Goal: Task Accomplishment & Management: Complete application form

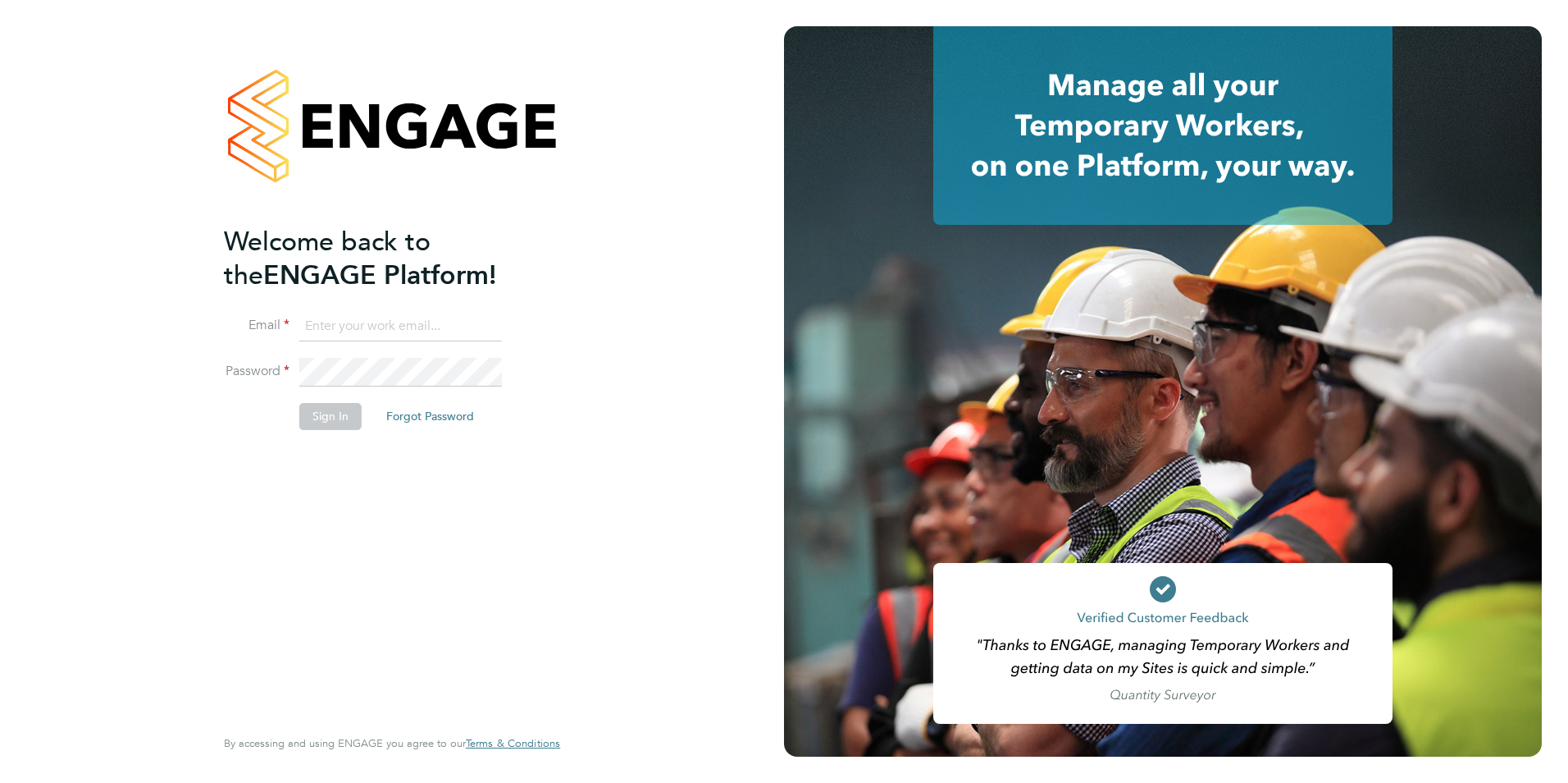
click at [385, 334] on input at bounding box center [401, 327] width 203 height 30
type input "[EMAIL_ADDRESS][DOMAIN_NAME]"
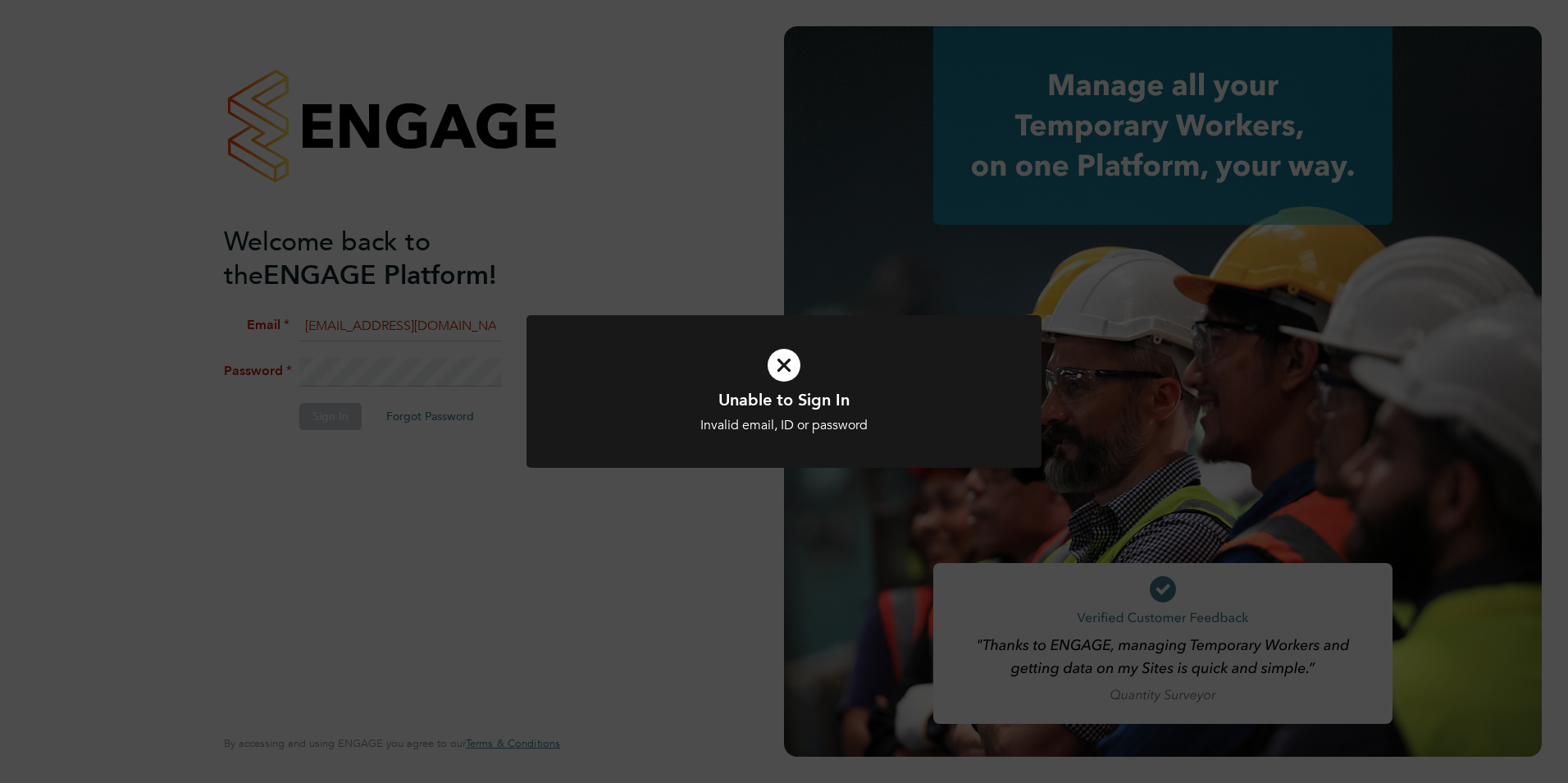
click at [794, 366] on icon at bounding box center [784, 365] width 427 height 64
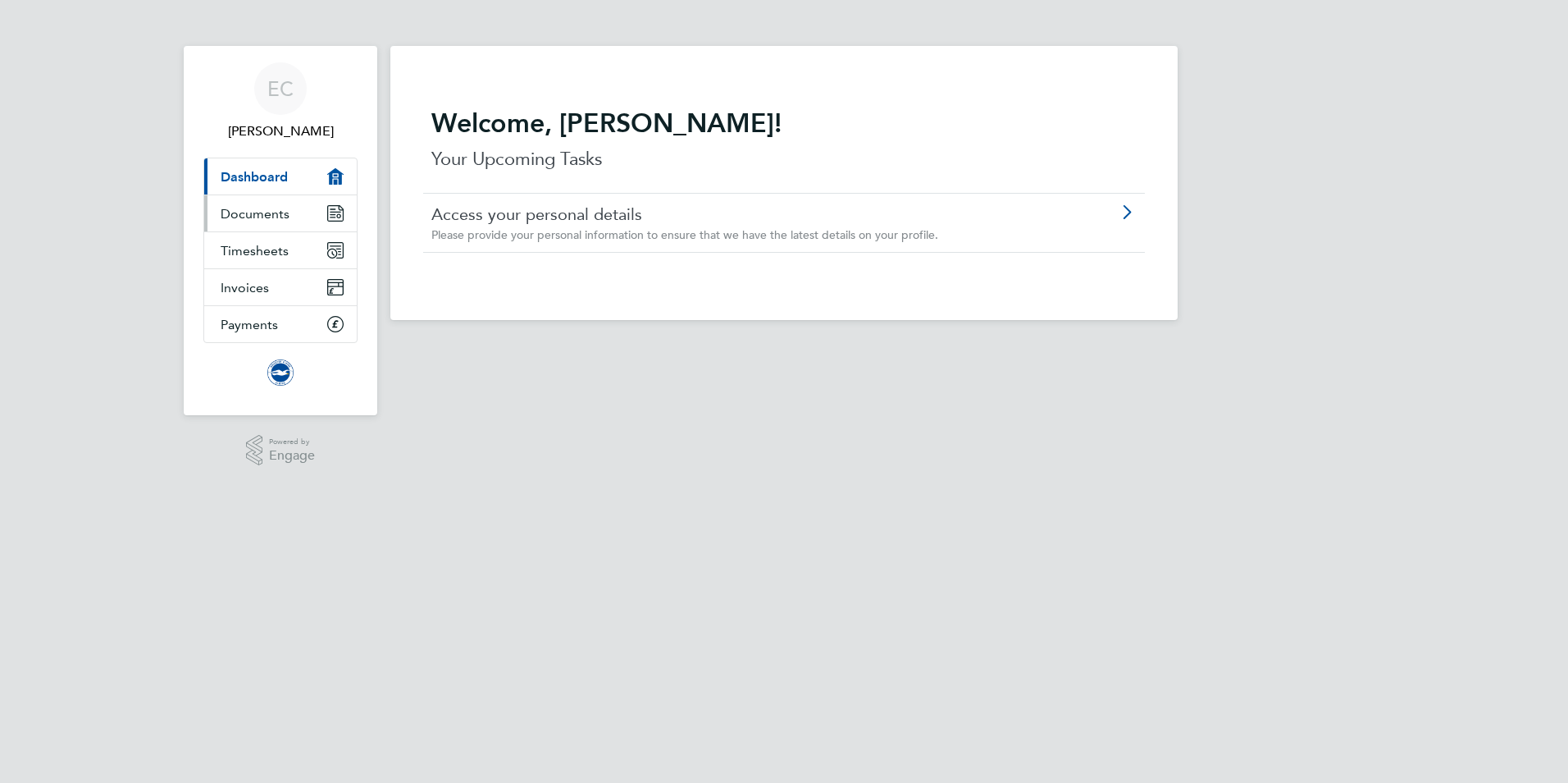
click at [252, 215] on span "Documents" at bounding box center [255, 213] width 69 height 16
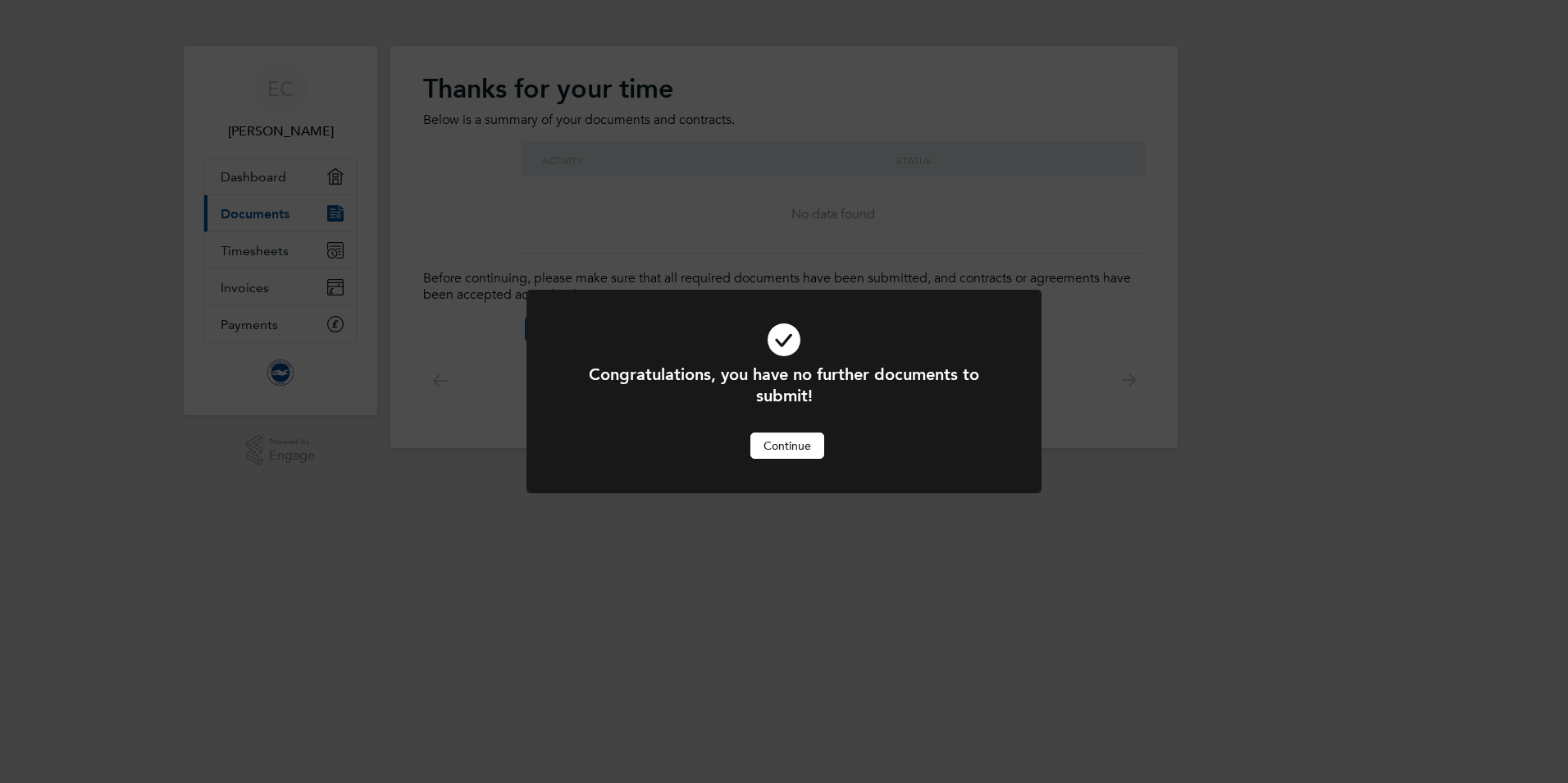
click at [802, 450] on button "Continue" at bounding box center [787, 445] width 74 height 26
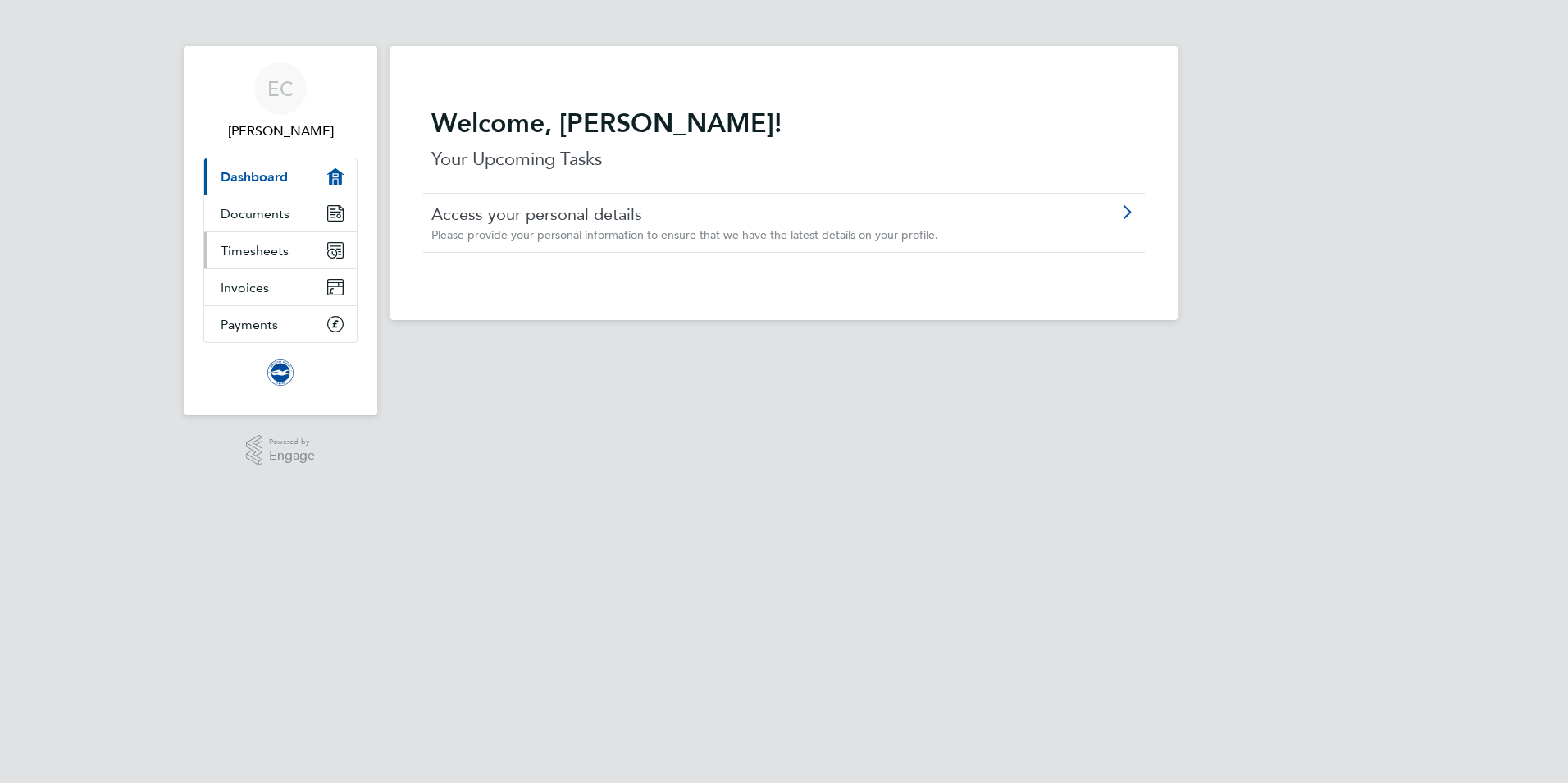
click at [236, 244] on span "Timesheets" at bounding box center [254, 250] width 68 height 16
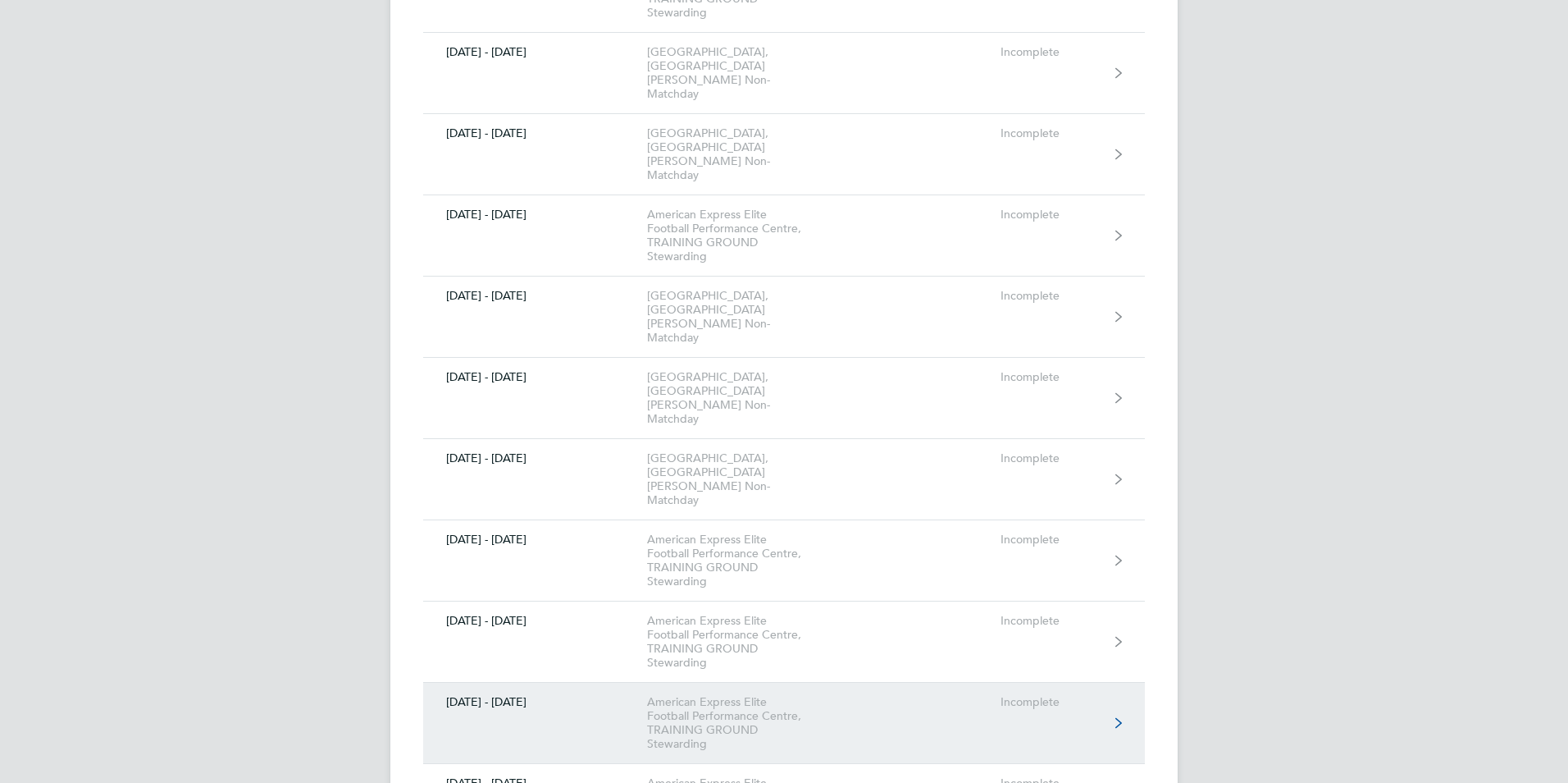
scroll to position [3201, 0]
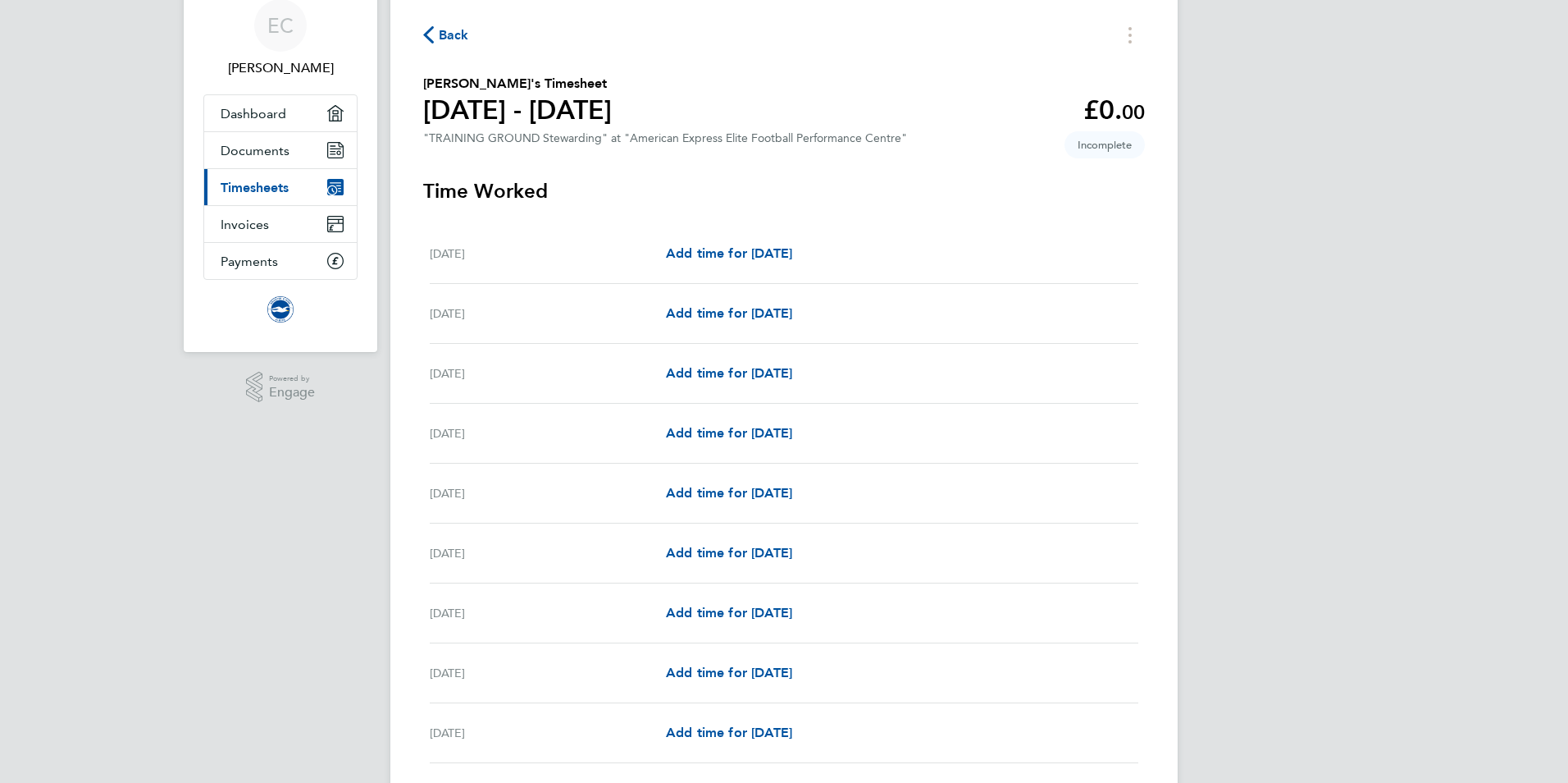
scroll to position [164, 0]
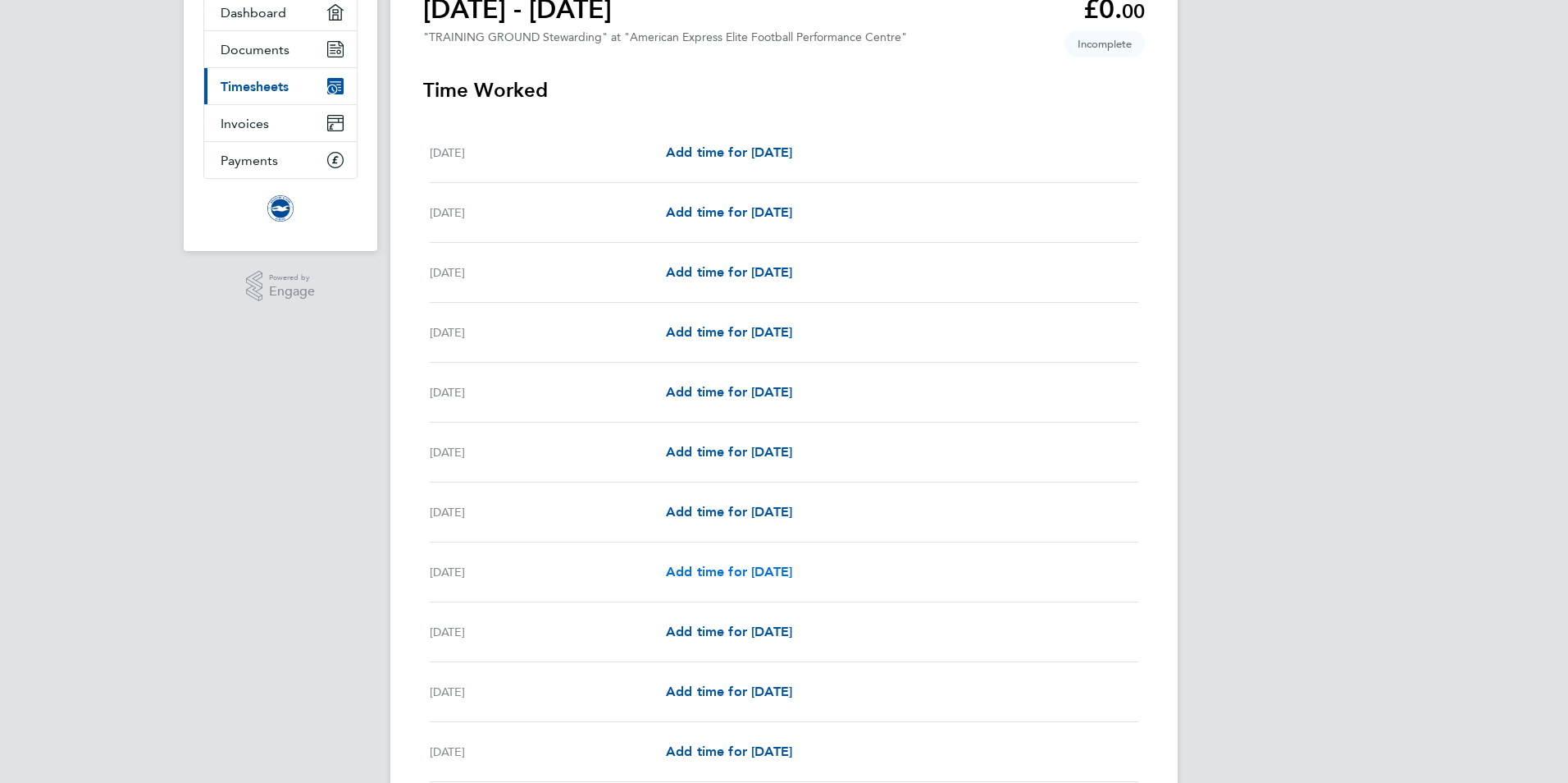
click at [691, 568] on span "Add time for Mon 08 Sep" at bounding box center [729, 571] width 126 height 16
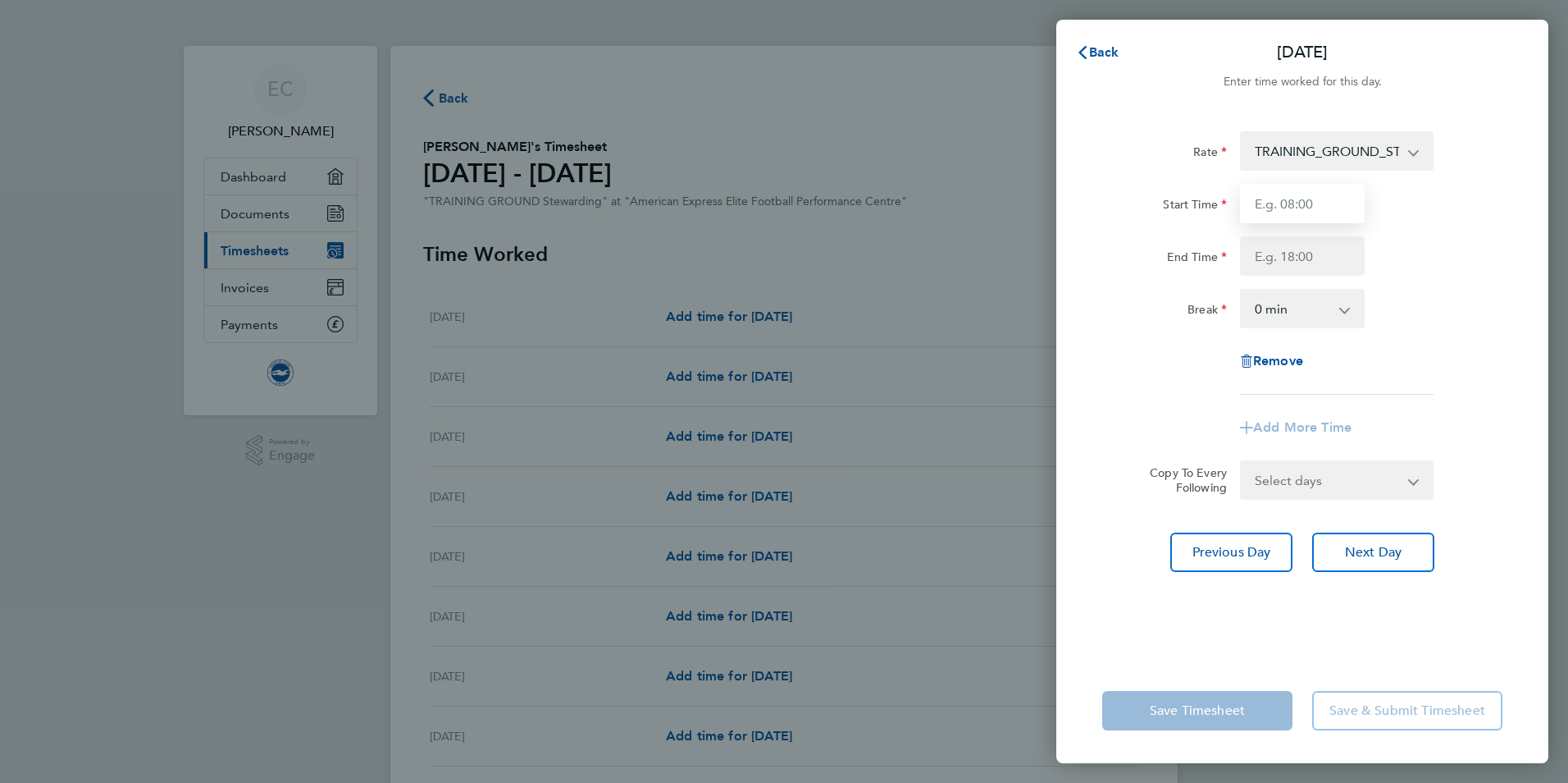
click at [1319, 201] on input "Start Time" at bounding box center [1303, 203] width 124 height 39
type input "07:00"
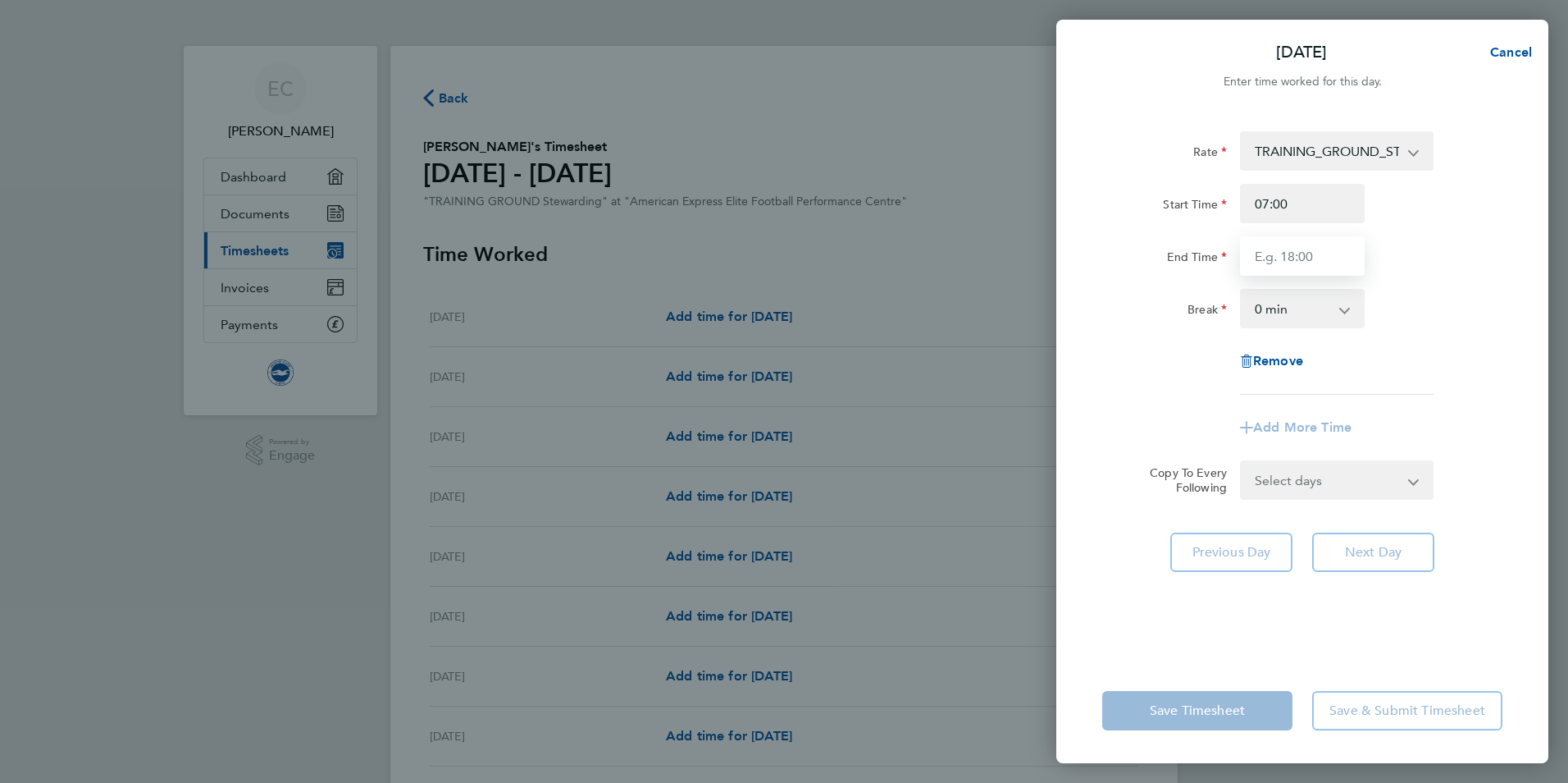
click at [1302, 267] on input "End Time" at bounding box center [1303, 256] width 124 height 39
type input "16:00"
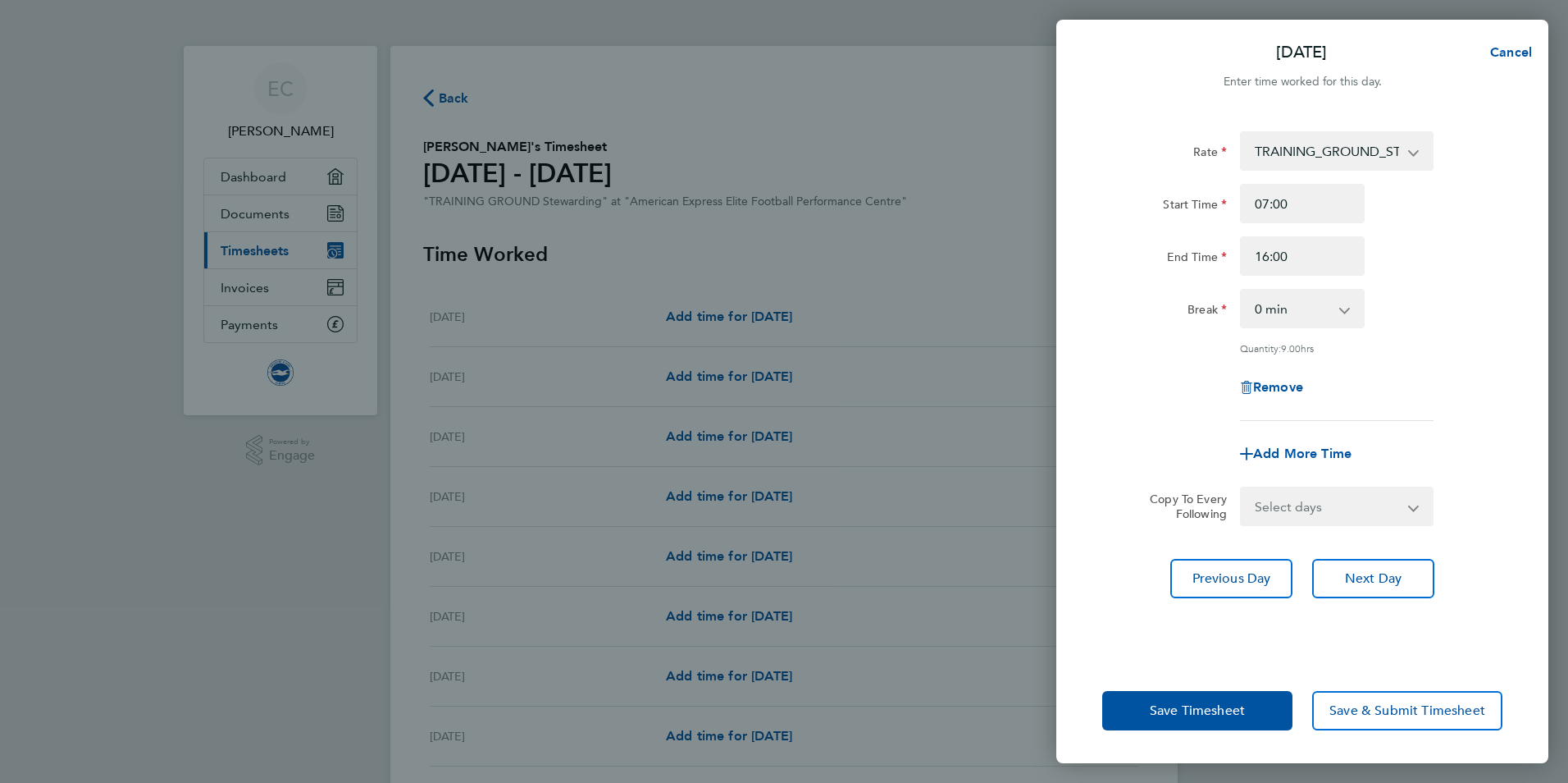
click at [1344, 311] on app-icon-cross-button at bounding box center [1353, 308] width 19 height 36
click at [1393, 573] on span "Next Day" at bounding box center [1373, 579] width 57 height 17
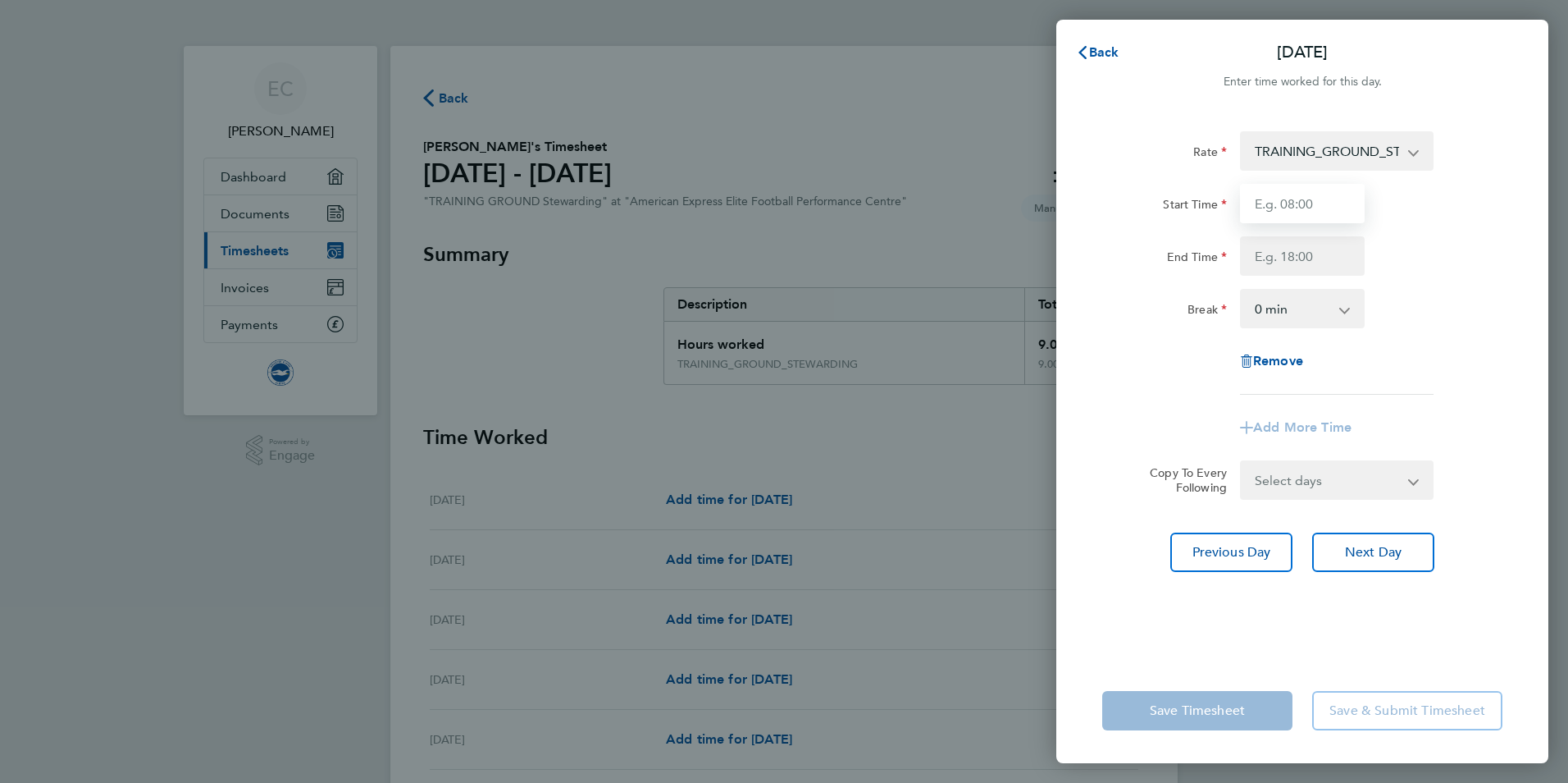
click at [1287, 207] on input "Start Time" at bounding box center [1303, 203] width 124 height 39
type input "07:00"
type input "16:00"
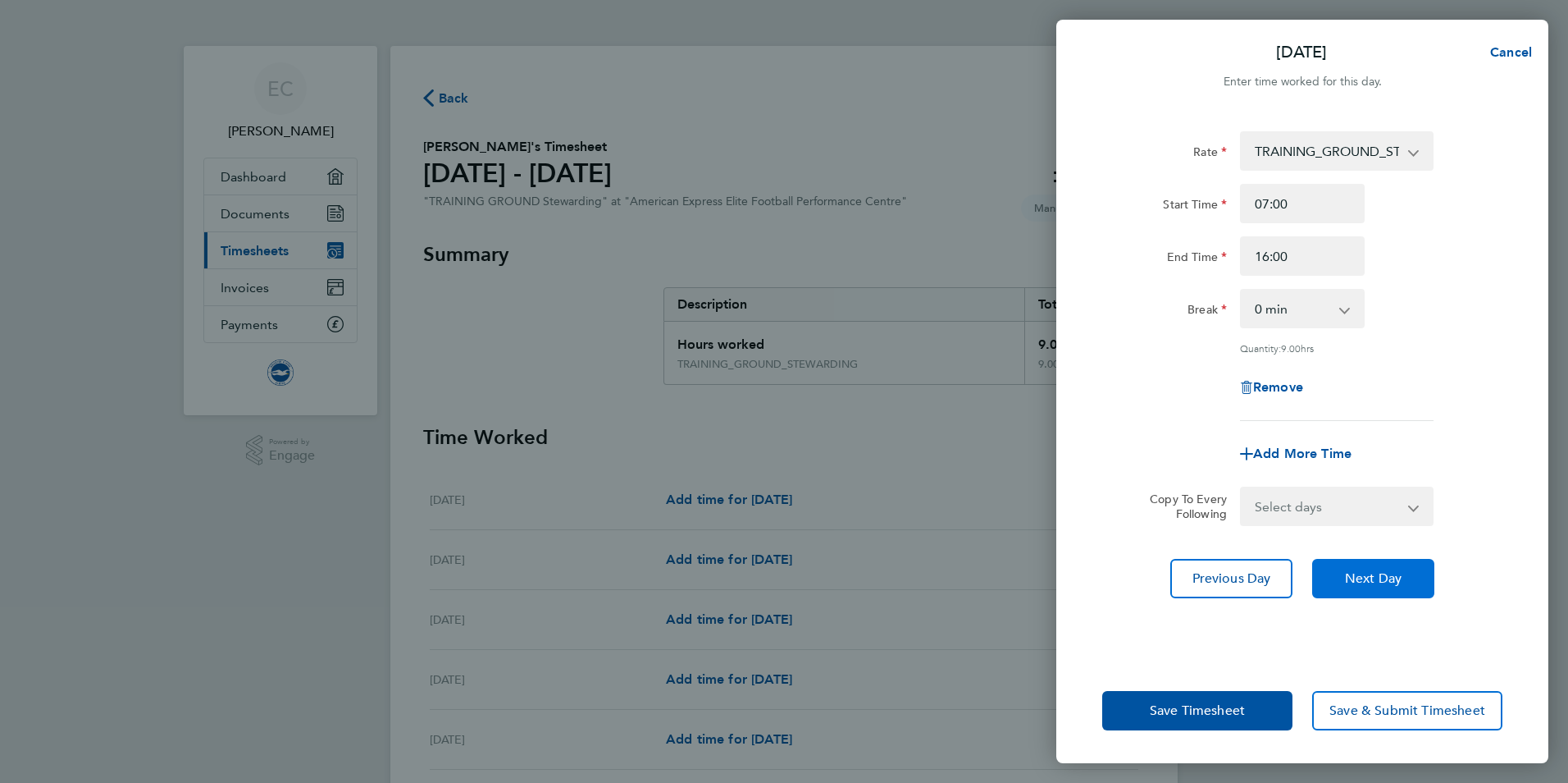
click at [1384, 576] on span "Next Day" at bounding box center [1373, 579] width 57 height 17
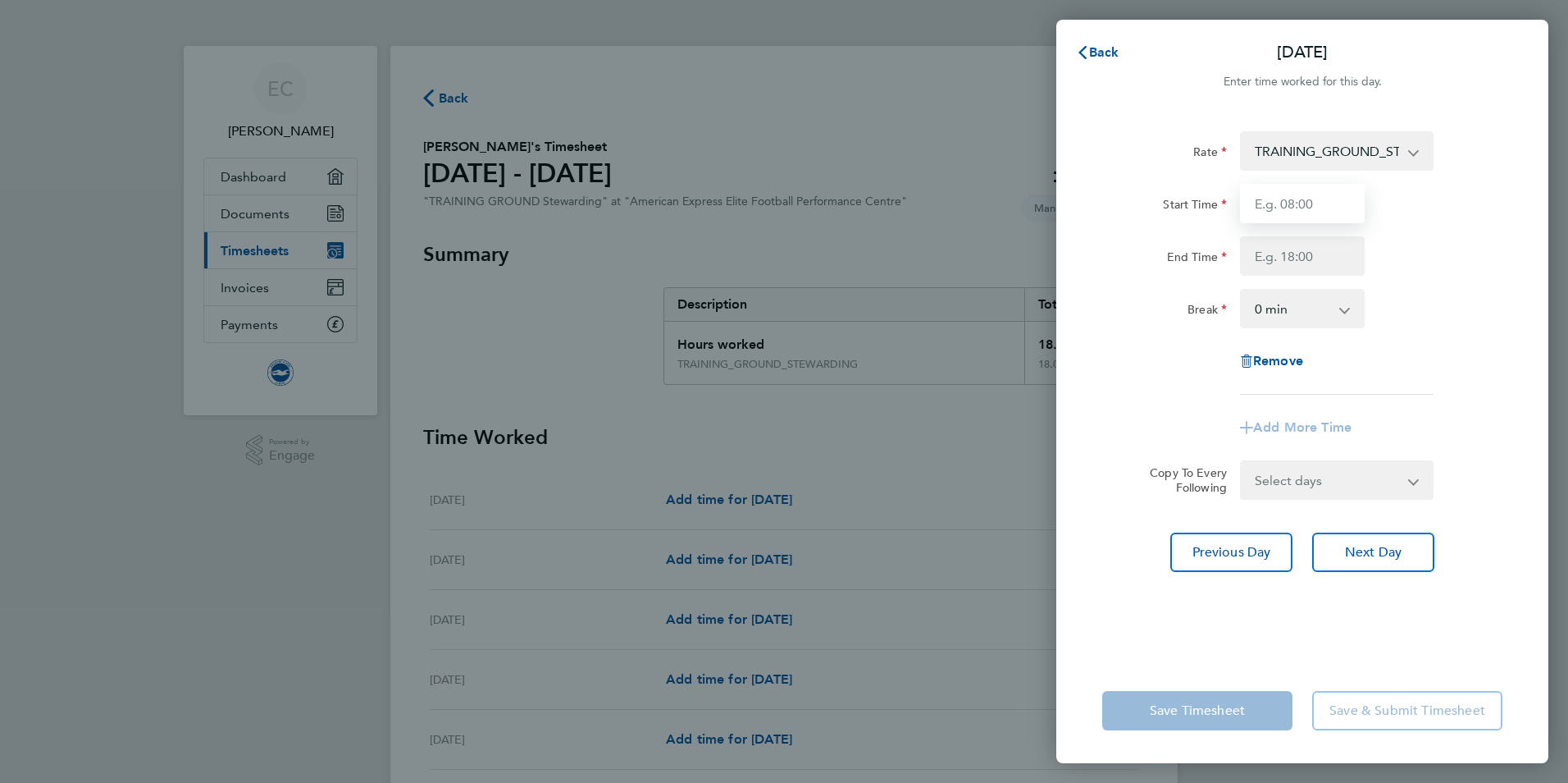
click at [1307, 193] on input "Start Time" at bounding box center [1303, 203] width 124 height 39
type input "07:00"
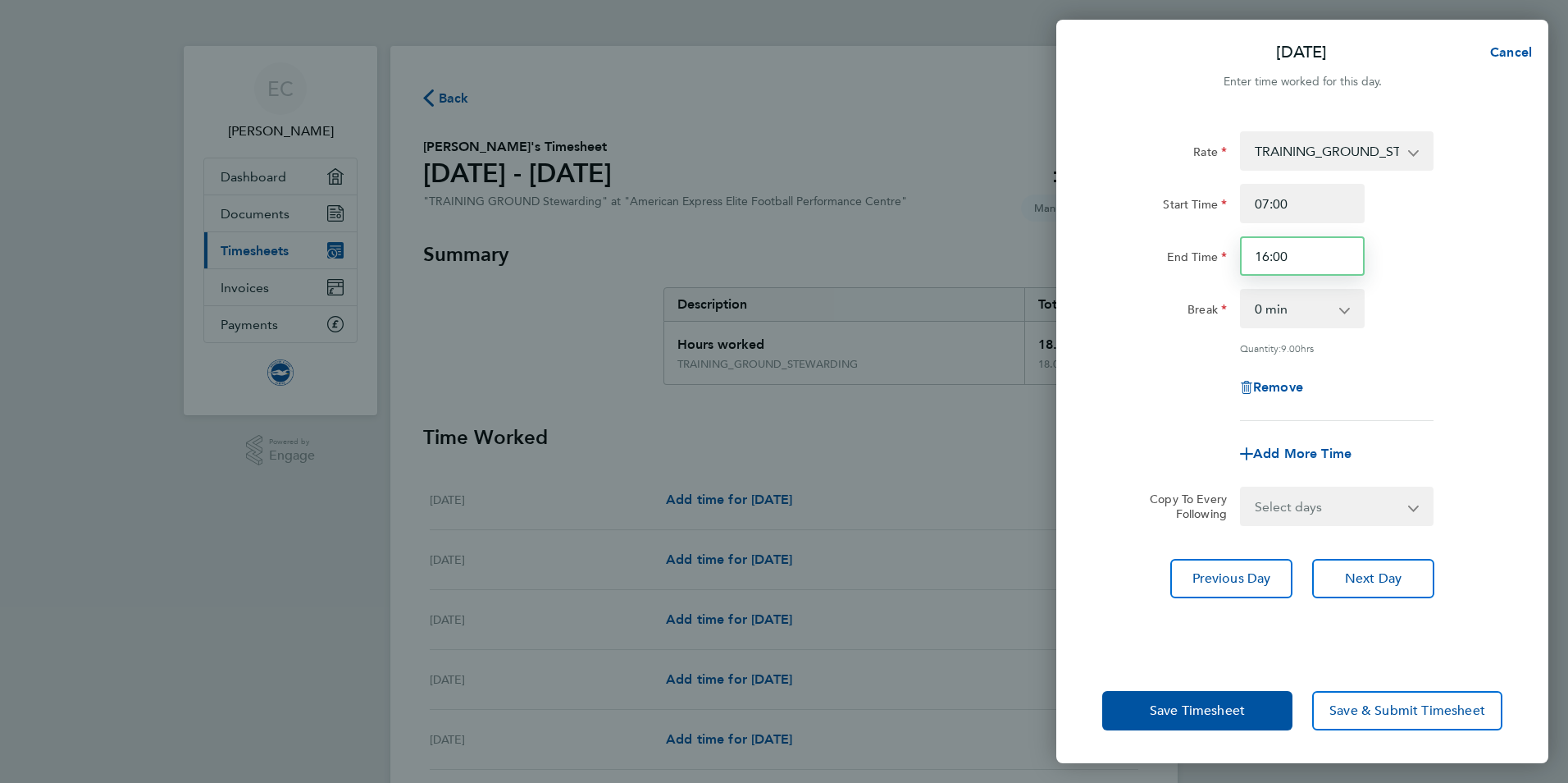
click at [1291, 245] on input "16:00" at bounding box center [1303, 256] width 124 height 39
click at [1269, 257] on input "16:00" at bounding box center [1303, 256] width 124 height 39
type input "17:00"
click at [1355, 577] on span "Next Day" at bounding box center [1373, 579] width 57 height 17
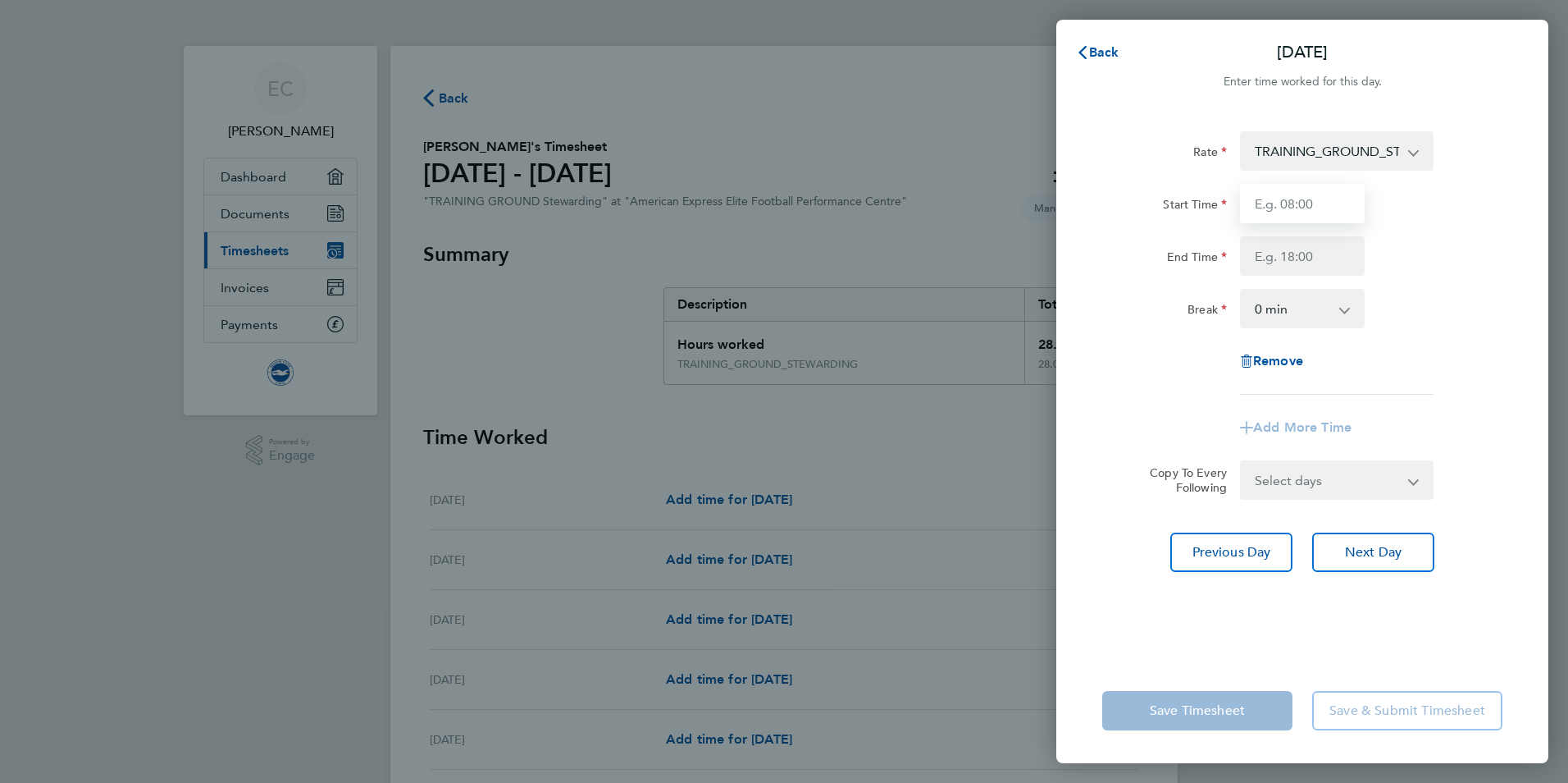
click at [1290, 204] on input "Start Time" at bounding box center [1303, 203] width 124 height 39
type input "07:00"
type input "16:00"
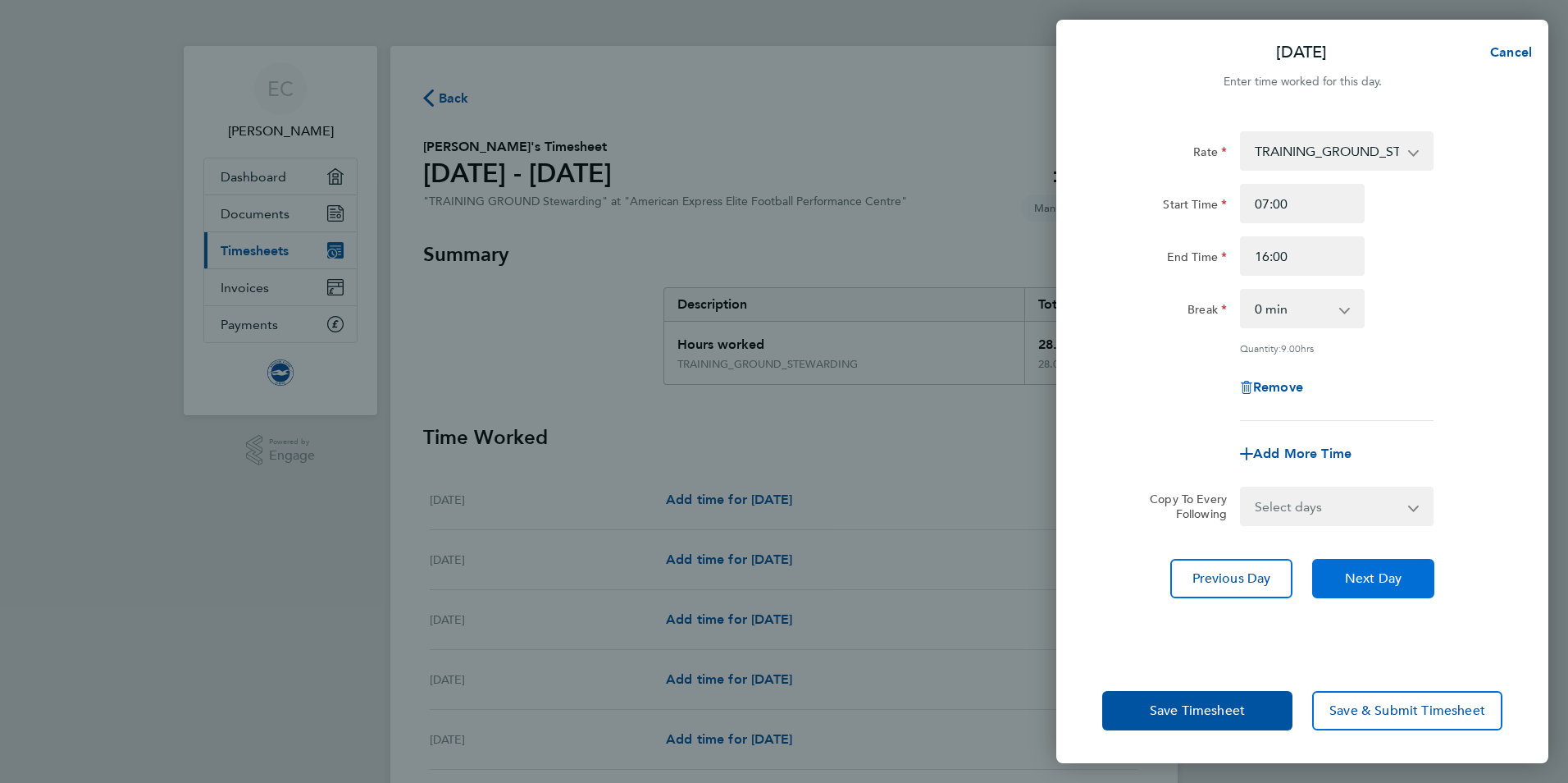
click at [1377, 581] on span "Next Day" at bounding box center [1373, 579] width 57 height 17
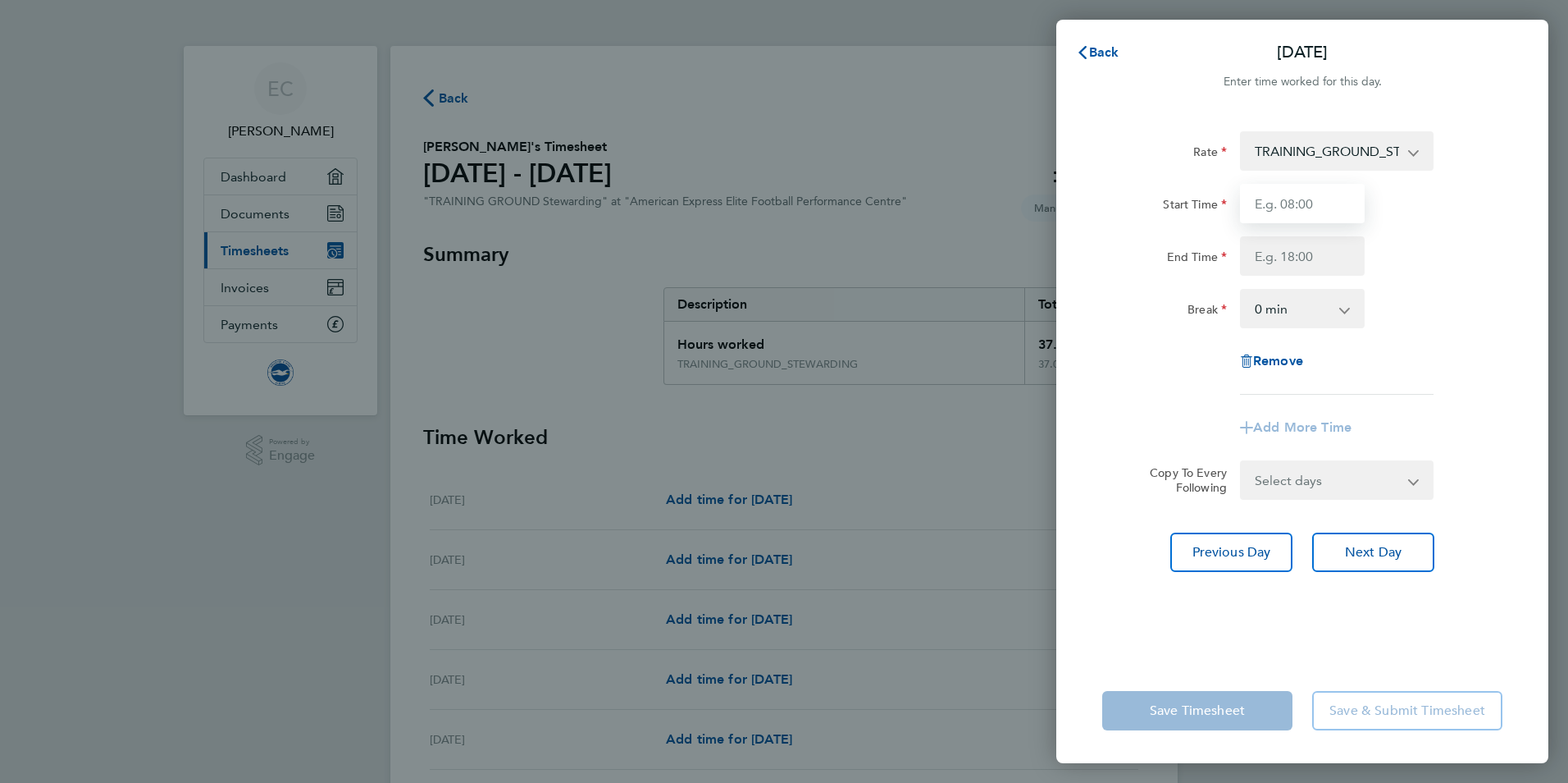
click at [1294, 202] on input "Start Time" at bounding box center [1303, 203] width 124 height 39
type input "07:00"
type input "16:00"
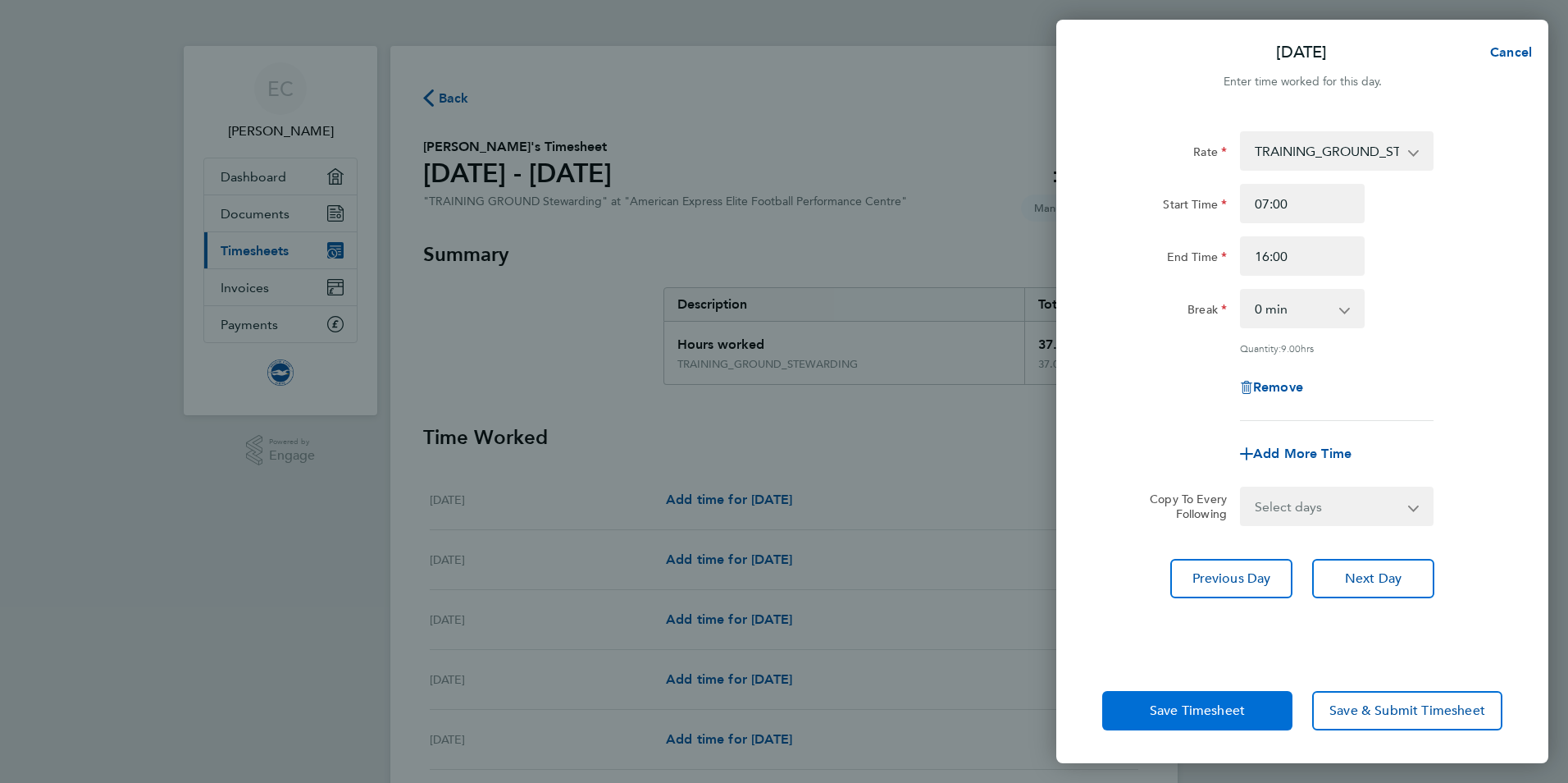
click at [1195, 713] on span "Save Timesheet" at bounding box center [1197, 711] width 96 height 17
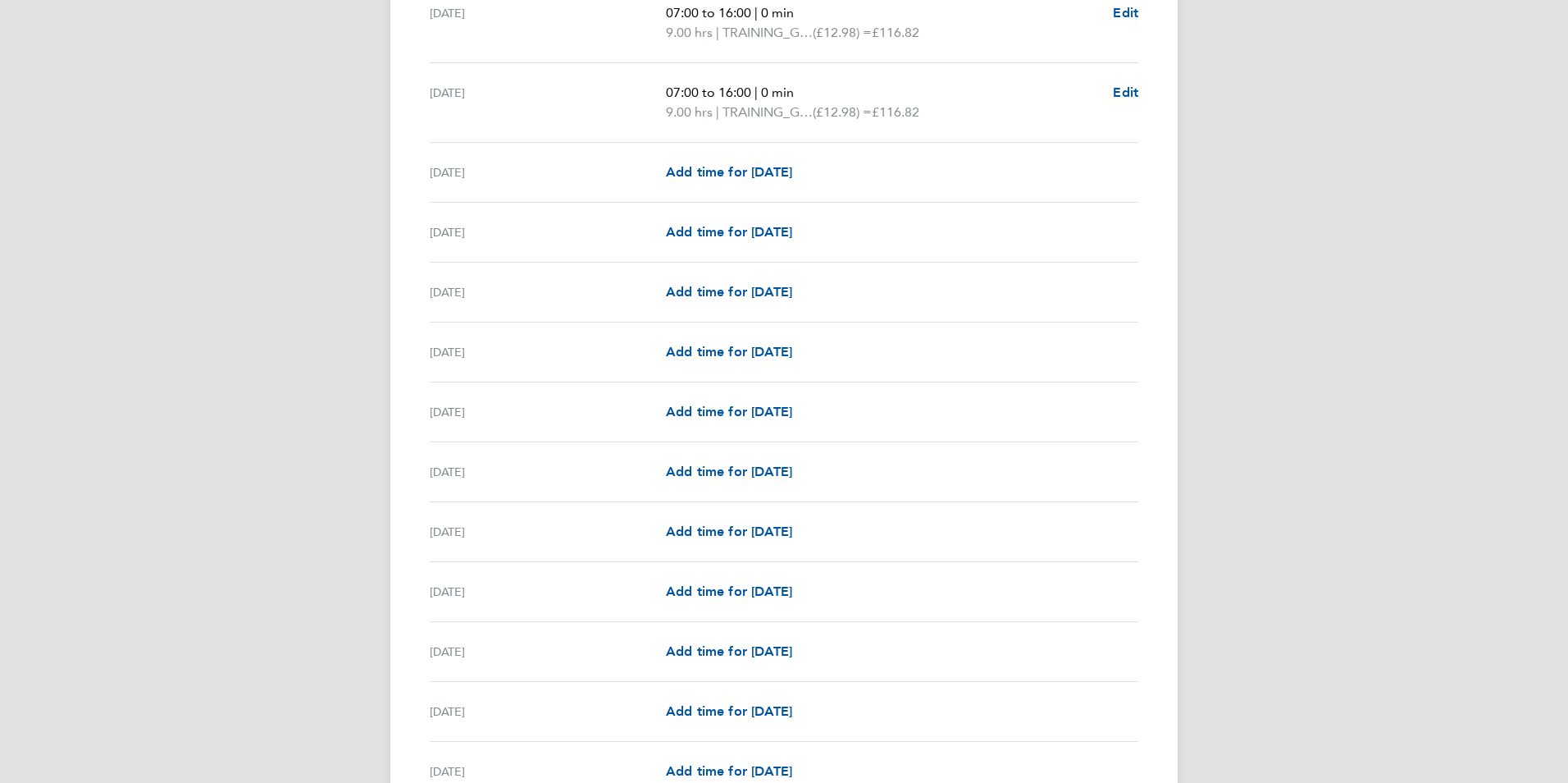
scroll to position [1231, 0]
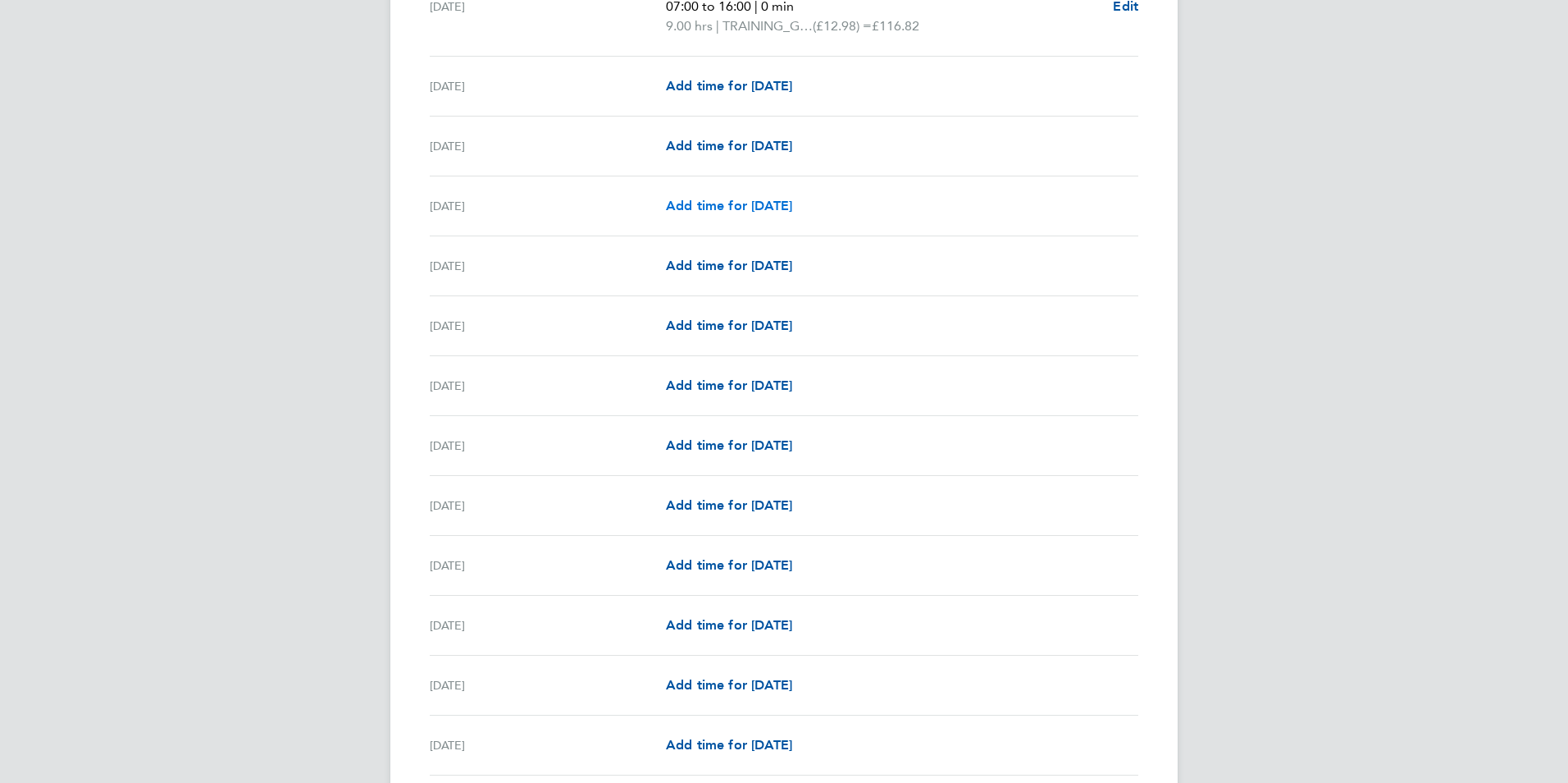
click at [718, 202] on span "Add time for Mon 15 Sep" at bounding box center [729, 205] width 126 height 16
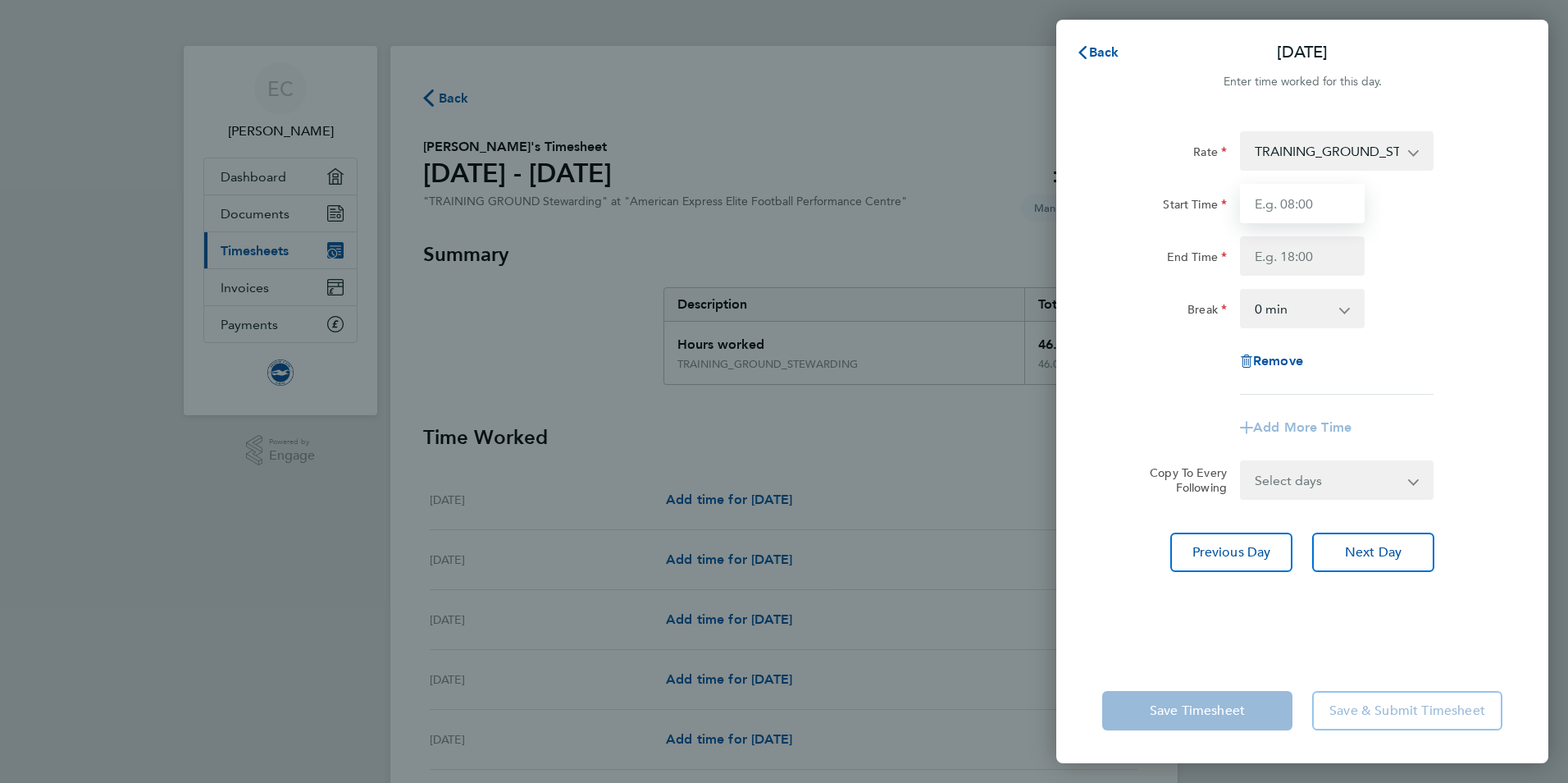
click at [1317, 212] on input "Start Time" at bounding box center [1303, 203] width 124 height 39
type input "07:00"
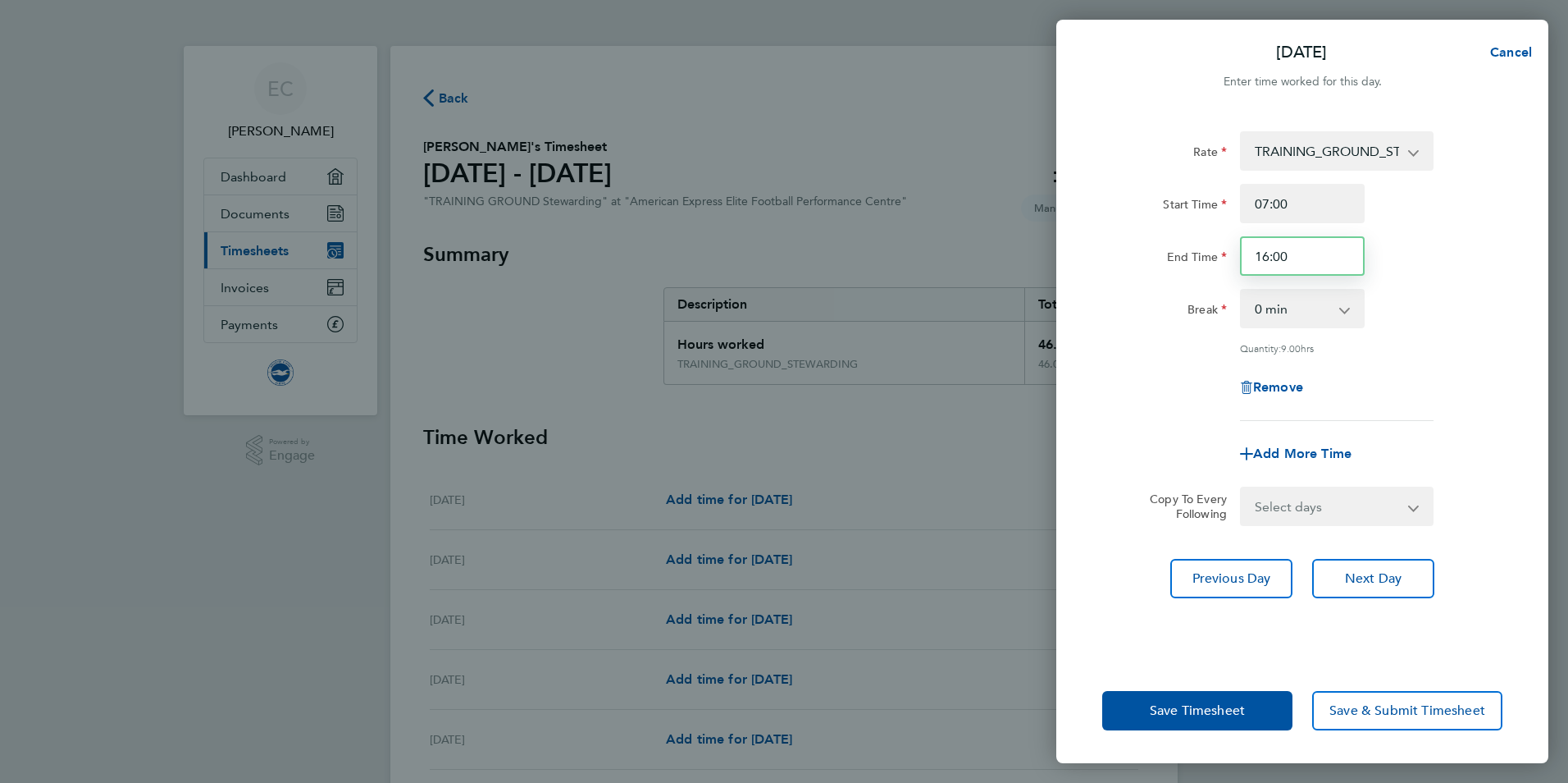
click at [1271, 254] on input "16:00" at bounding box center [1303, 256] width 124 height 39
type input "17:30"
click at [1368, 581] on span "Next Day" at bounding box center [1373, 579] width 57 height 17
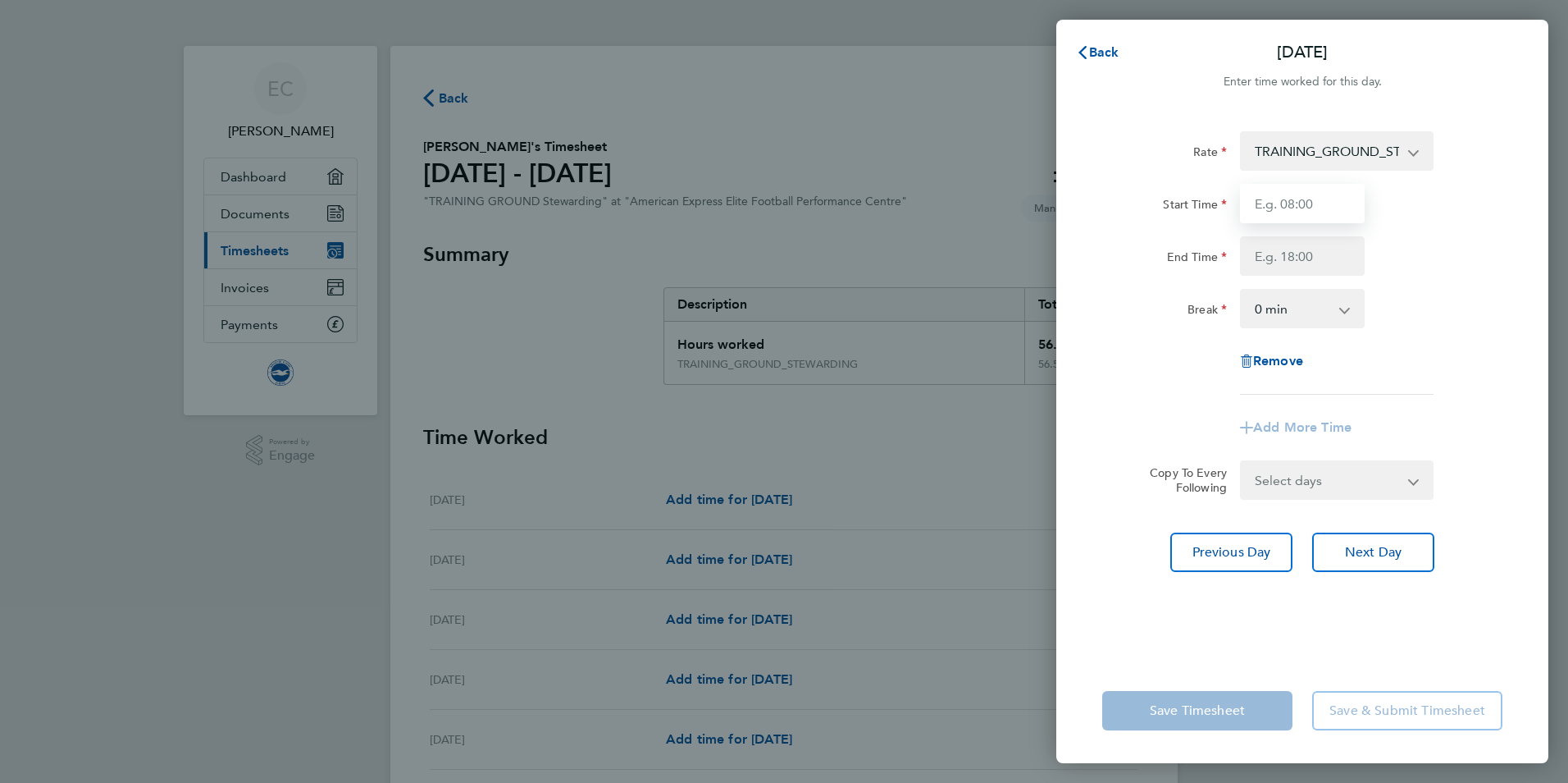
click at [1281, 209] on input "Start Time" at bounding box center [1303, 203] width 124 height 39
type input "07:00"
type input "16:00"
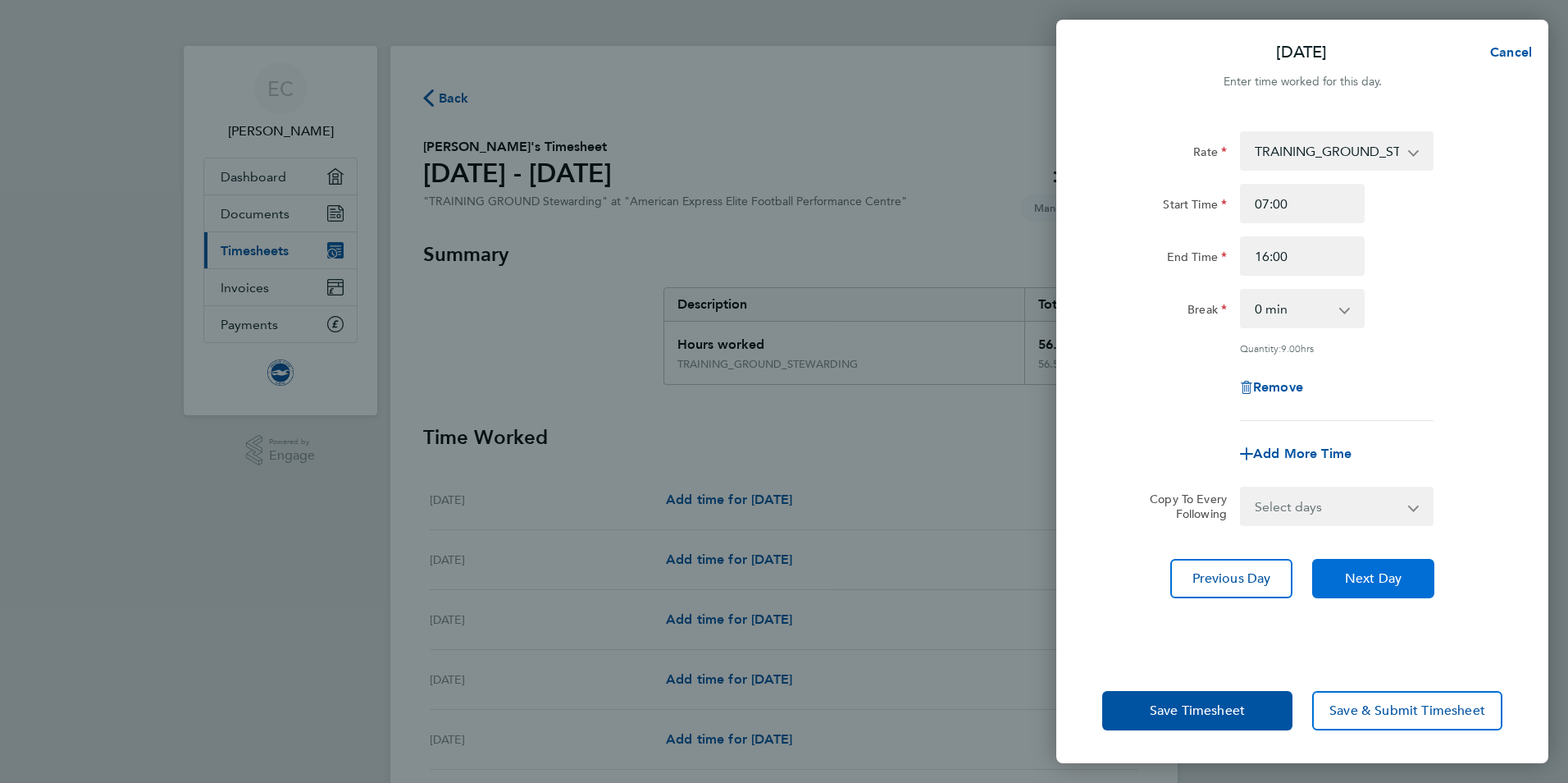
click at [1360, 584] on span "Next Day" at bounding box center [1373, 579] width 57 height 17
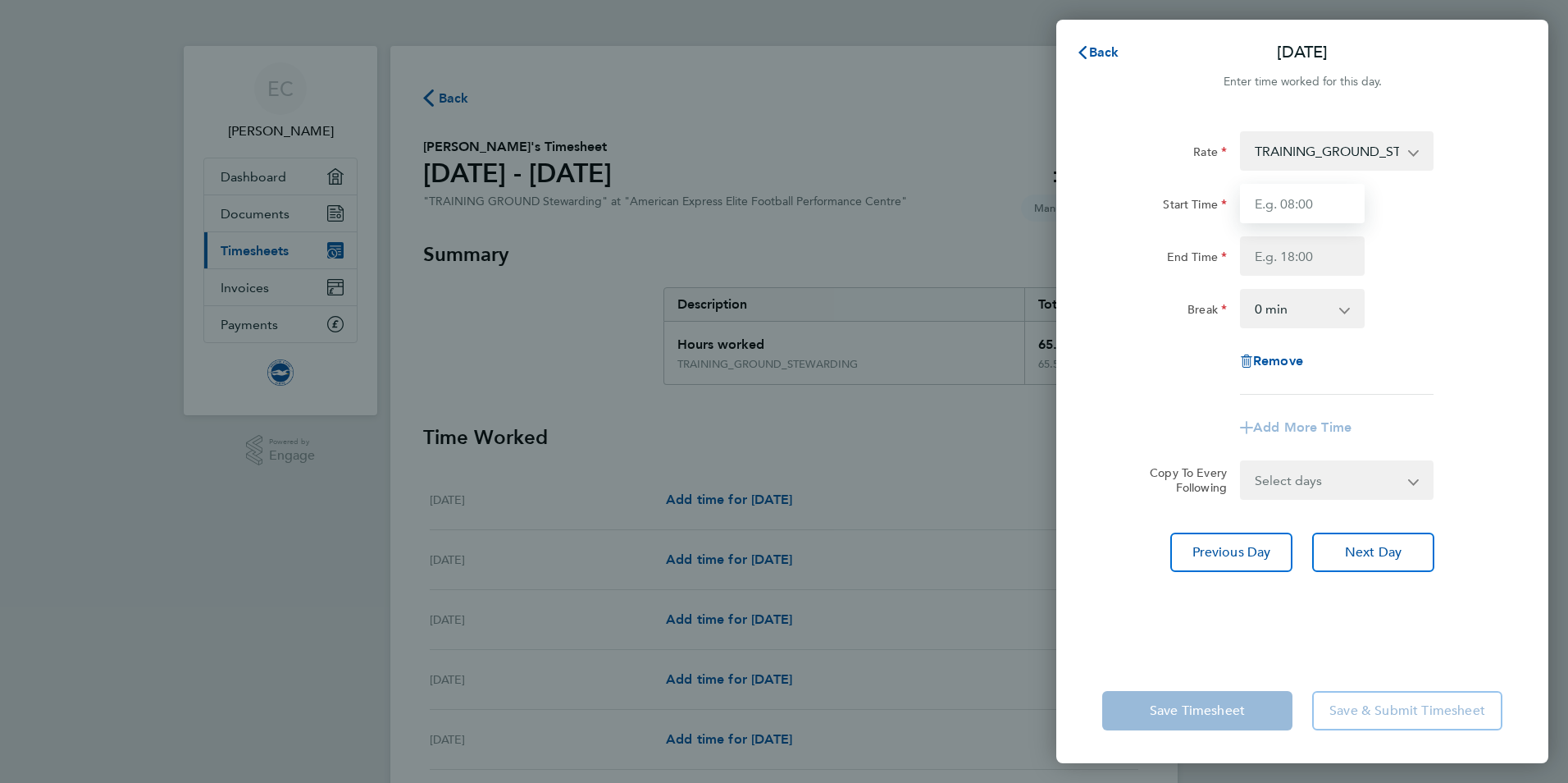
click at [1280, 207] on input "Start Time" at bounding box center [1303, 203] width 124 height 39
type input "07:00"
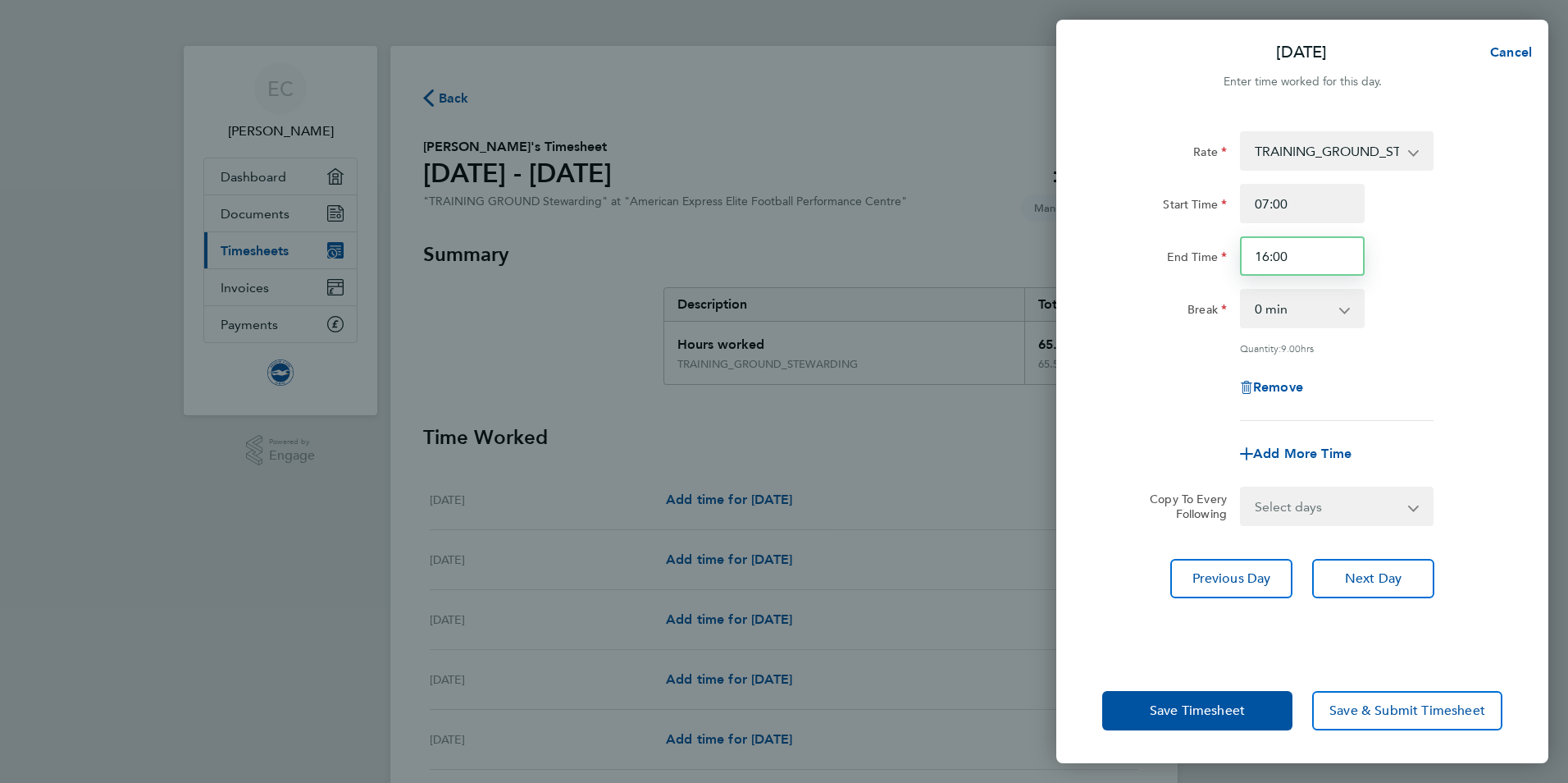
click at [1267, 253] on input "16:00" at bounding box center [1303, 256] width 124 height 39
type input "17:00"
click at [1357, 576] on span "Next Day" at bounding box center [1373, 579] width 57 height 17
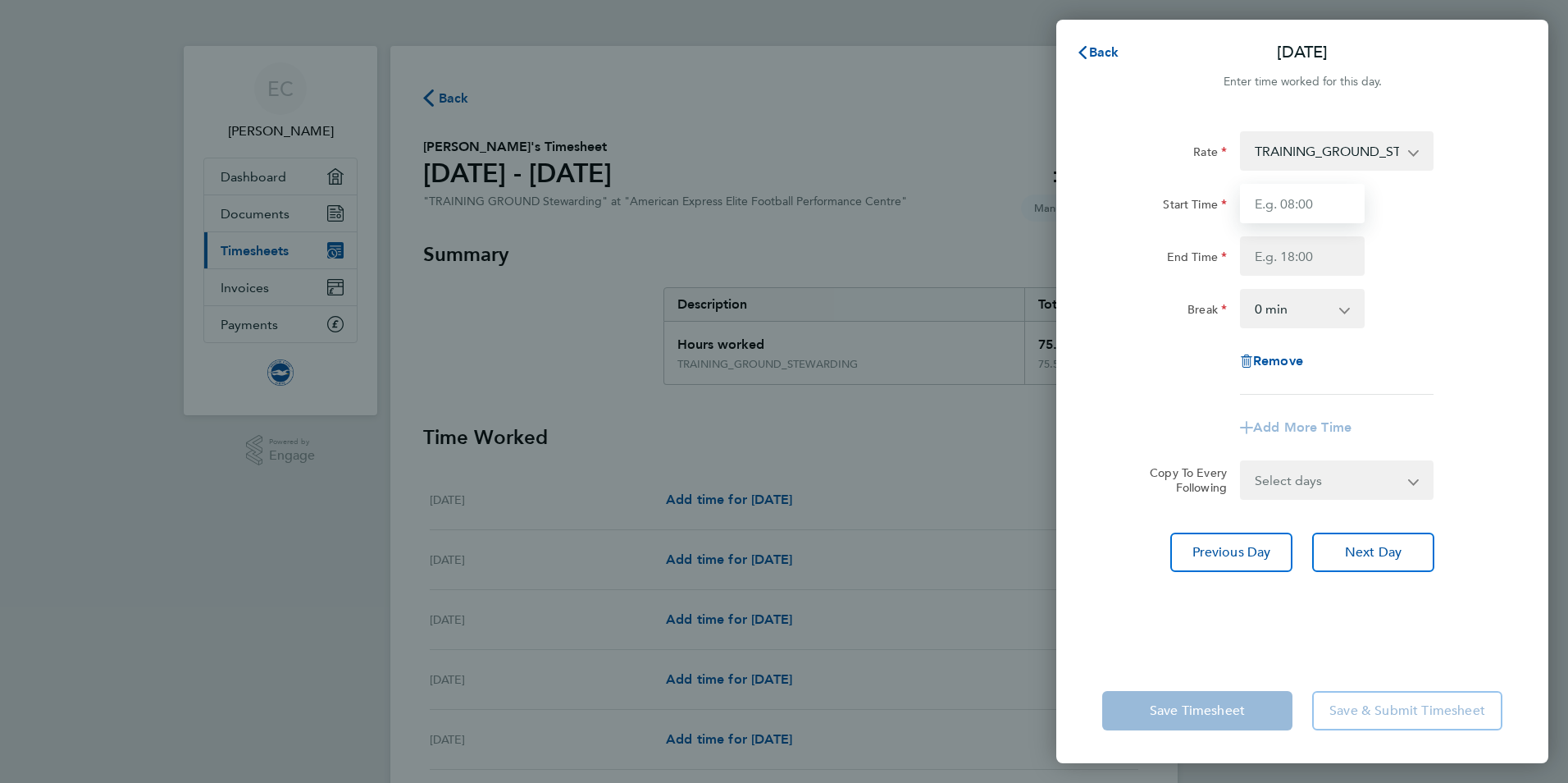
click at [1281, 210] on input "Start Time" at bounding box center [1303, 203] width 124 height 39
type input "07:00"
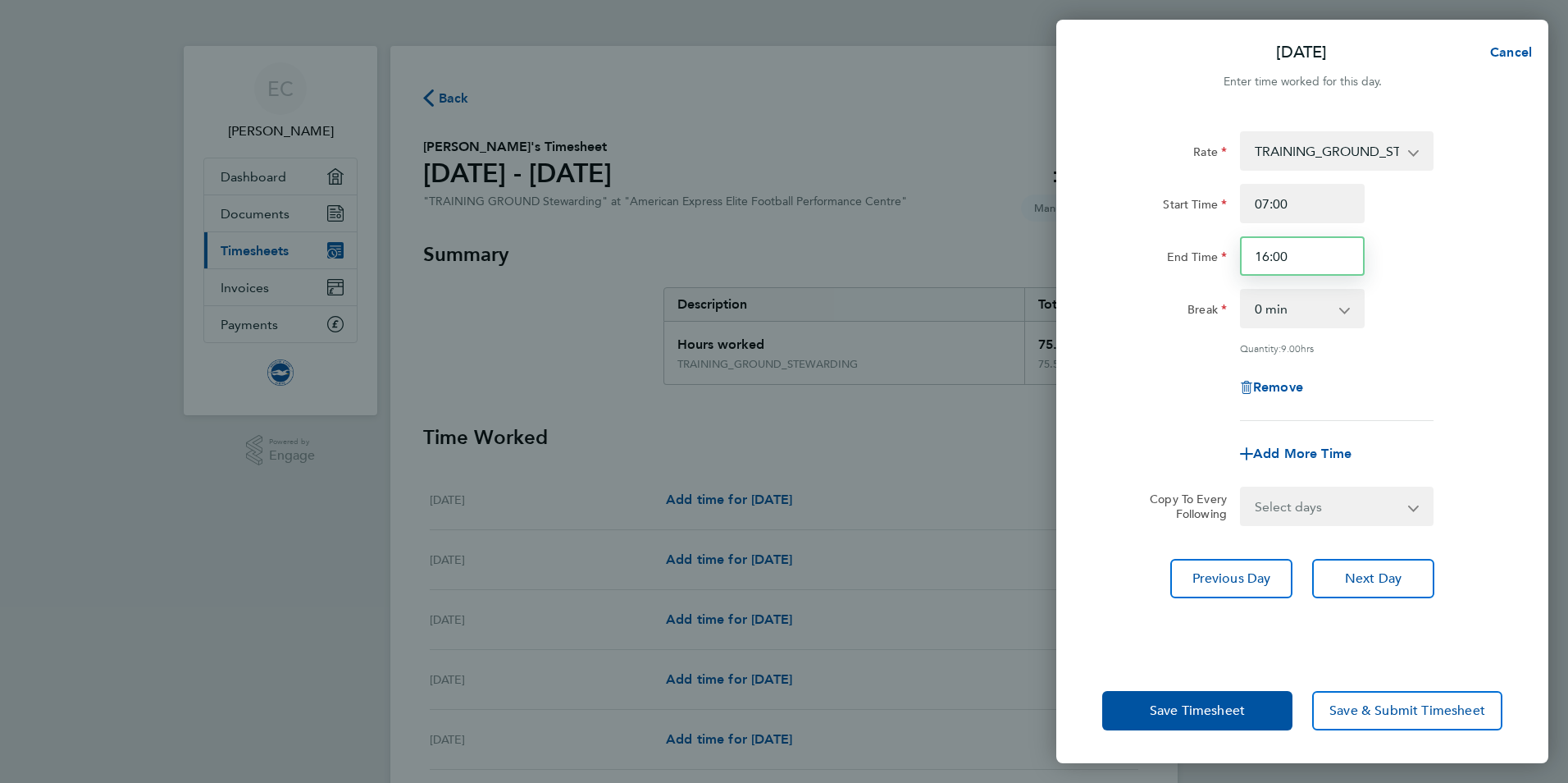
click at [1268, 254] on input "16:00" at bounding box center [1303, 256] width 124 height 39
type input "17:00"
click at [1358, 582] on span "Next Day" at bounding box center [1373, 579] width 57 height 17
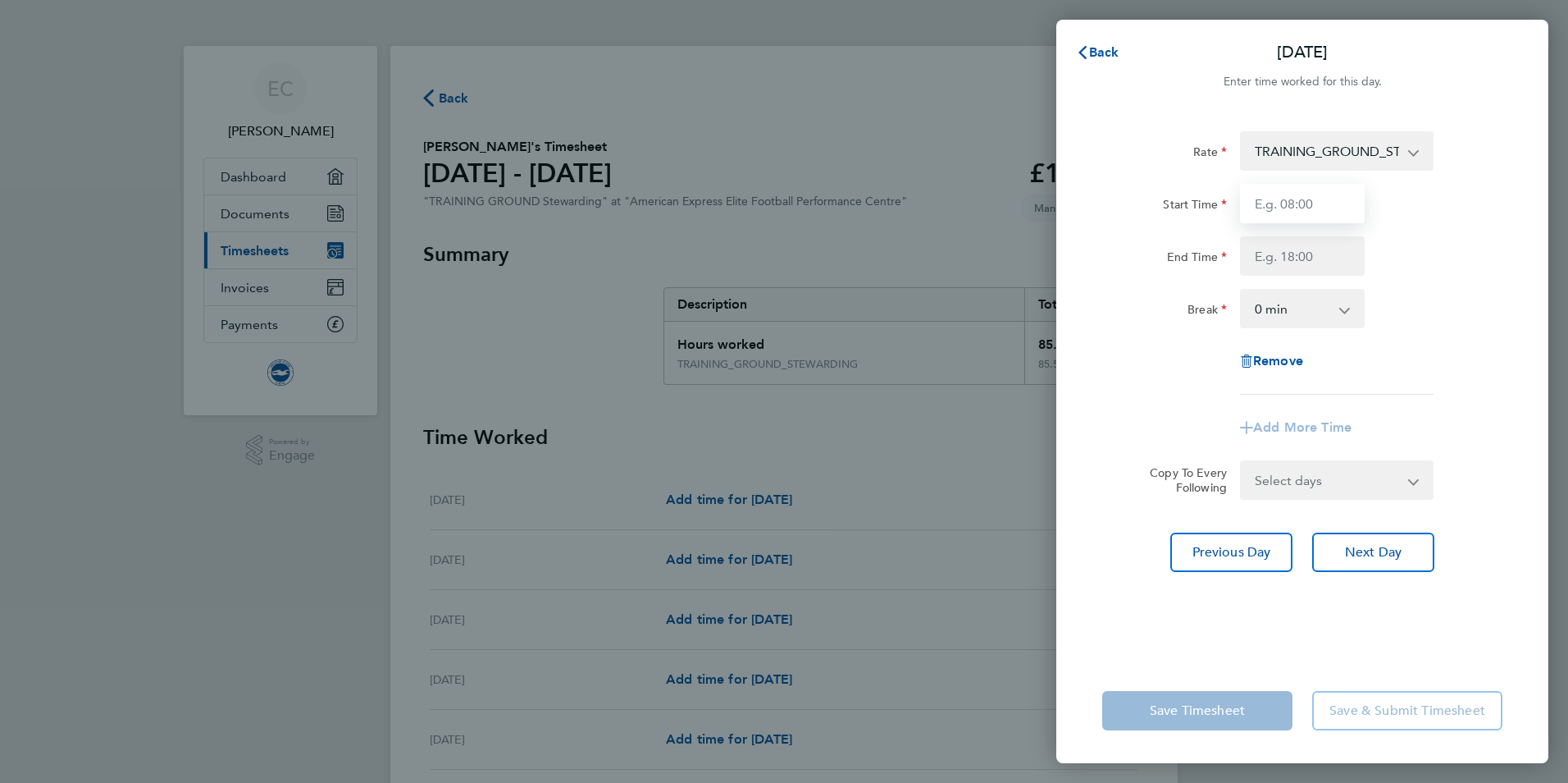
click at [1277, 193] on input "Start Time" at bounding box center [1303, 203] width 124 height 39
type input "07:00"
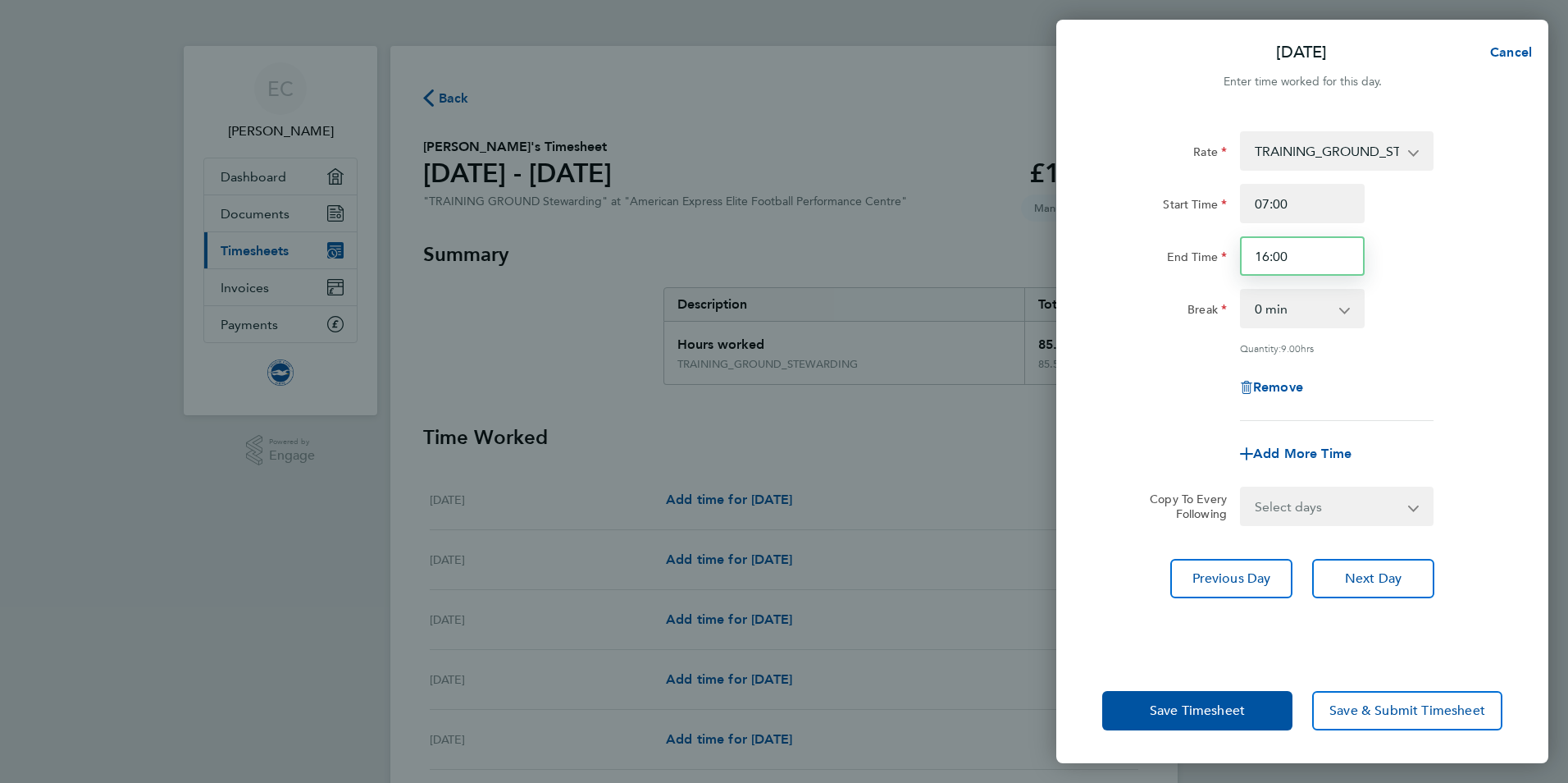
click at [1266, 253] on input "16:00" at bounding box center [1303, 256] width 124 height 39
type input "17:00"
click at [1354, 571] on span "Next Day" at bounding box center [1373, 579] width 57 height 17
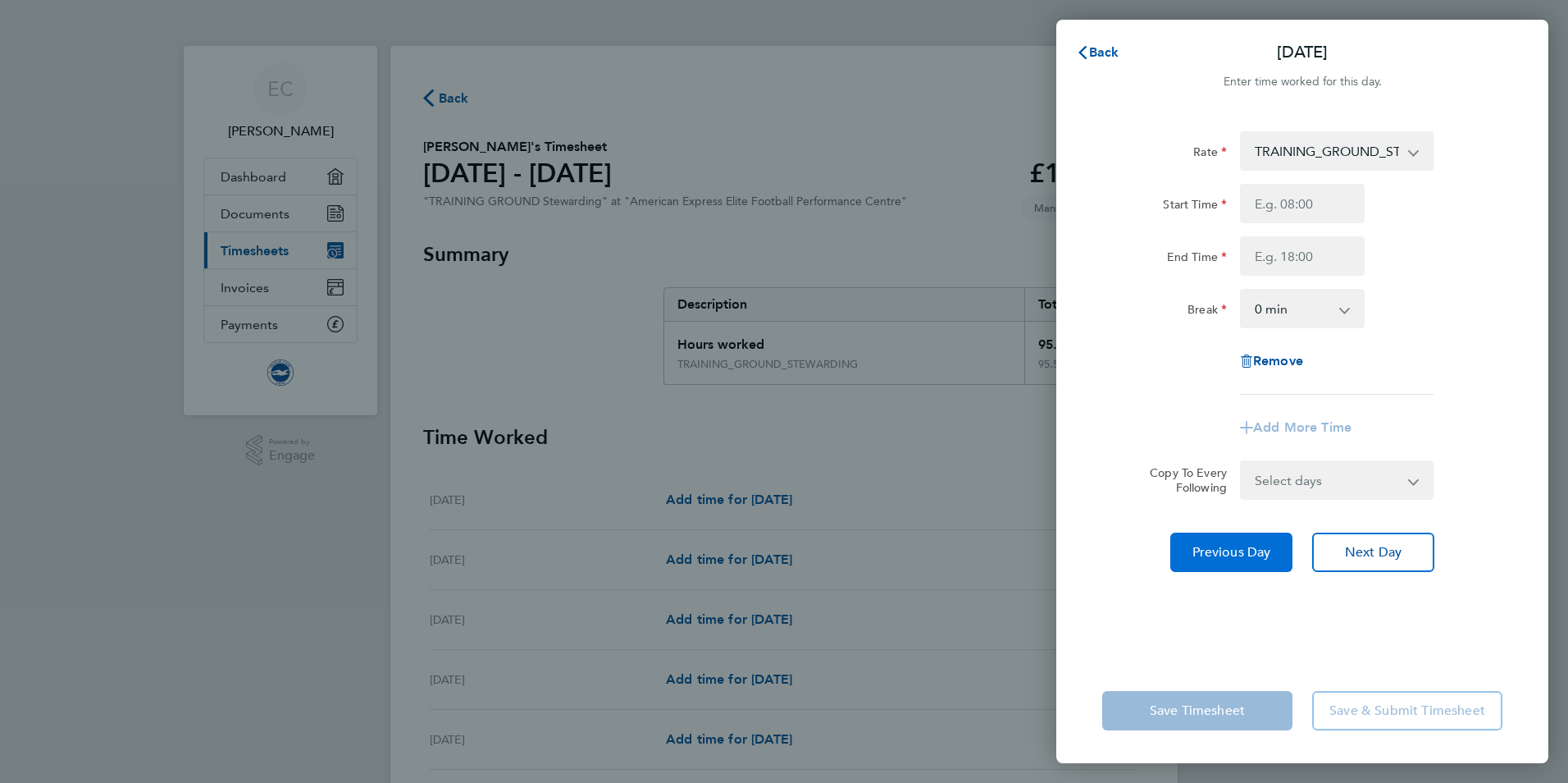
click at [1204, 551] on span "Previous Day" at bounding box center [1231, 553] width 79 height 17
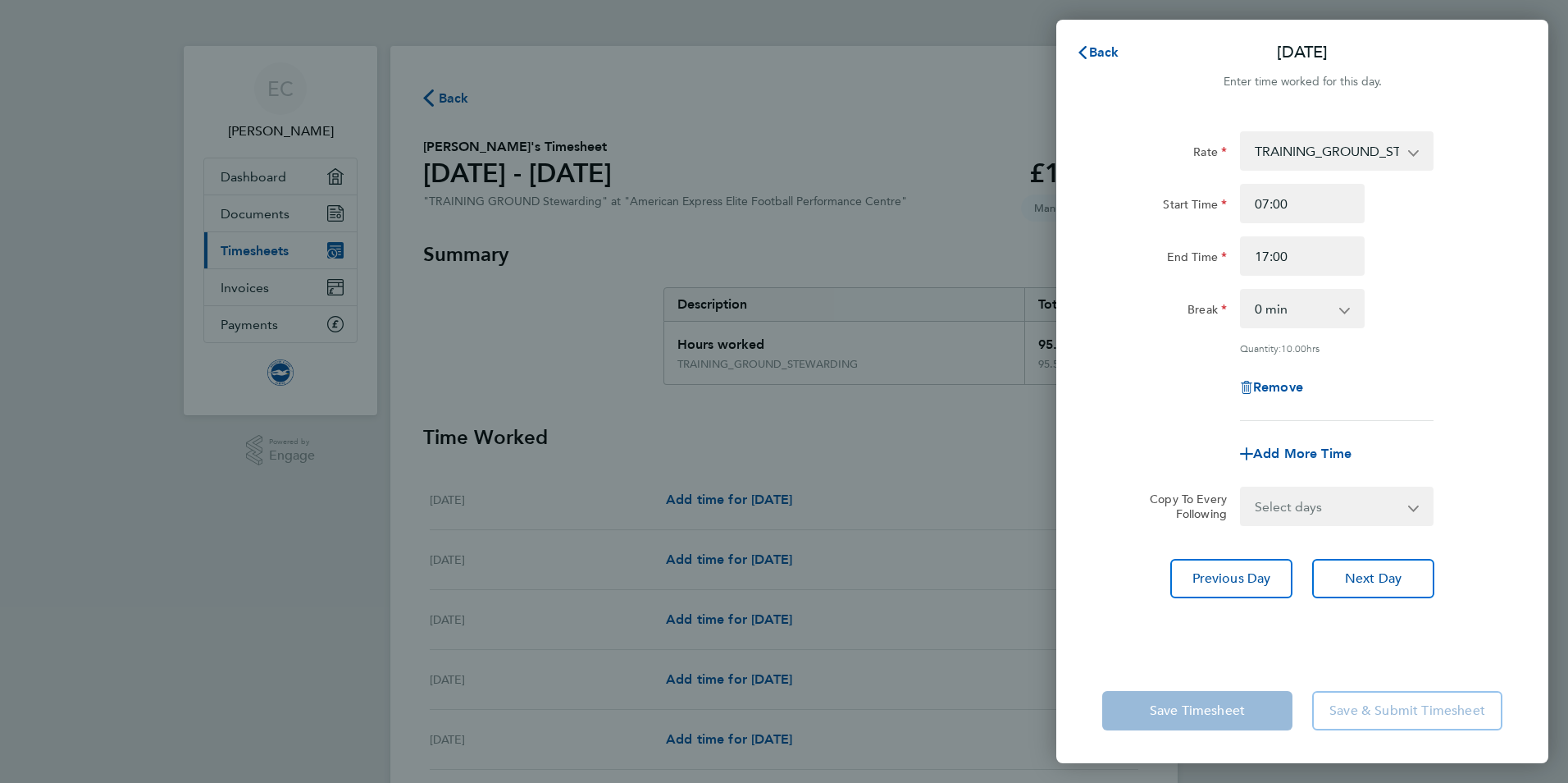
click at [1334, 302] on select "0 min 15 min 30 min 45 min 60 min 75 min 90 min" at bounding box center [1293, 308] width 102 height 36
click at [1242, 290] on select "0 min 15 min 30 min 45 min 60 min 75 min 90 min" at bounding box center [1293, 308] width 102 height 36
click at [1221, 703] on app-form-button "Save Timesheet" at bounding box center [1203, 711] width 200 height 39
click at [1113, 52] on span "Back" at bounding box center [1104, 52] width 31 height 16
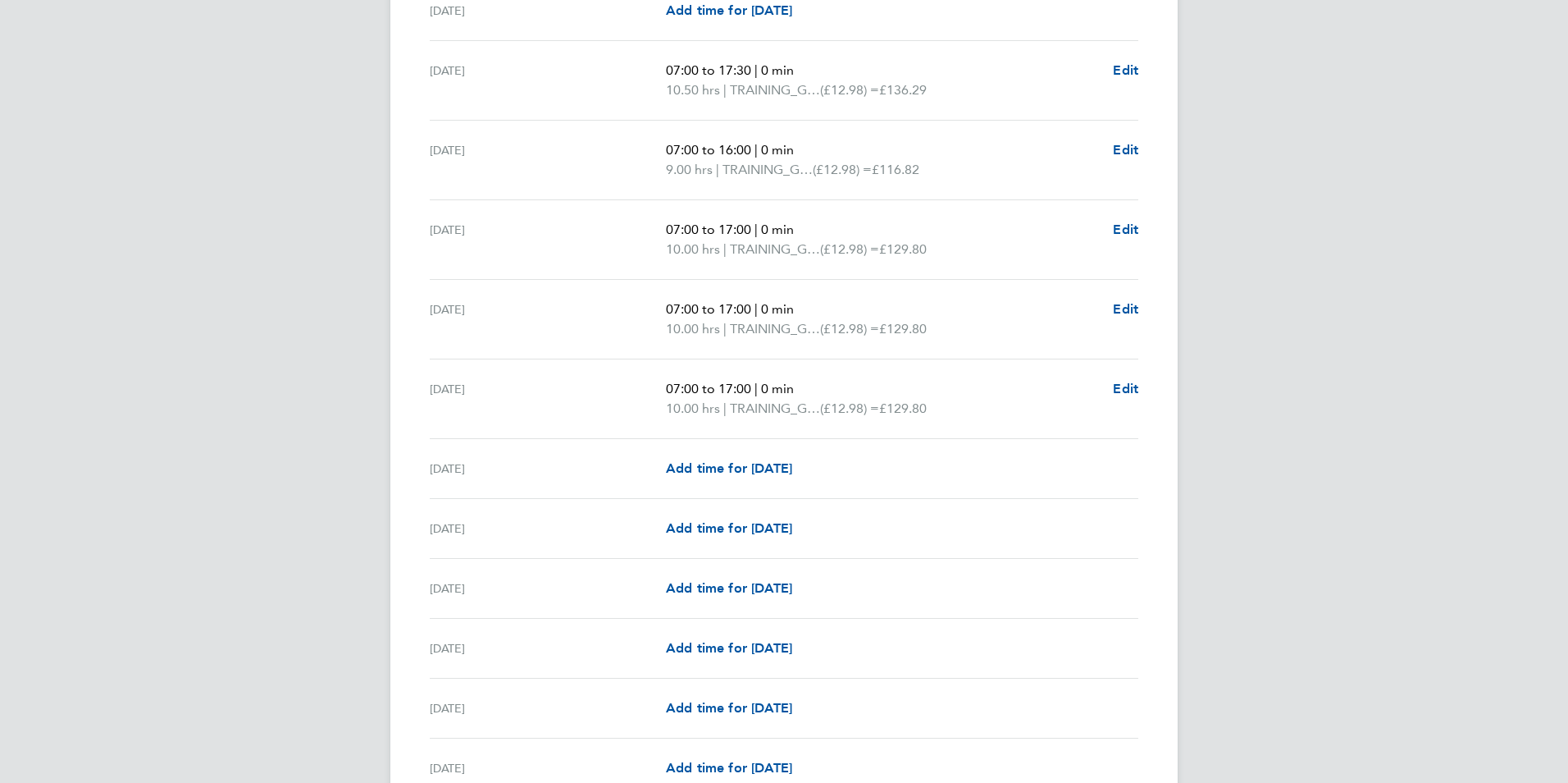
scroll to position [1395, 0]
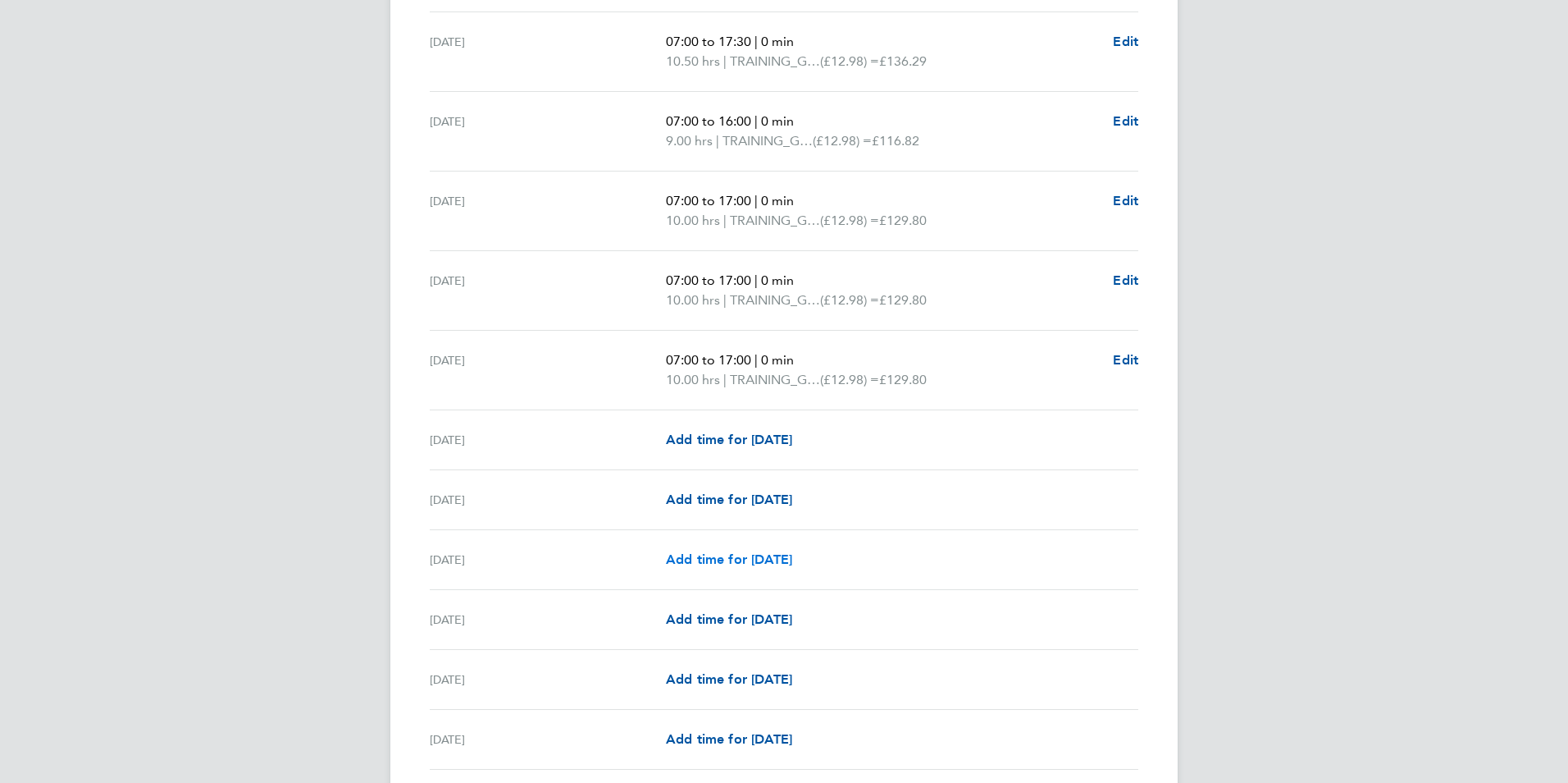
click at [743, 553] on span "Add time for Mon 22 Sep" at bounding box center [729, 558] width 126 height 16
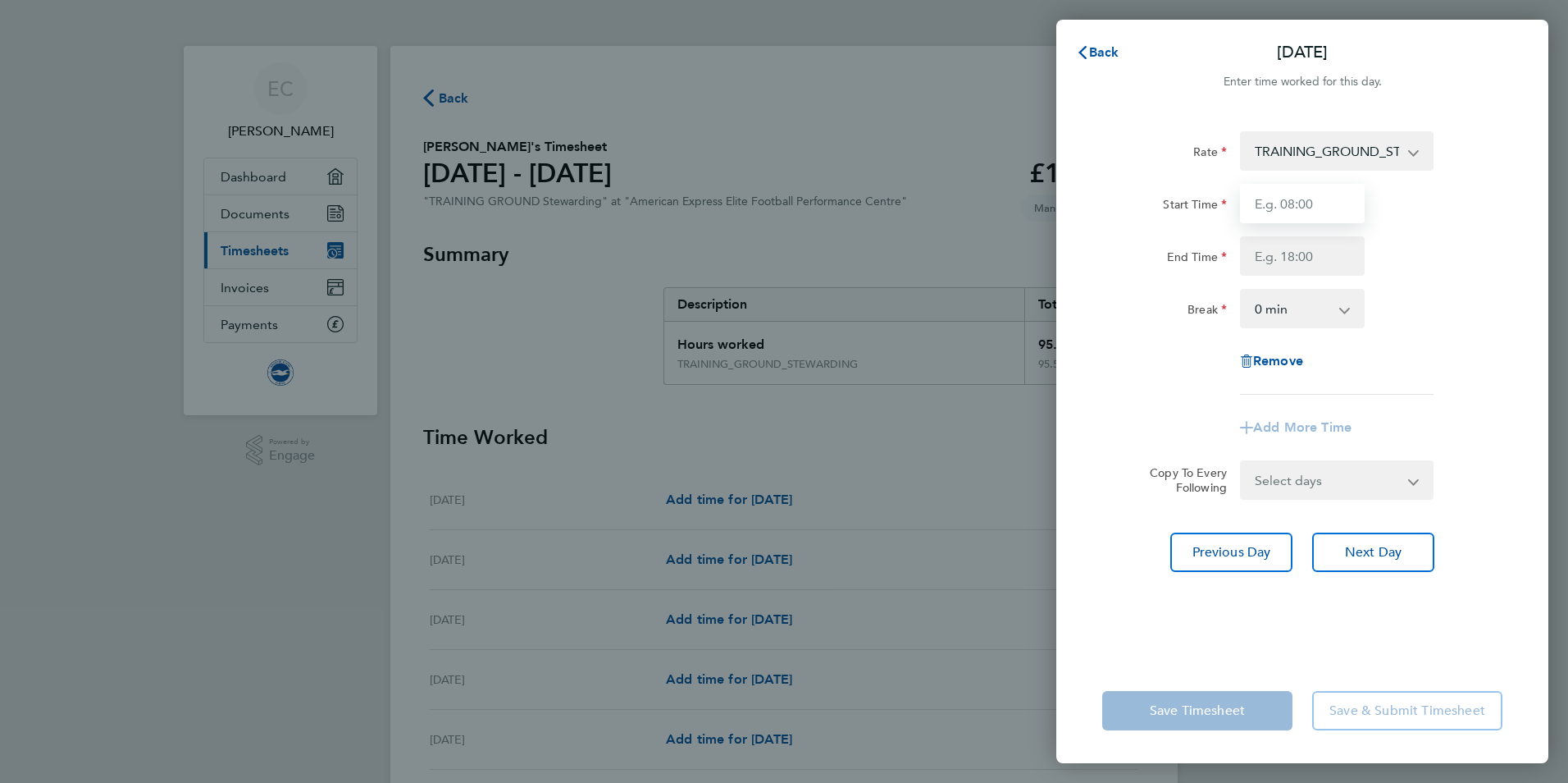
click at [1276, 201] on input "Start Time" at bounding box center [1303, 203] width 124 height 39
type input "07:00"
type input "17:00"
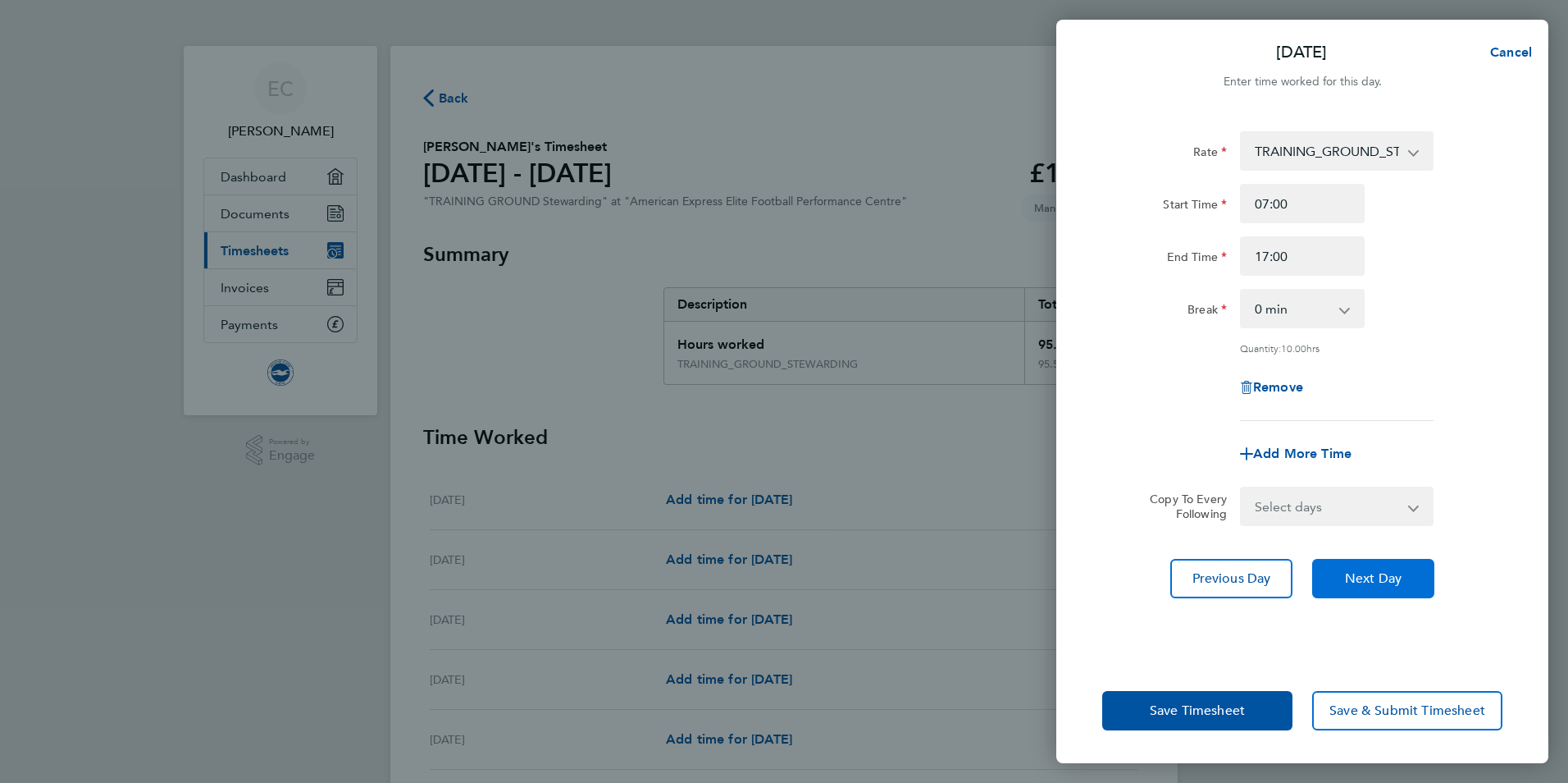
click at [1358, 573] on span "Next Day" at bounding box center [1373, 579] width 57 height 17
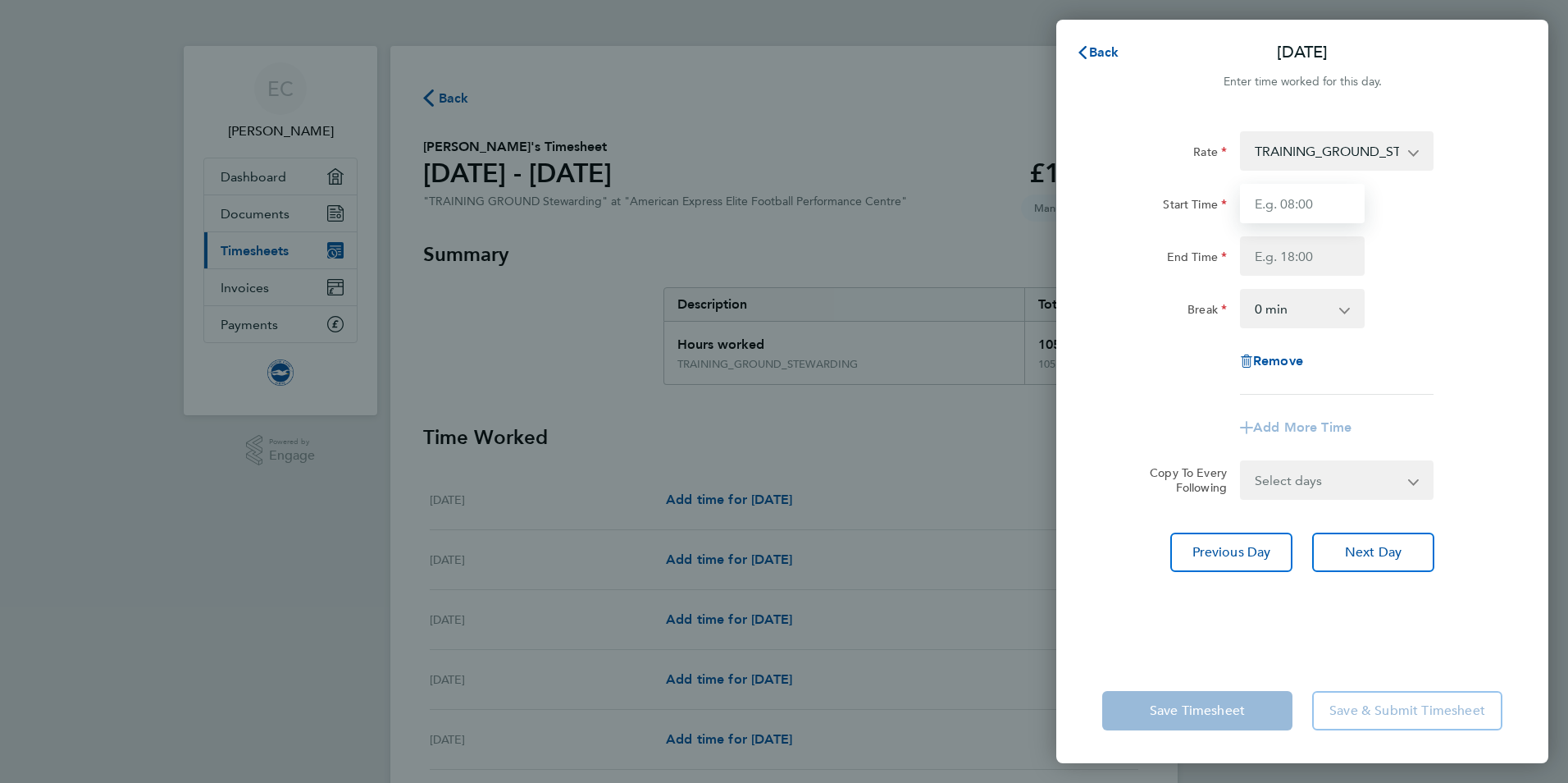
click at [1294, 211] on input "Start Time" at bounding box center [1303, 203] width 124 height 39
type input "07:00"
type input "17:00"
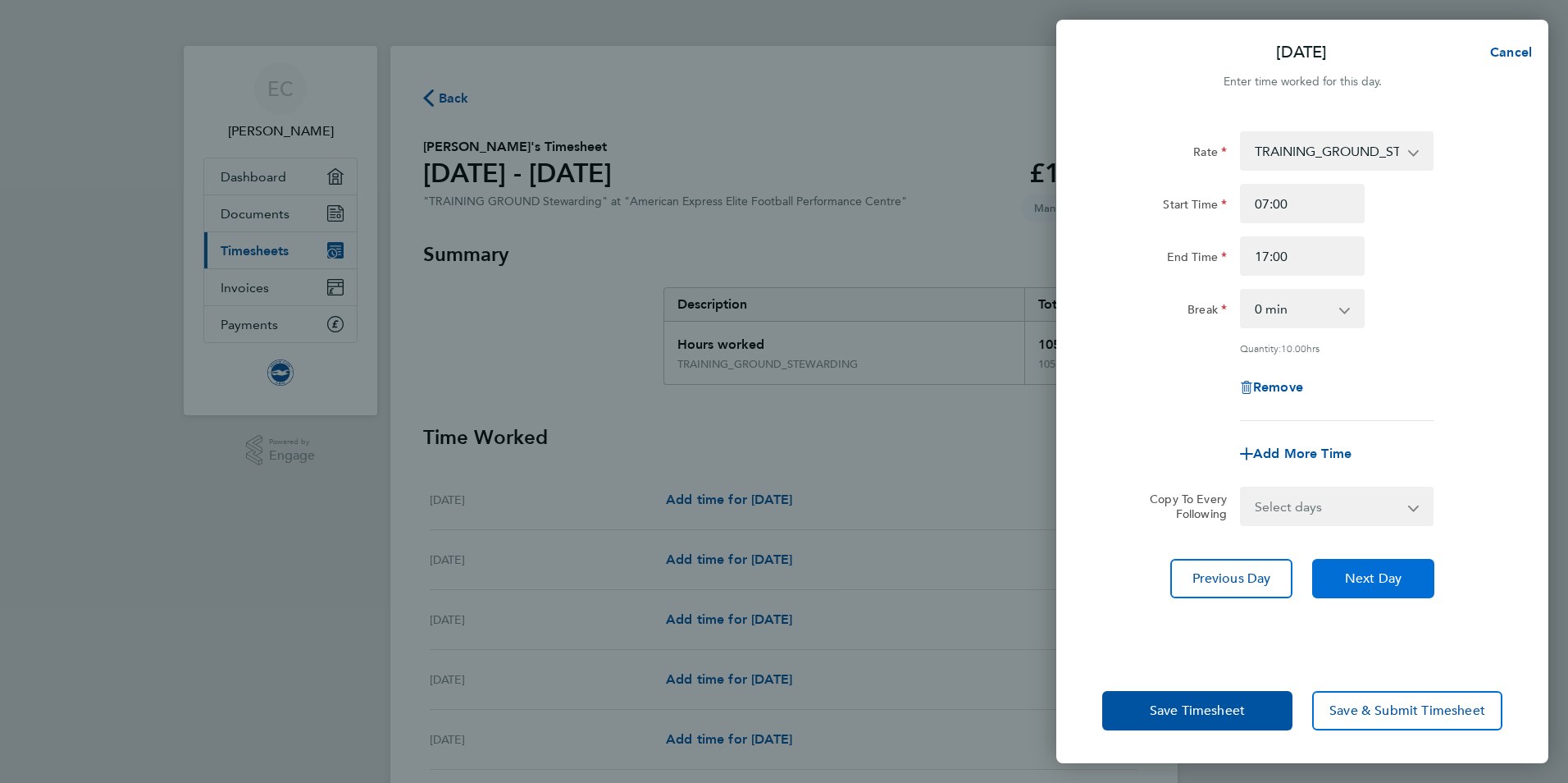
click at [1383, 584] on span "Next Day" at bounding box center [1373, 579] width 57 height 17
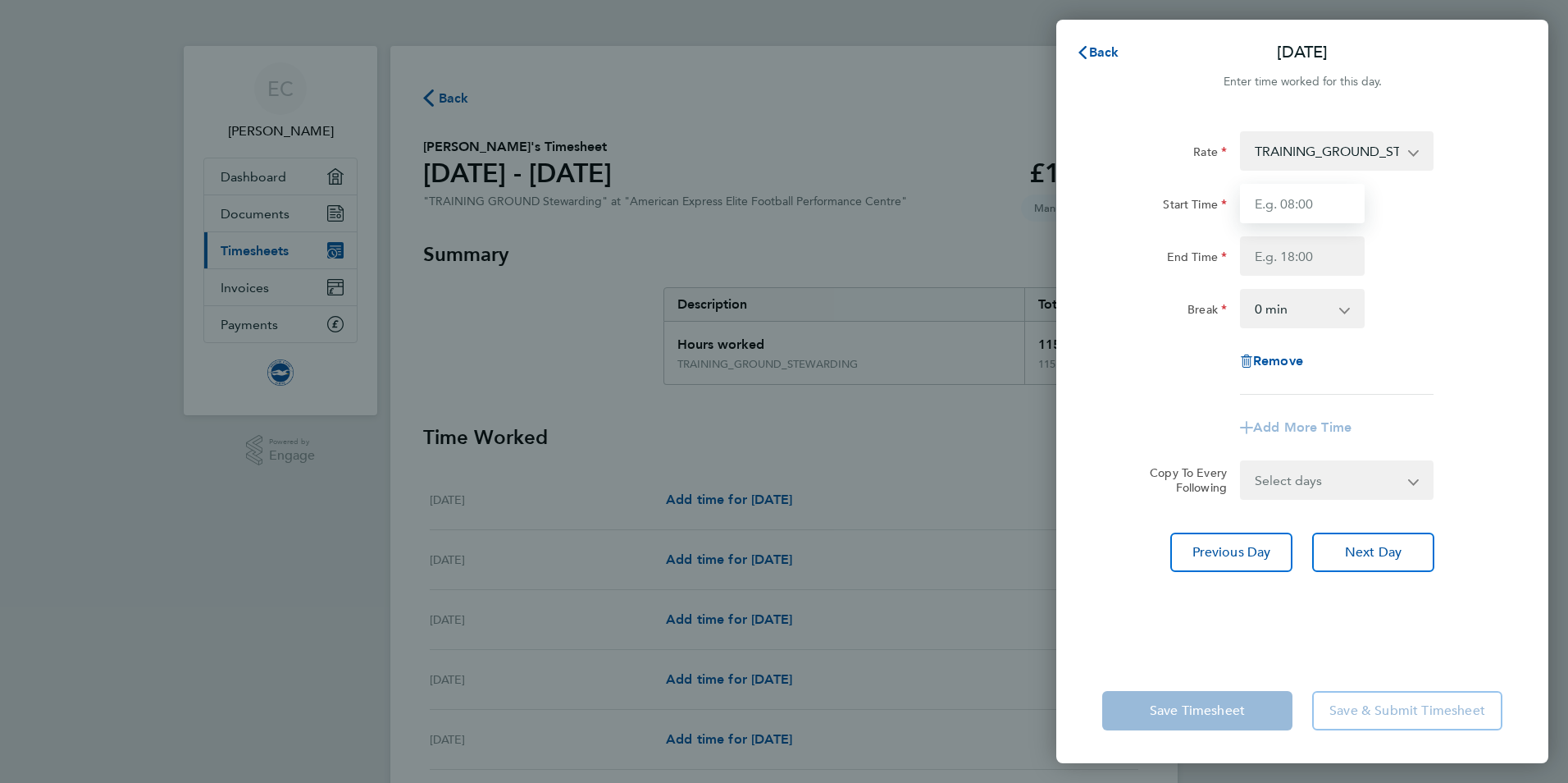
click at [1271, 217] on input "Start Time" at bounding box center [1303, 203] width 124 height 39
type input "07:00"
type input "17:00"
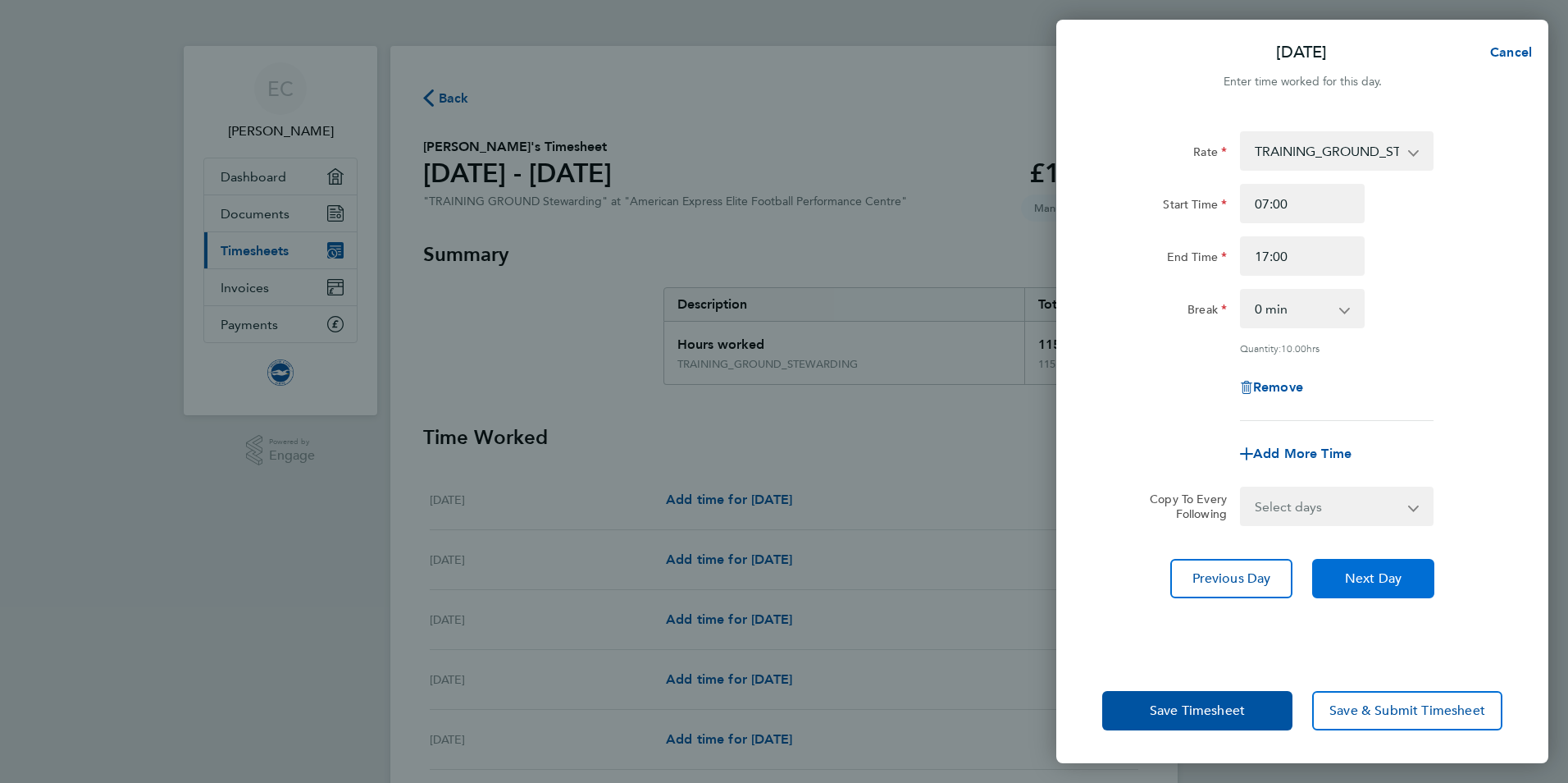
click at [1368, 571] on span "Next Day" at bounding box center [1373, 579] width 57 height 17
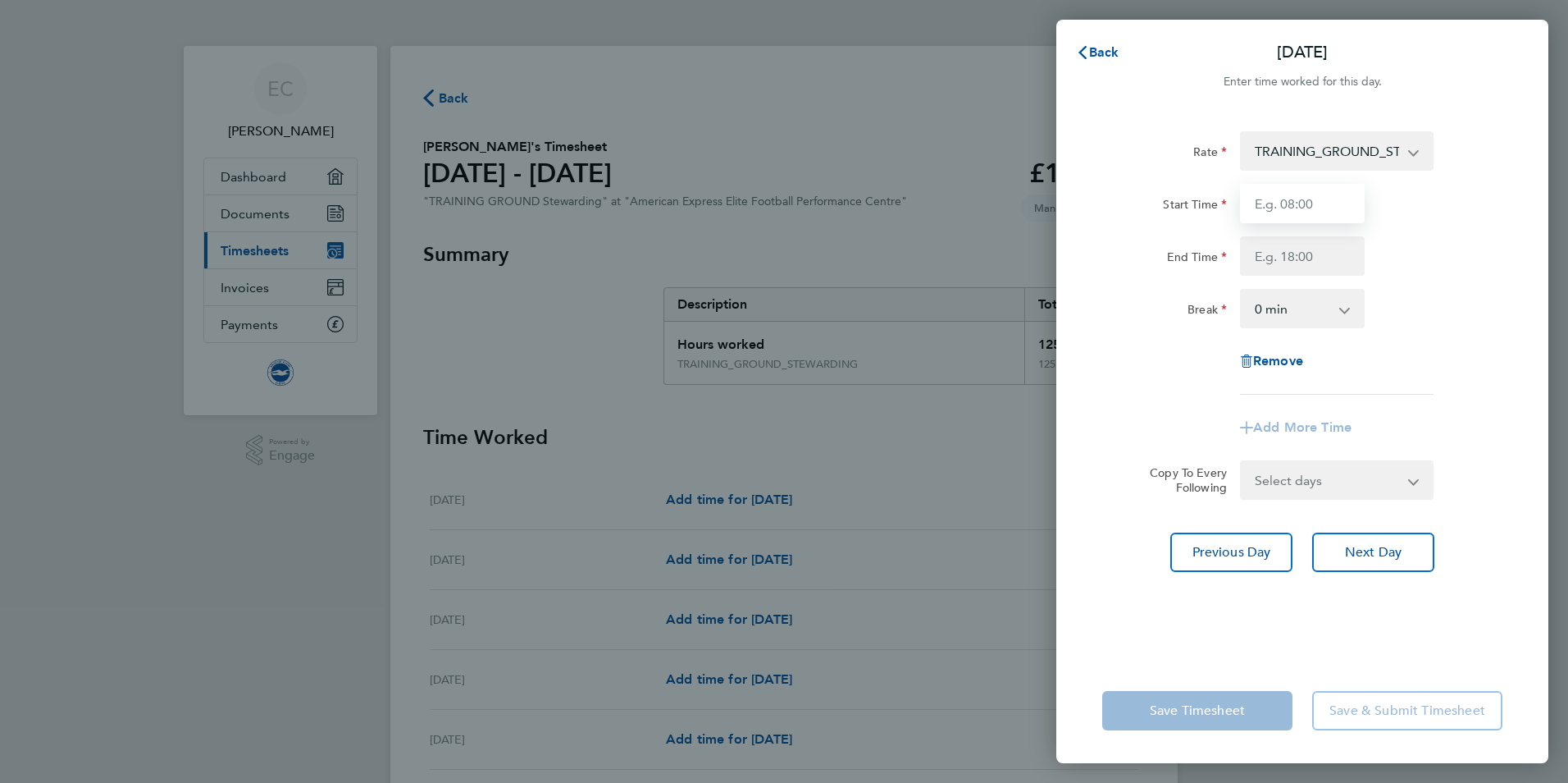
click at [1276, 208] on input "Start Time" at bounding box center [1303, 203] width 124 height 39
type input "07:00"
type input "17:00"
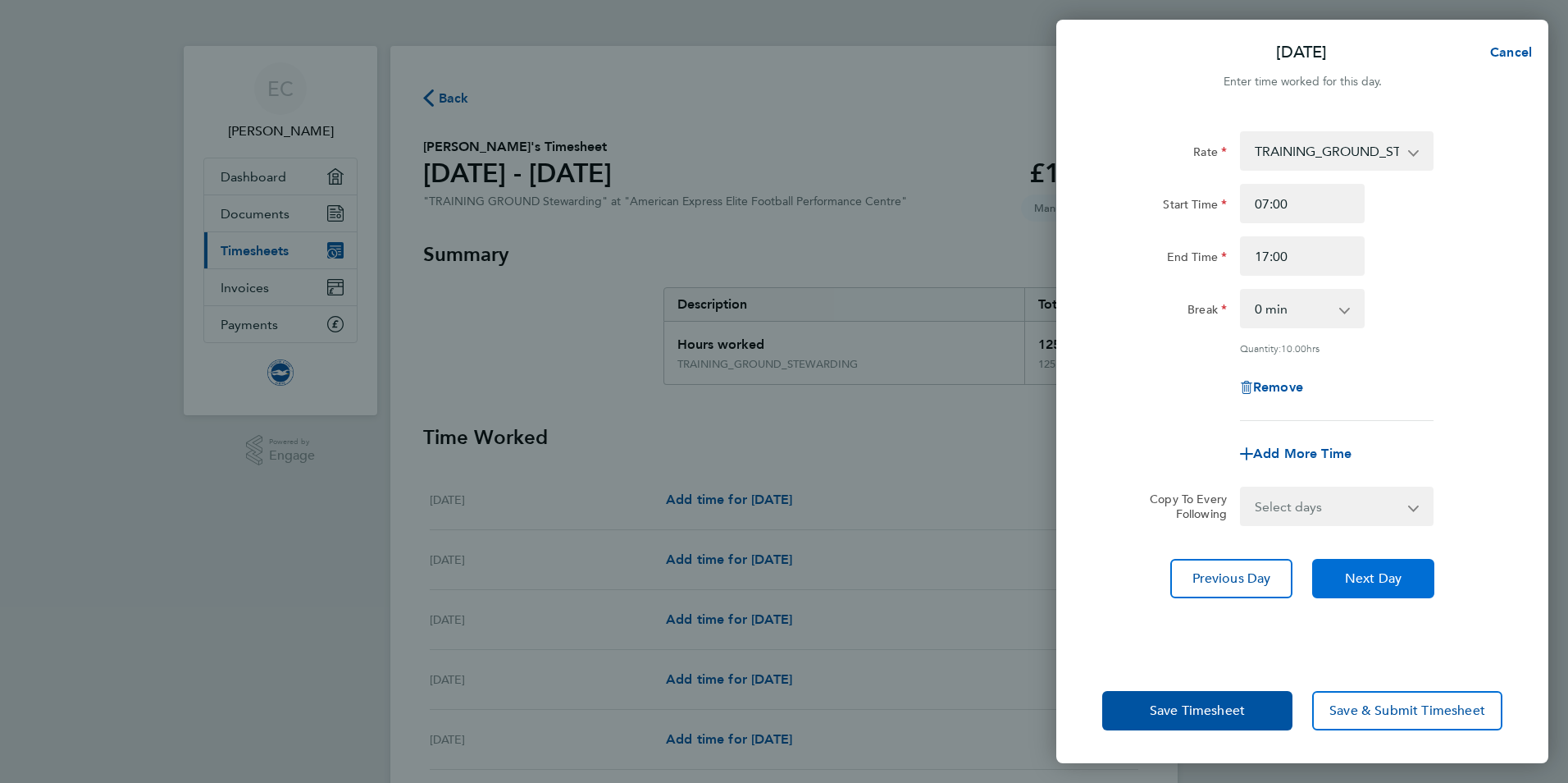
click at [1369, 578] on span "Next Day" at bounding box center [1373, 579] width 57 height 17
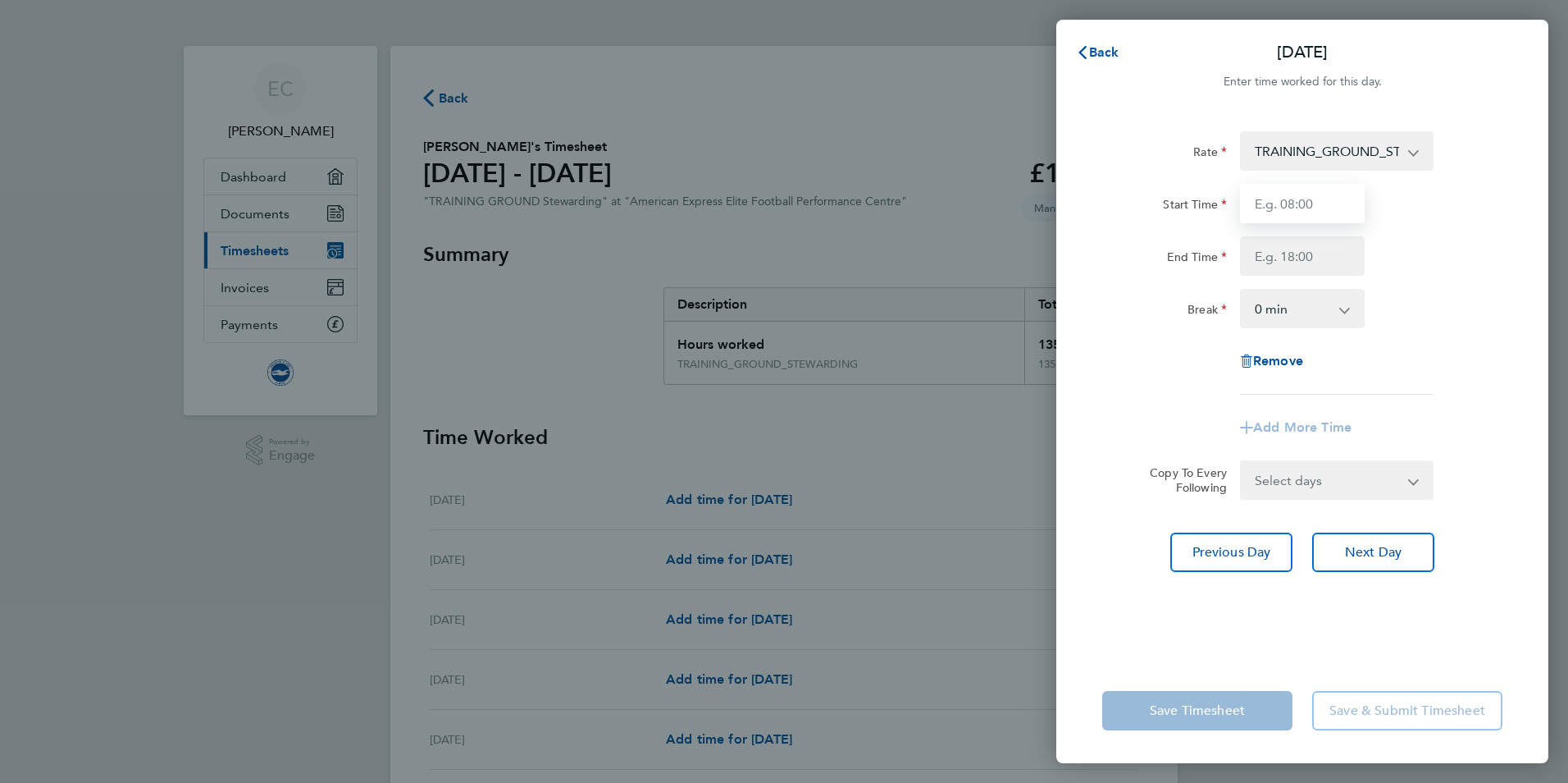
click at [1299, 203] on input "Start Time" at bounding box center [1303, 203] width 124 height 39
type input "07:00"
type input "17:00"
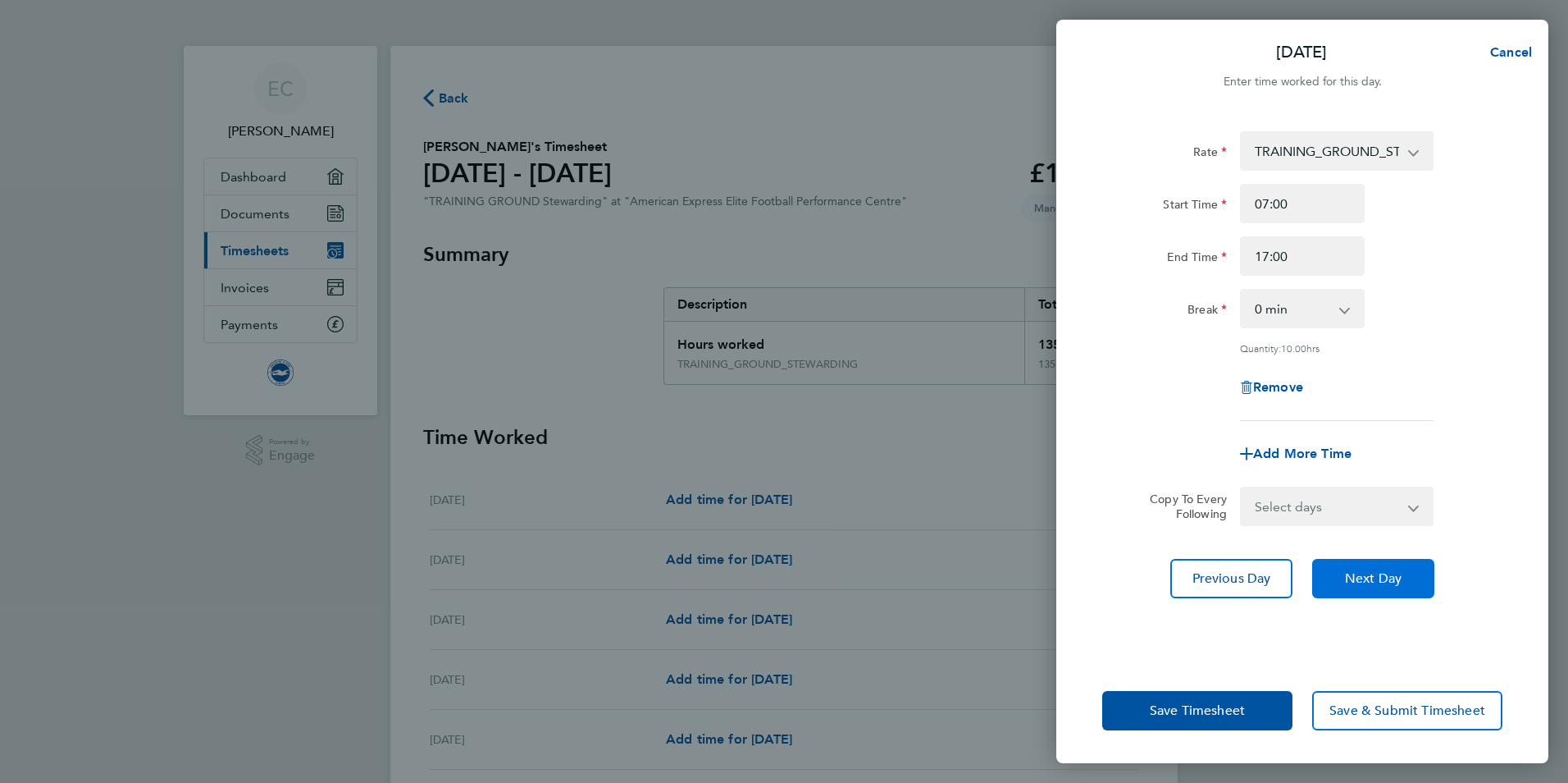
click at [1368, 576] on span "Next Day" at bounding box center [1373, 579] width 57 height 17
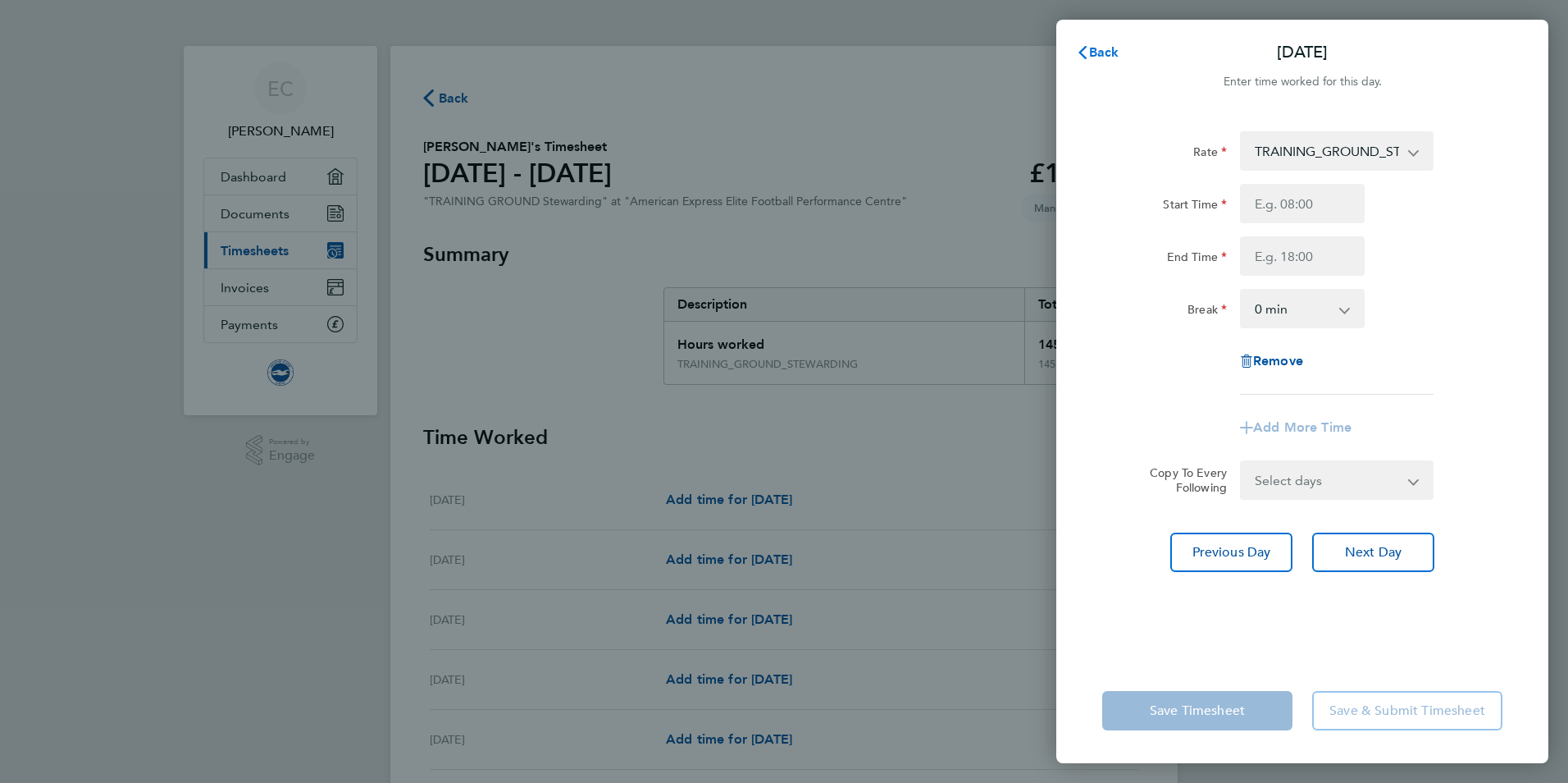
click at [1104, 52] on span "Back" at bounding box center [1104, 52] width 31 height 16
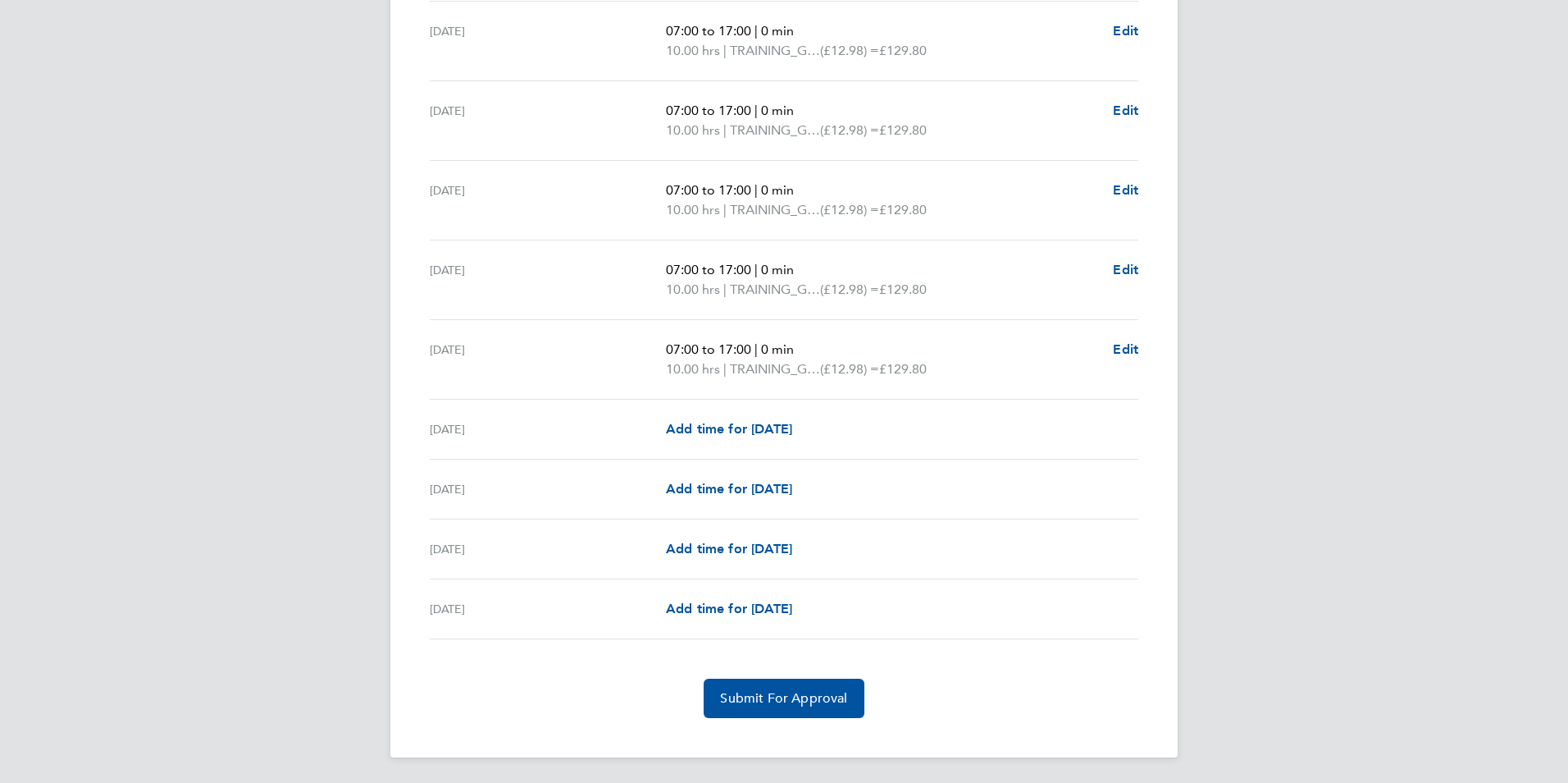
scroll to position [1924, 0]
click at [733, 543] on span "Add time for Mon 29 Sep" at bounding box center [729, 547] width 126 height 16
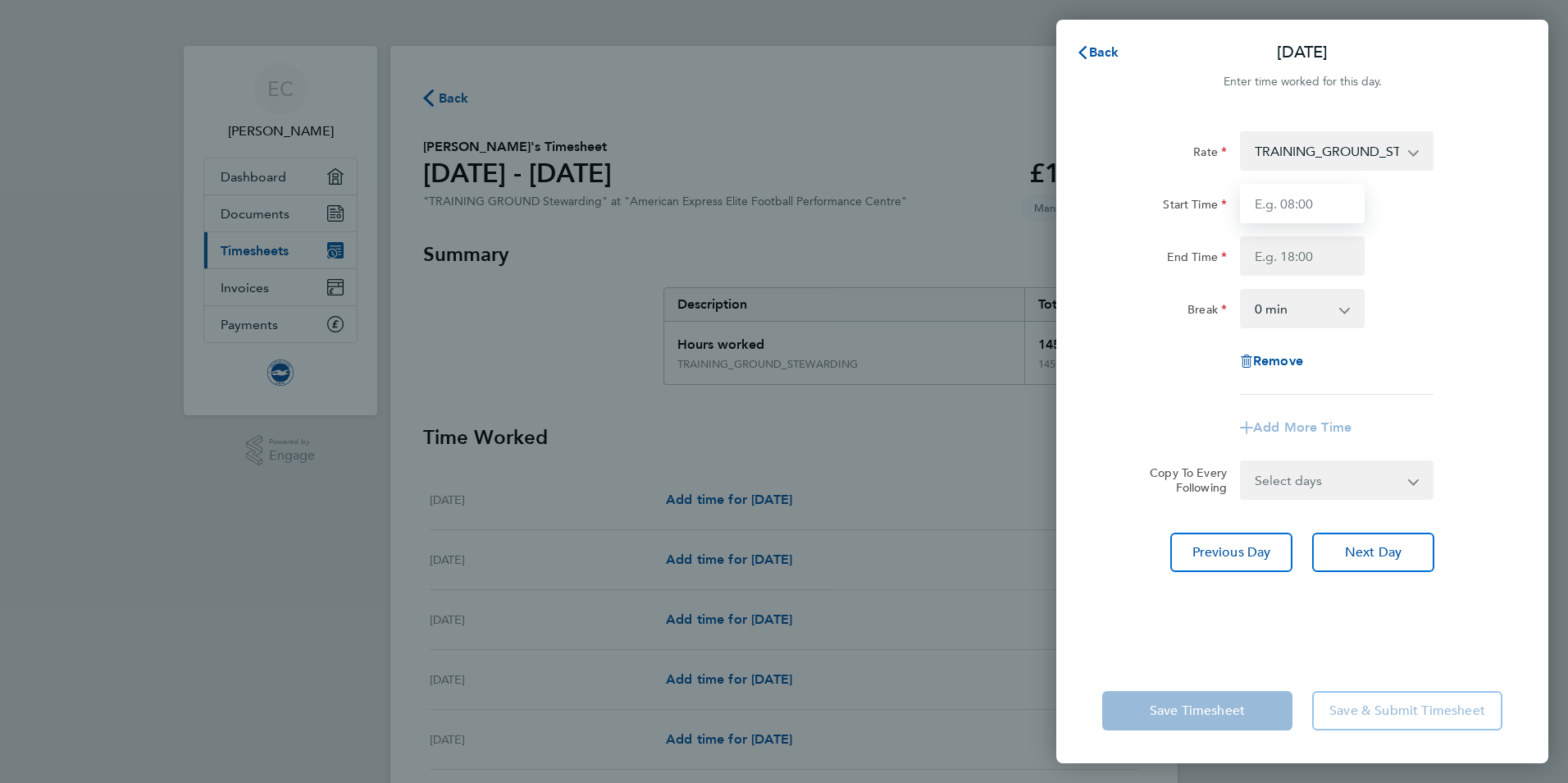
click at [1299, 203] on input "Start Time" at bounding box center [1303, 203] width 124 height 39
type input "07:00"
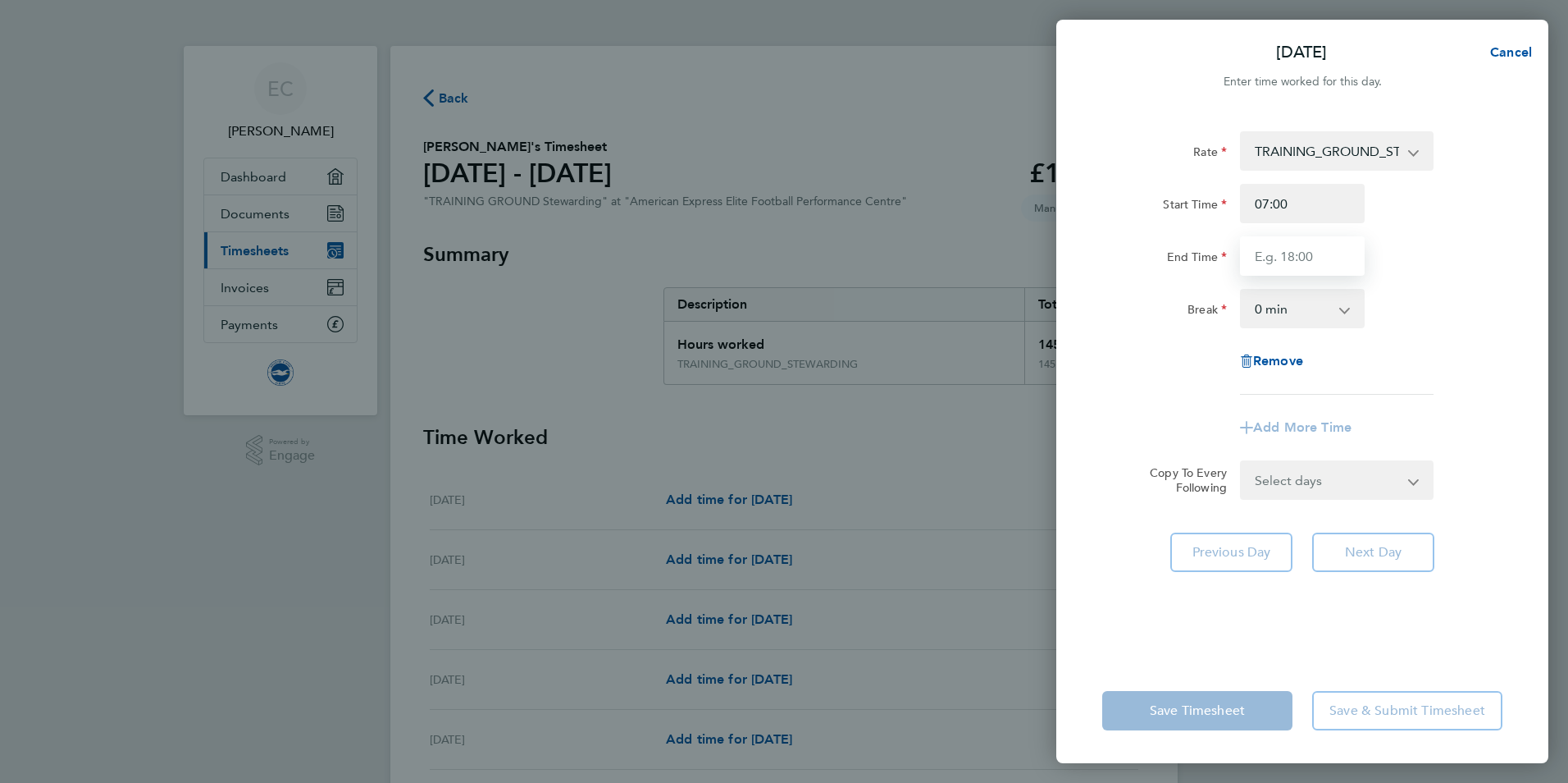
click at [1299, 252] on input "End Time" at bounding box center [1303, 256] width 124 height 39
type input "17:00"
click at [1502, 54] on span "Cancel" at bounding box center [1509, 52] width 46 height 16
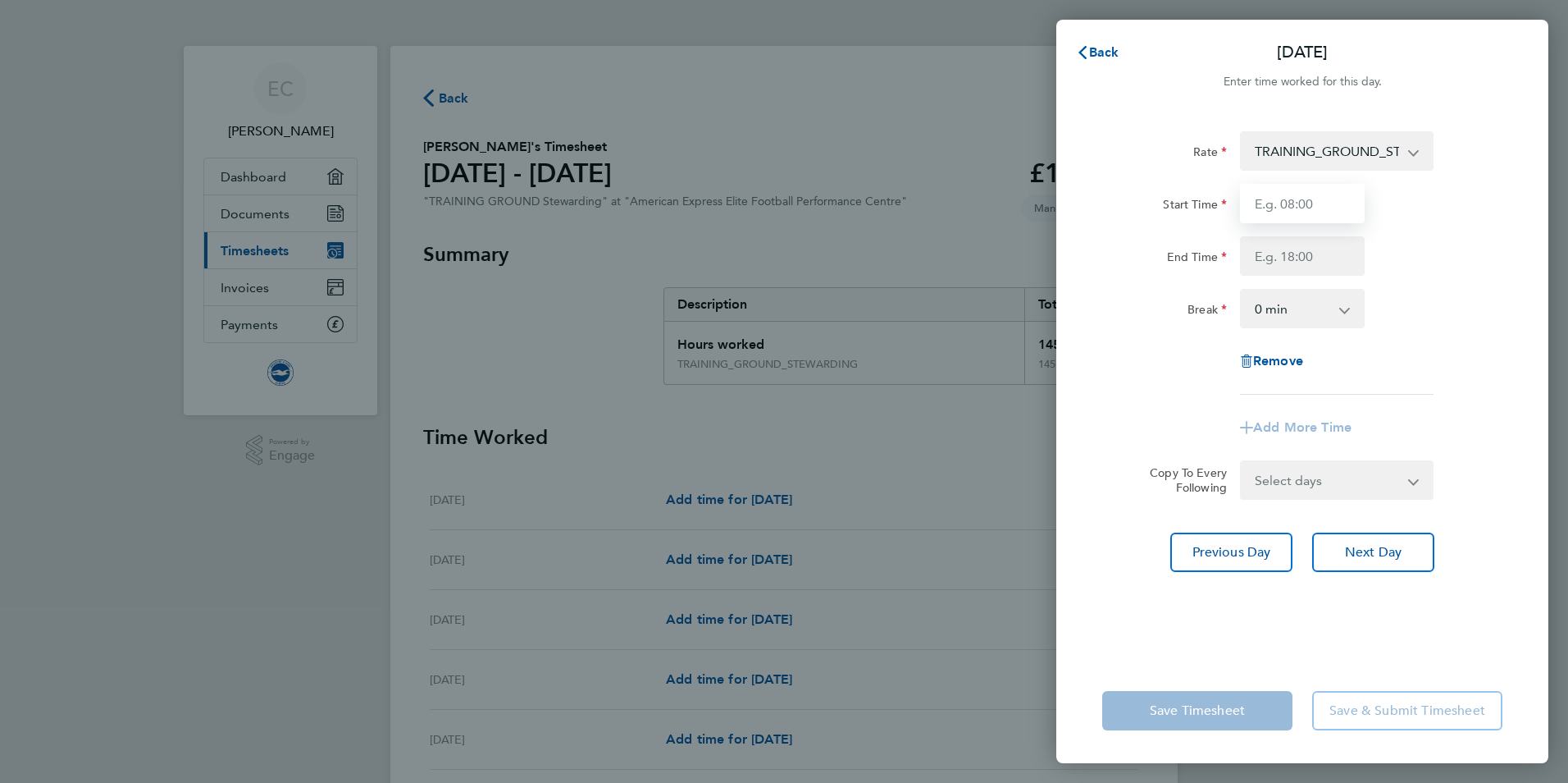
click at [1313, 209] on input "Start Time" at bounding box center [1303, 203] width 124 height 39
type input "07:00"
click at [1304, 267] on input "End Time" at bounding box center [1303, 256] width 124 height 39
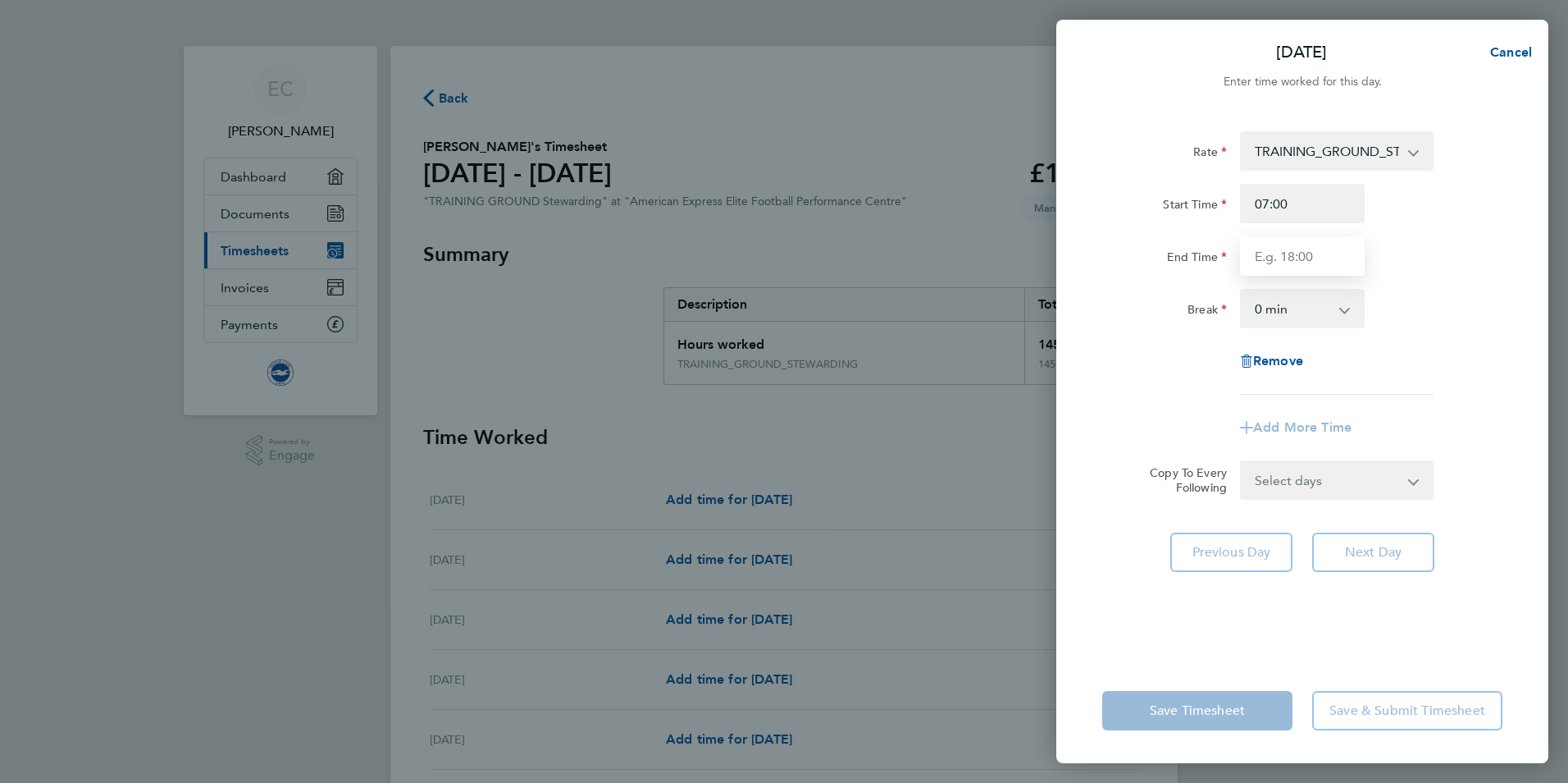
type input "17:00"
click at [1349, 303] on app-icon-cross-button at bounding box center [1353, 308] width 19 height 36
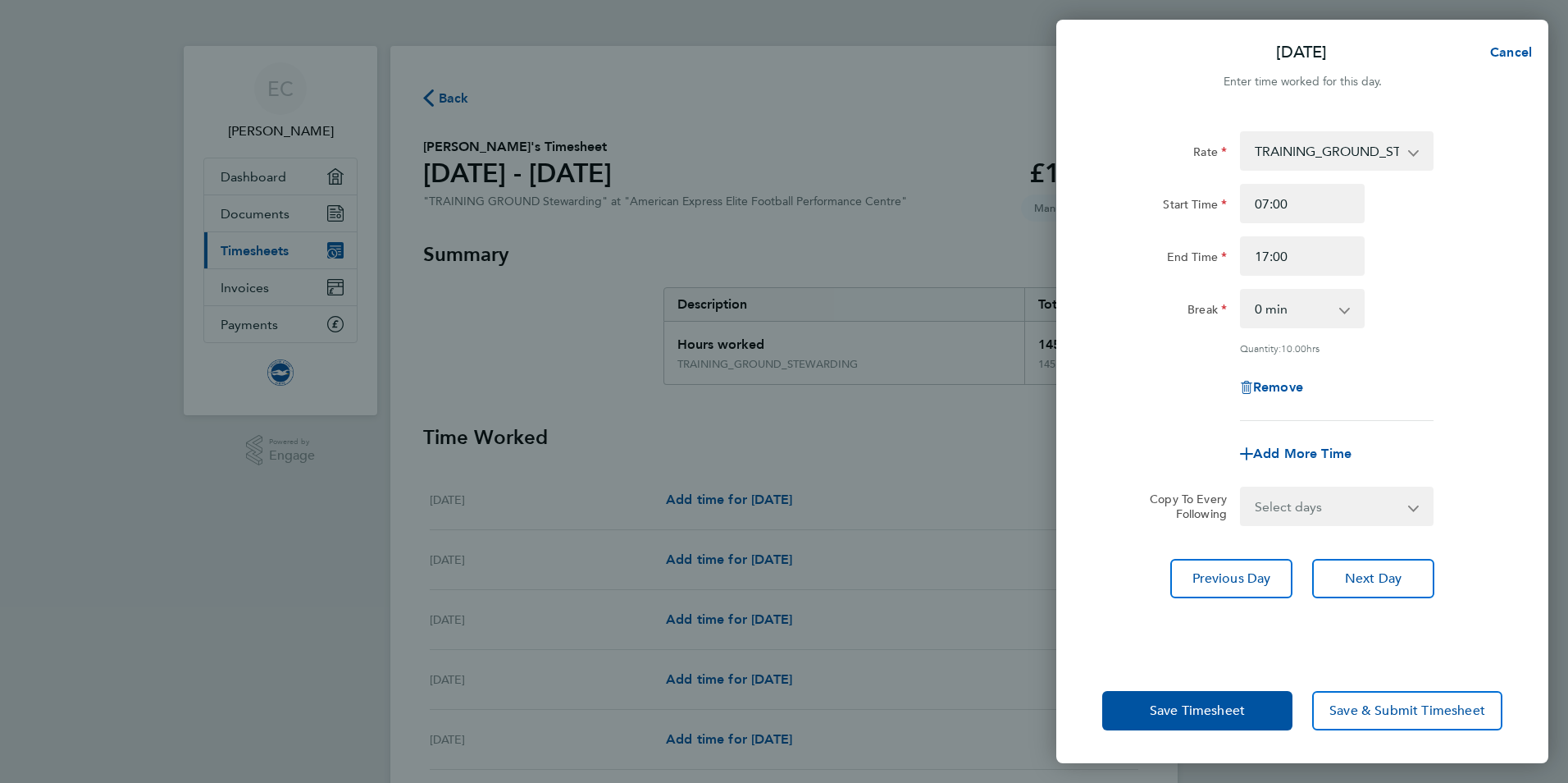
click at [1355, 316] on app-icon-cross-button at bounding box center [1353, 308] width 19 height 36
click at [1346, 308] on app-icon-cross-button at bounding box center [1353, 308] width 19 height 36
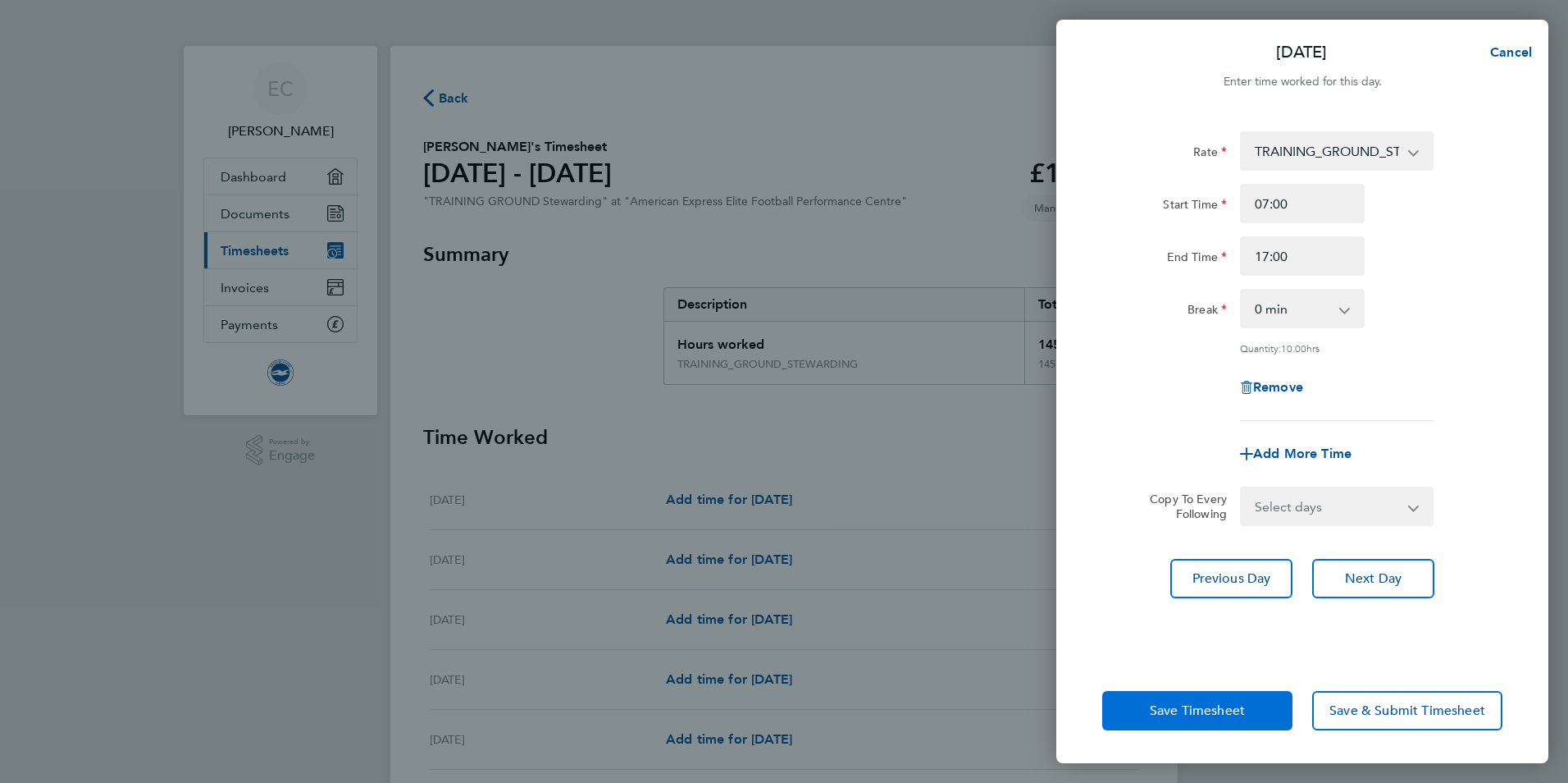
click at [1203, 705] on span "Save Timesheet" at bounding box center [1197, 711] width 96 height 17
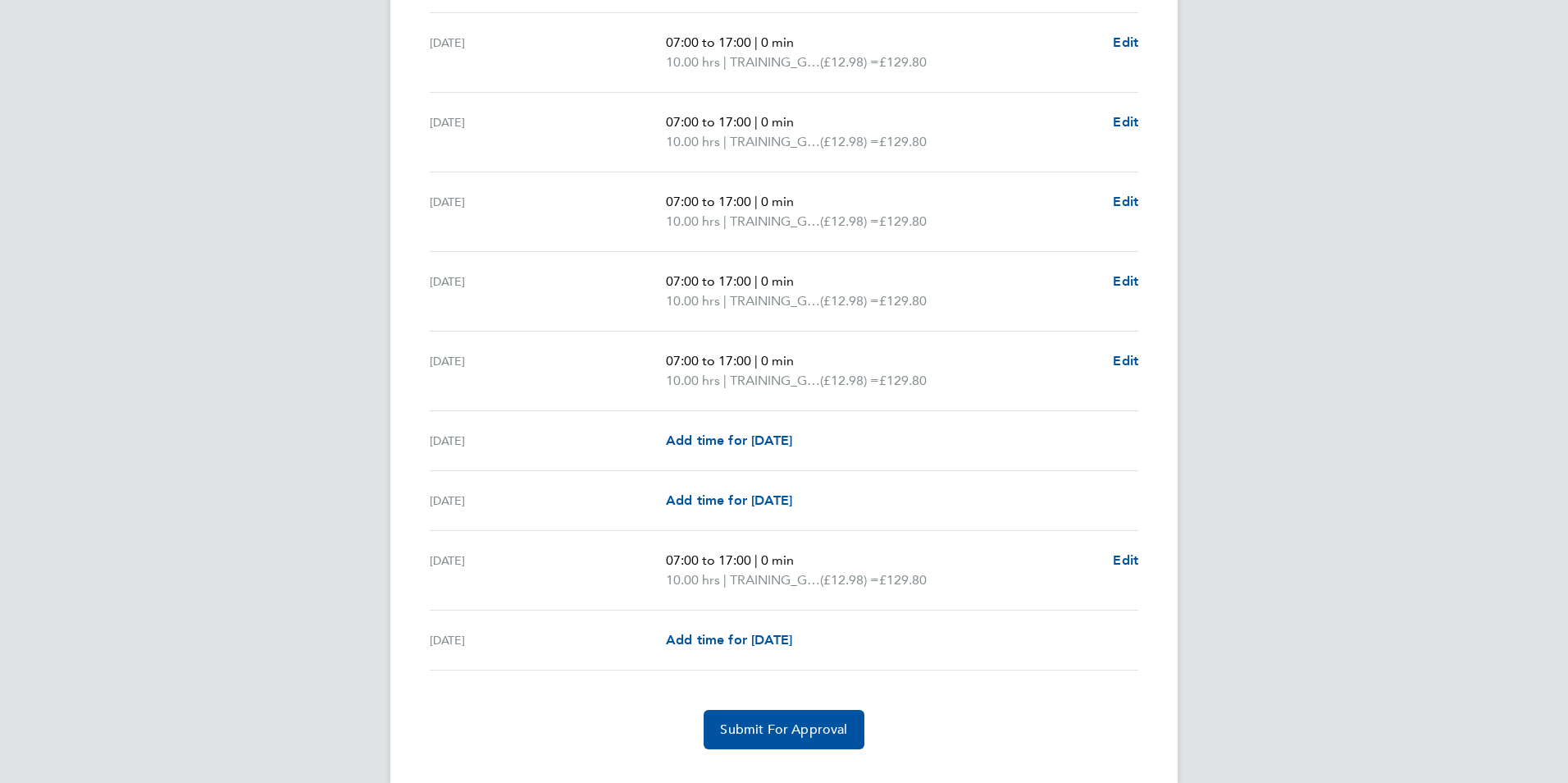
scroll to position [1945, 0]
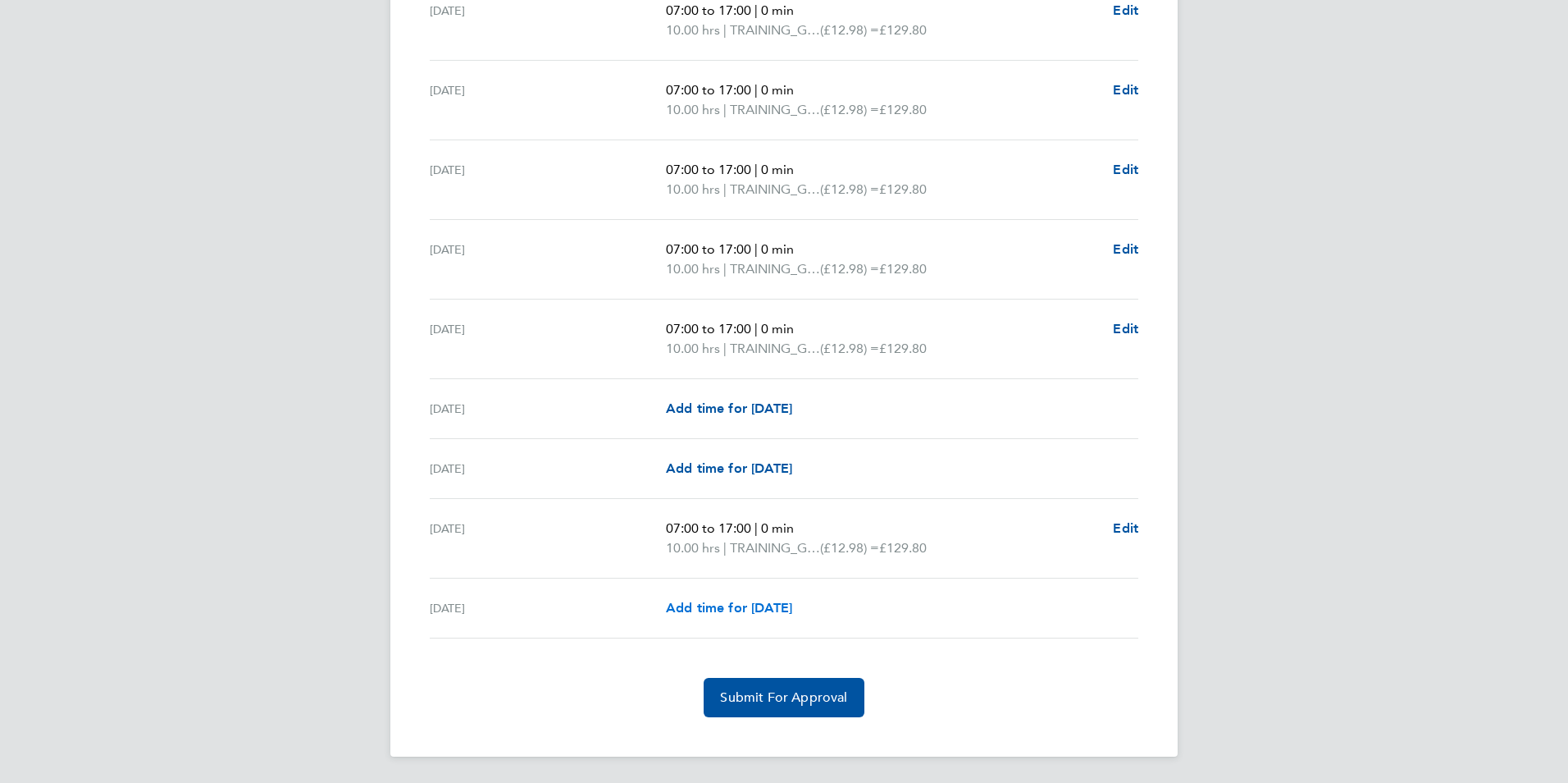
click at [732, 604] on span "Add time for Tue 30 Sep" at bounding box center [729, 608] width 126 height 16
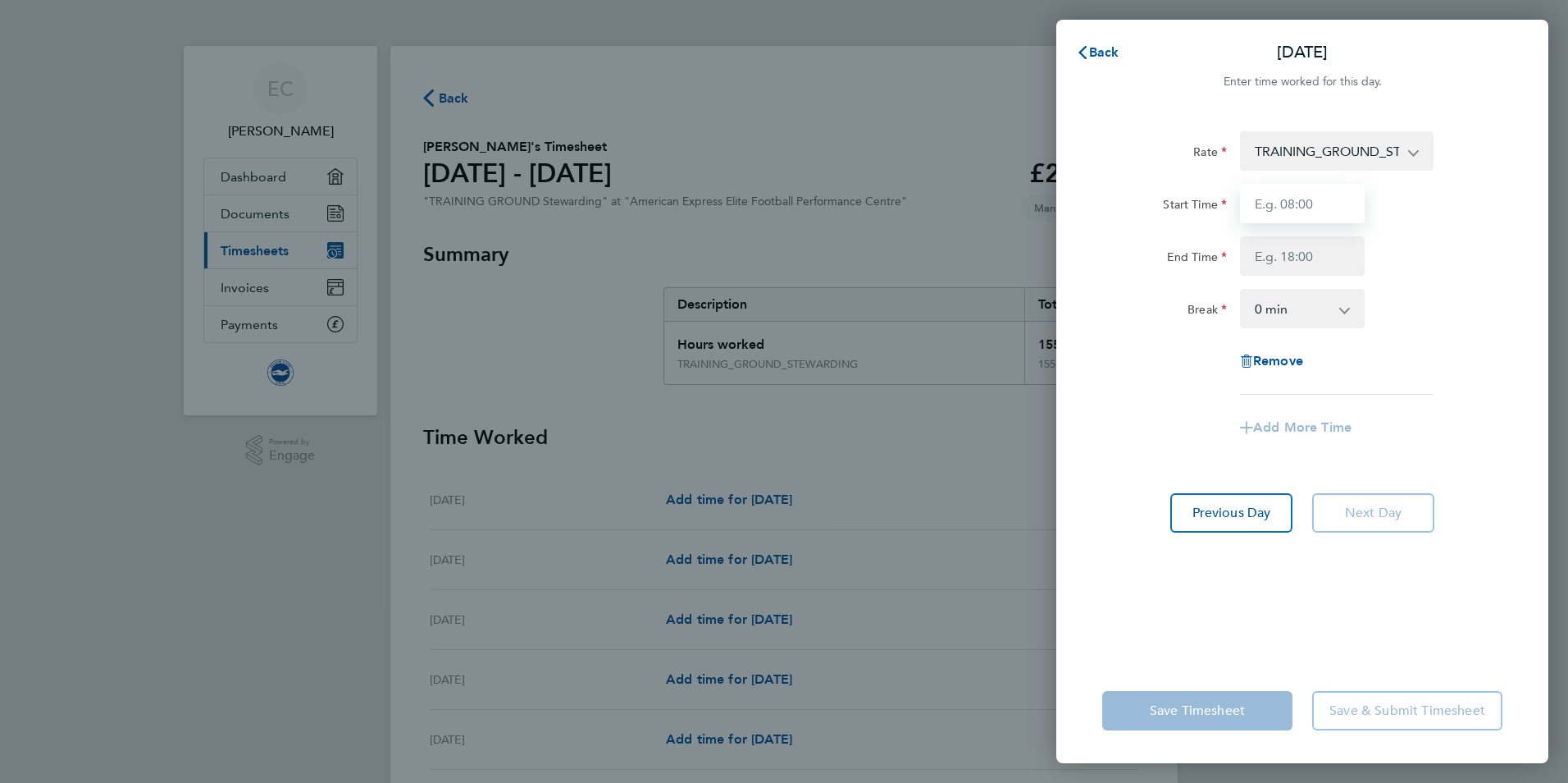
click at [1275, 210] on input "Start Time" at bounding box center [1303, 203] width 124 height 39
click at [1295, 204] on input "06:00" at bounding box center [1303, 203] width 124 height 39
type input "0"
click at [1295, 204] on input "Start Time" at bounding box center [1303, 203] width 124 height 39
type input "07:00"
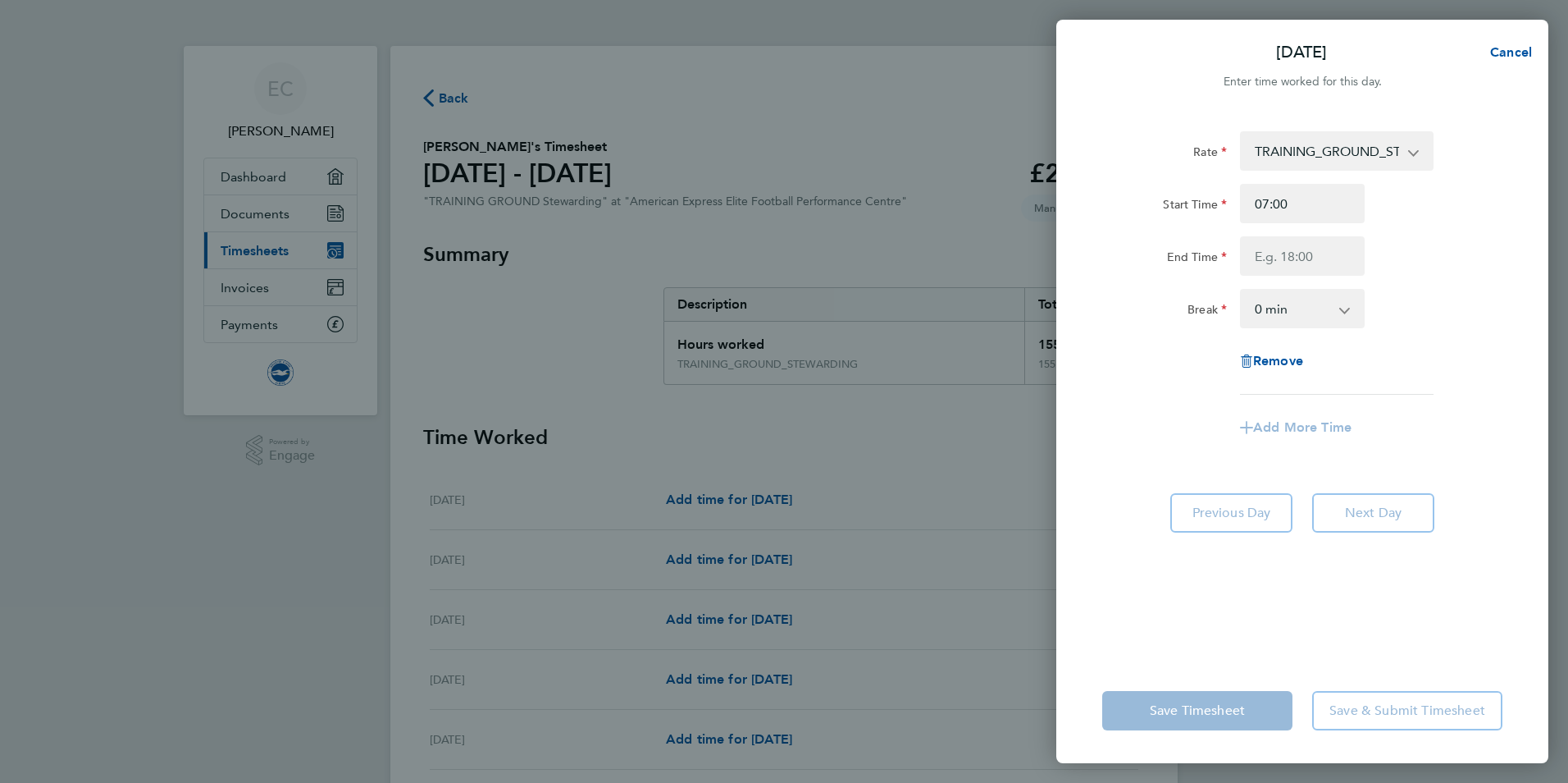
click at [1279, 276] on div "Rate TRAINING_GROUND_STEWARDING - 12.98 Start Time 07:00 End Time Break 0 min 1…" at bounding box center [1303, 263] width 401 height 263
click at [1288, 261] on input "End Time" at bounding box center [1303, 256] width 124 height 39
type input "17:00"
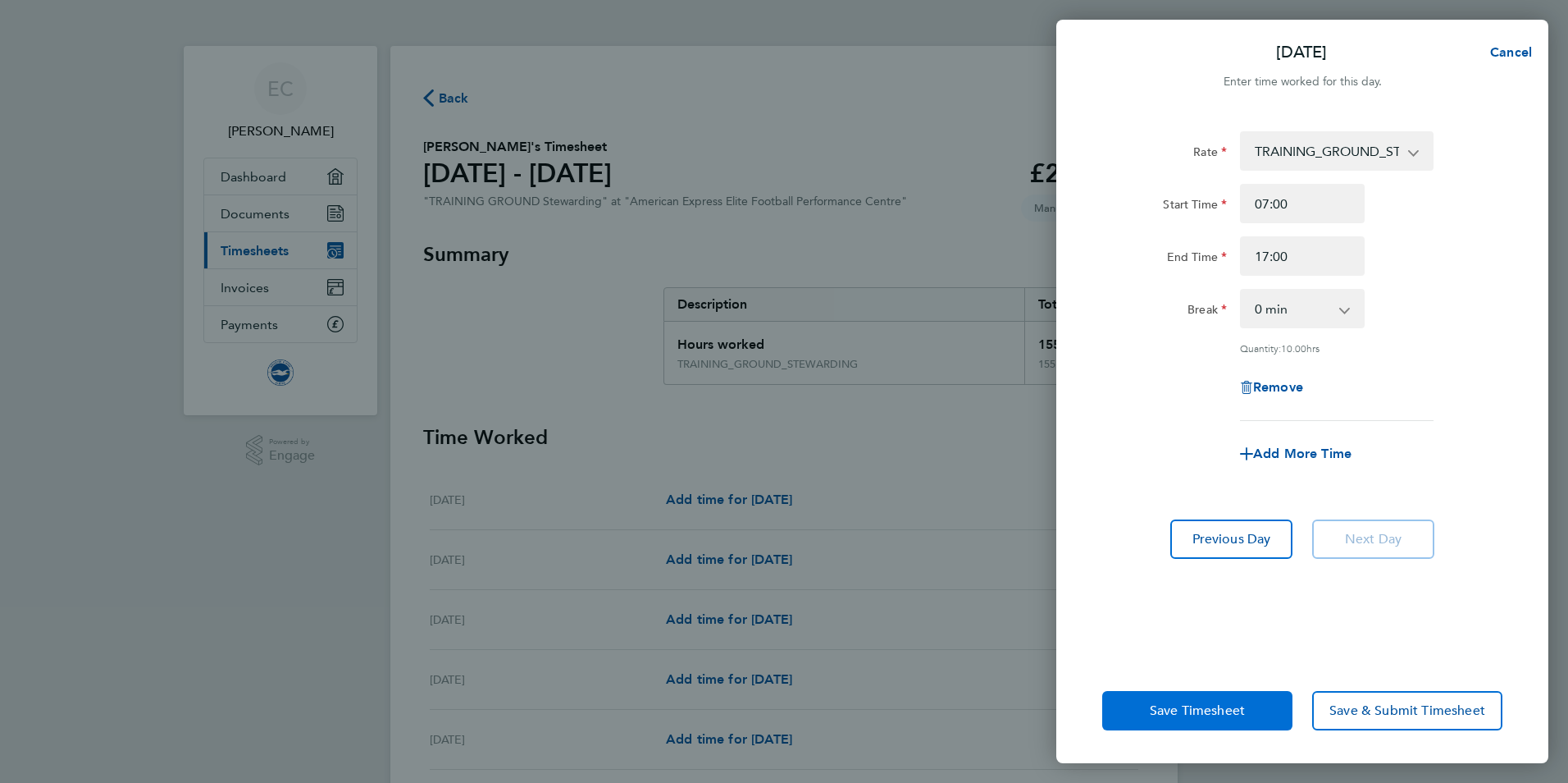
click at [1167, 710] on span "Save Timesheet" at bounding box center [1197, 711] width 96 height 17
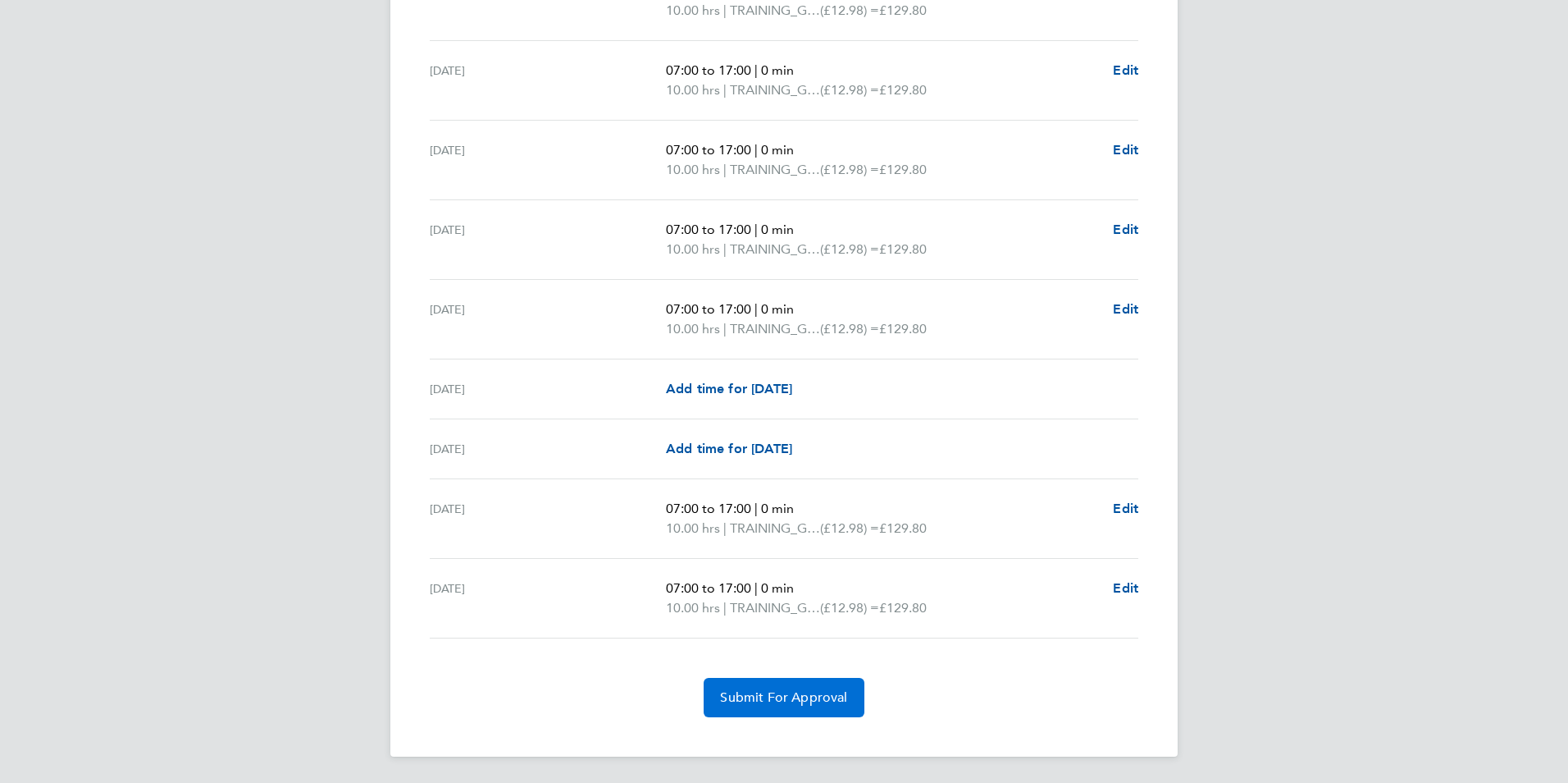
click at [784, 687] on button "Submit For Approval" at bounding box center [784, 698] width 160 height 39
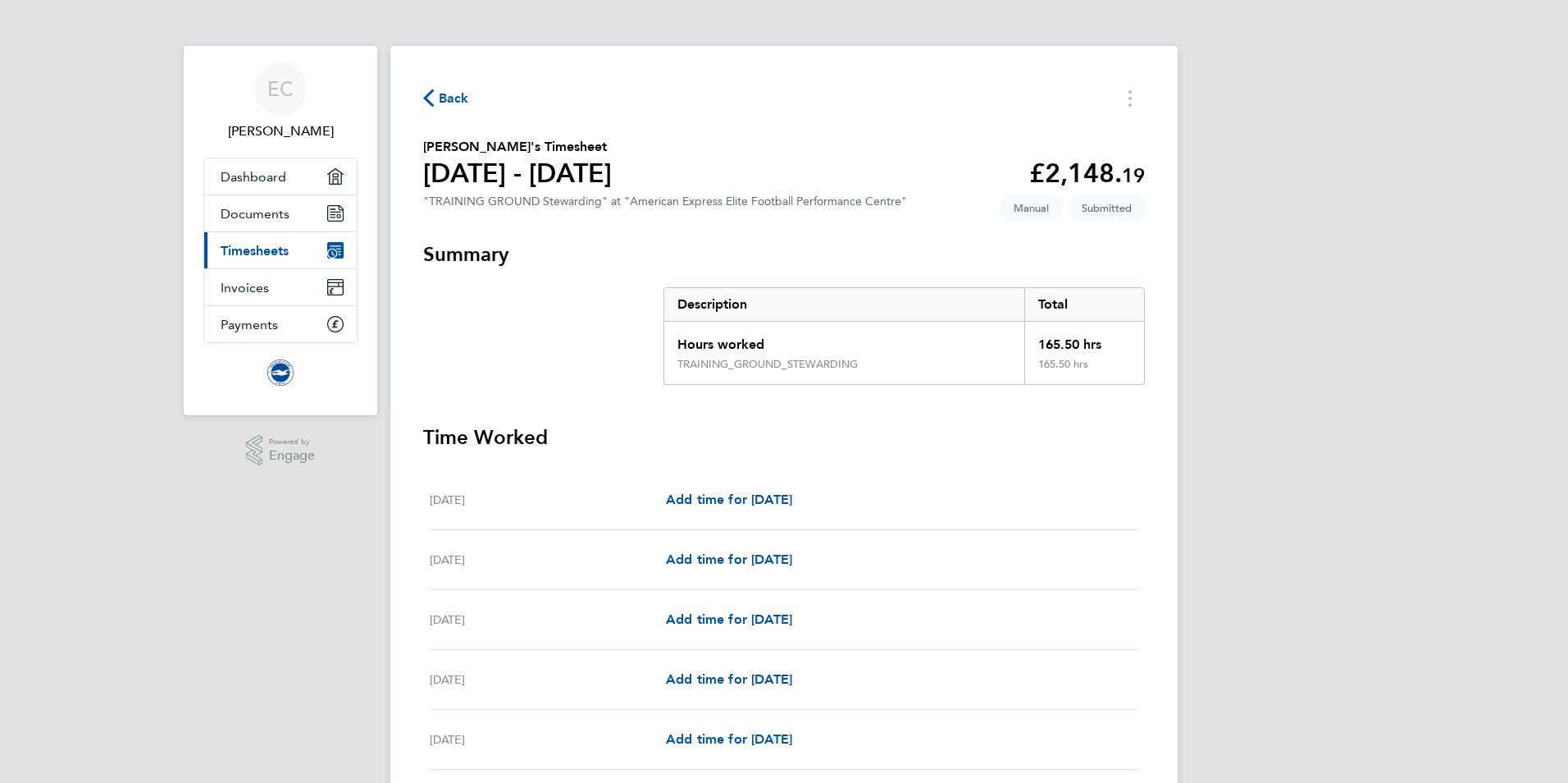
click at [278, 243] on span "Timesheets" at bounding box center [254, 250] width 68 height 16
